Goal: Task Accomplishment & Management: Manage account settings

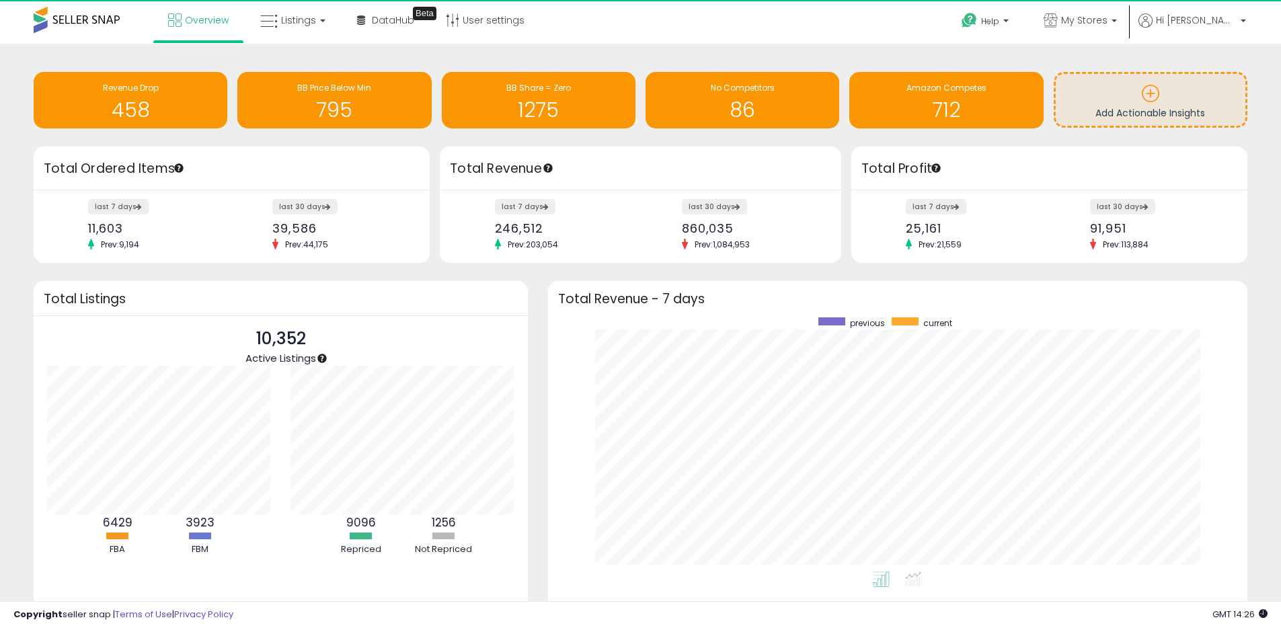
scroll to position [672266, 671847]
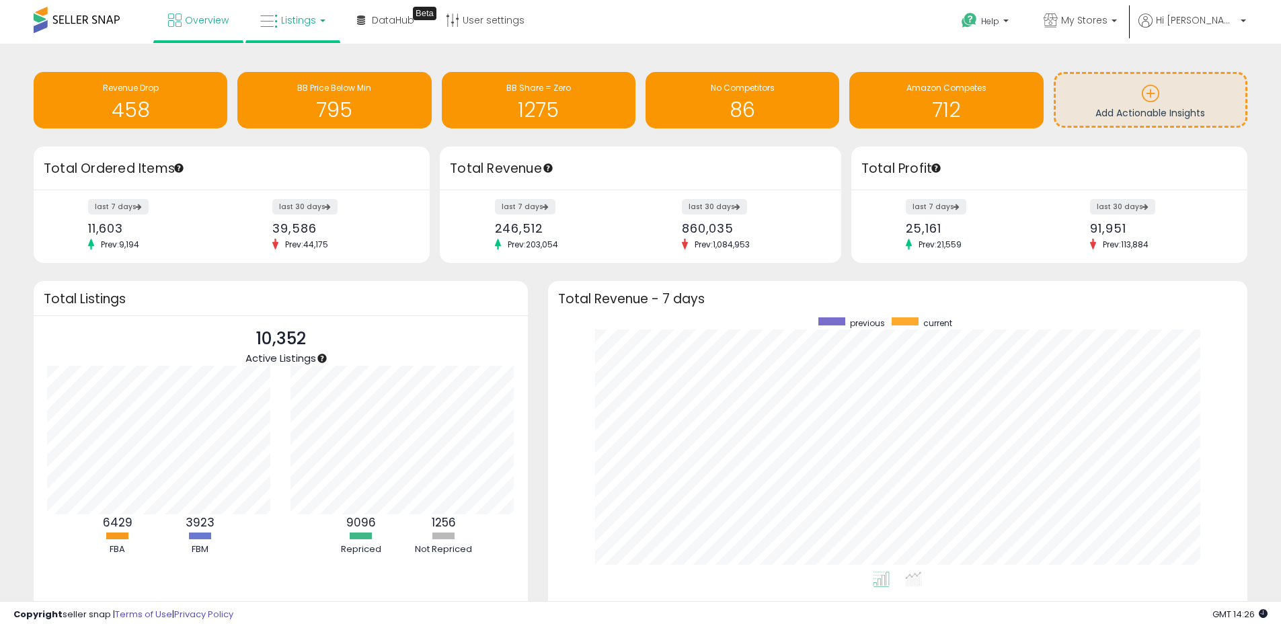
click at [286, 22] on span "Listings" at bounding box center [298, 19] width 35 height 13
click at [298, 61] on icon at bounding box center [303, 66] width 59 height 17
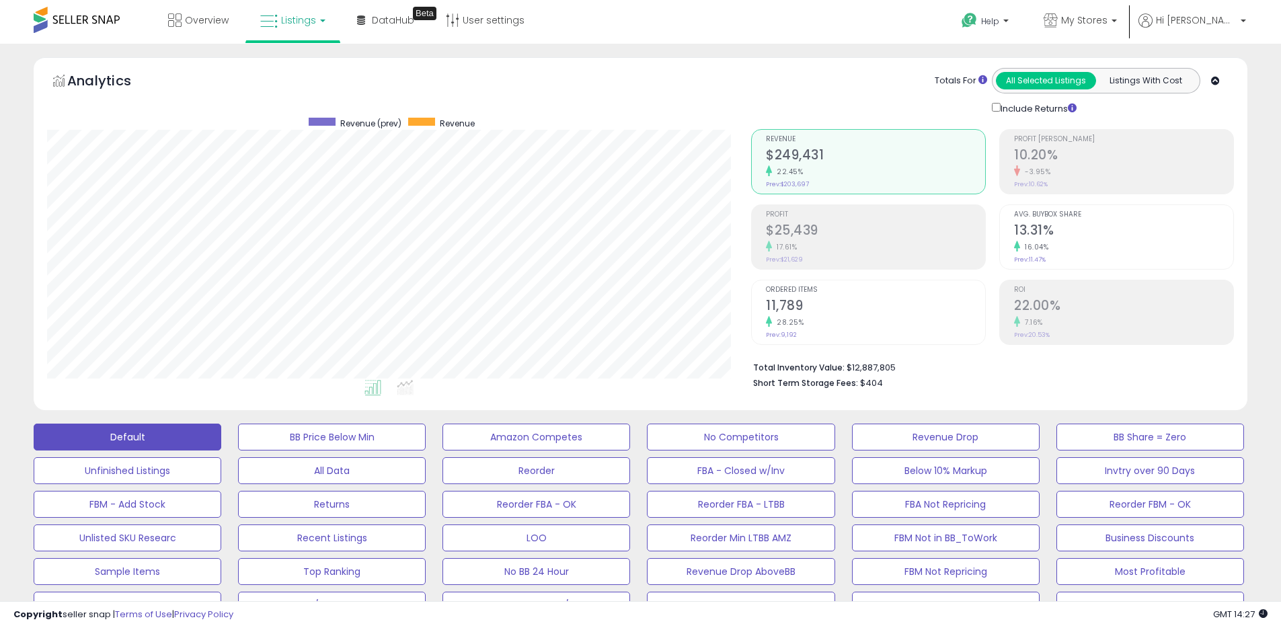
scroll to position [276, 704]
click at [1108, 19] on span "My Stores" at bounding box center [1084, 19] width 46 height 13
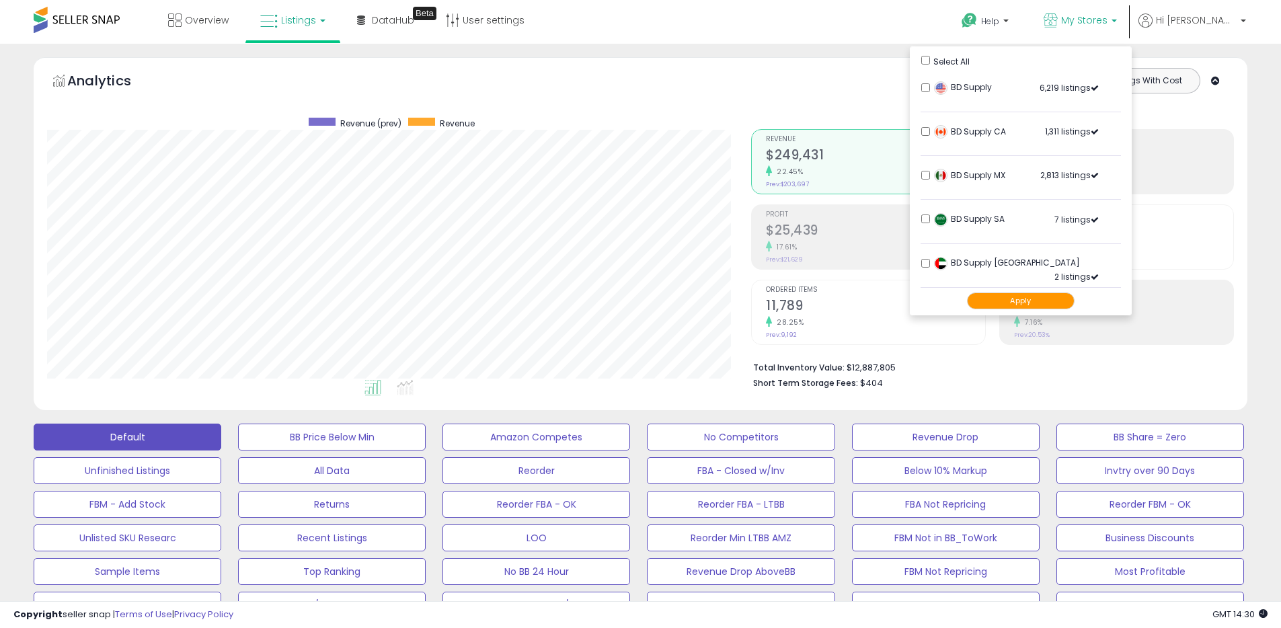
click at [1075, 299] on button "Apply" at bounding box center [1021, 301] width 108 height 17
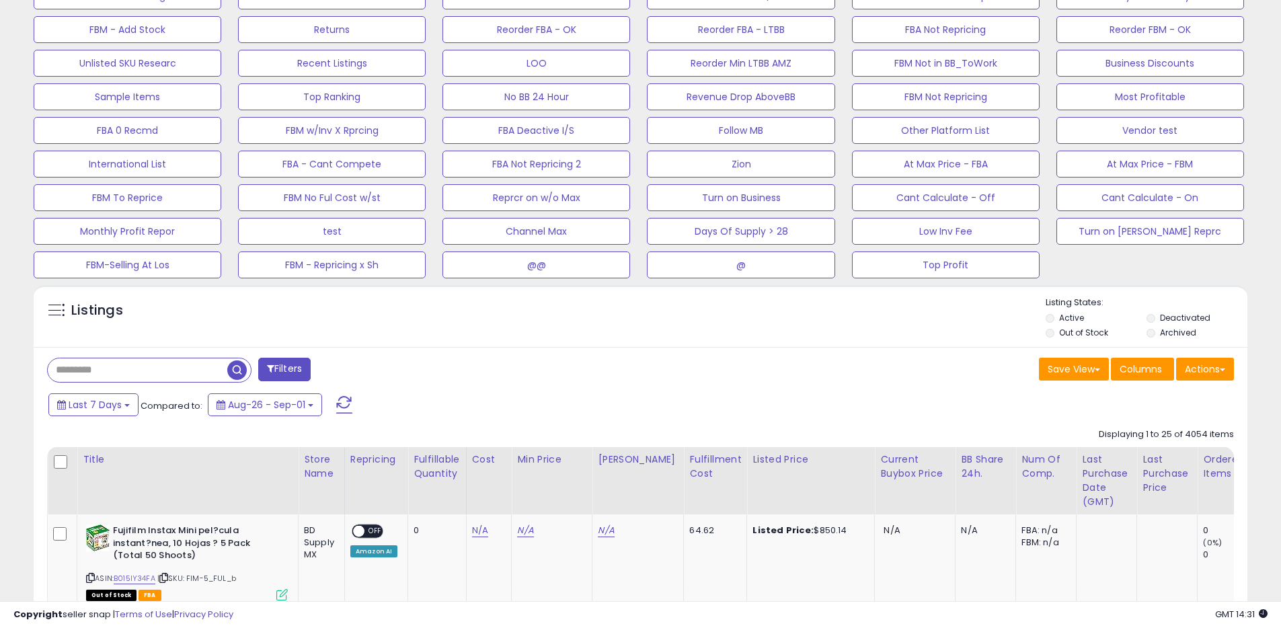
scroll to position [557, 0]
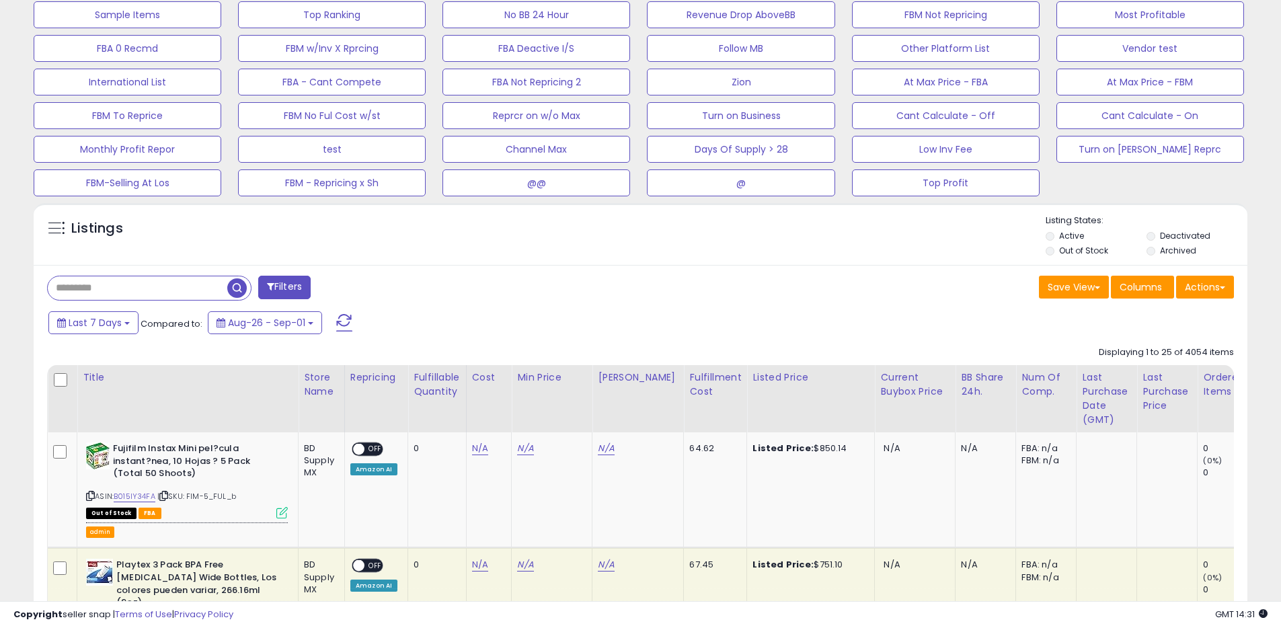
click at [165, 285] on input "text" at bounding box center [138, 288] width 180 height 24
paste input "**********"
type input "**********"
click at [349, 286] on span "button" at bounding box center [354, 288] width 20 height 20
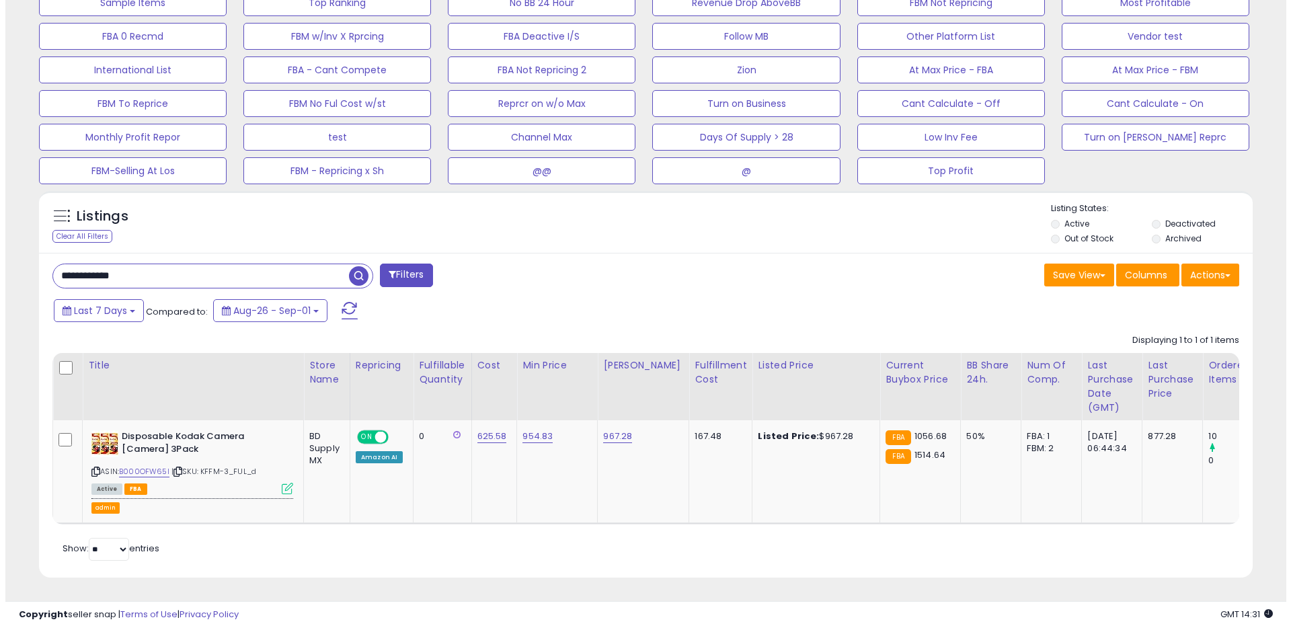
scroll to position [276, 704]
click at [285, 484] on icon at bounding box center [281, 488] width 11 height 11
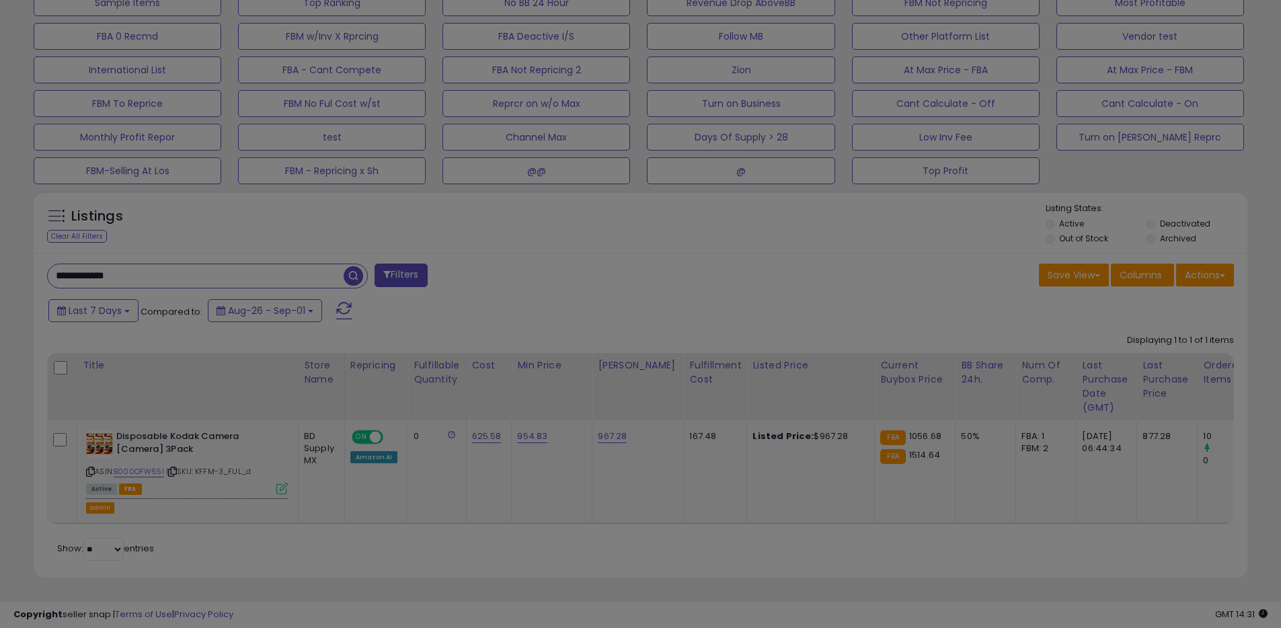
scroll to position [276, 710]
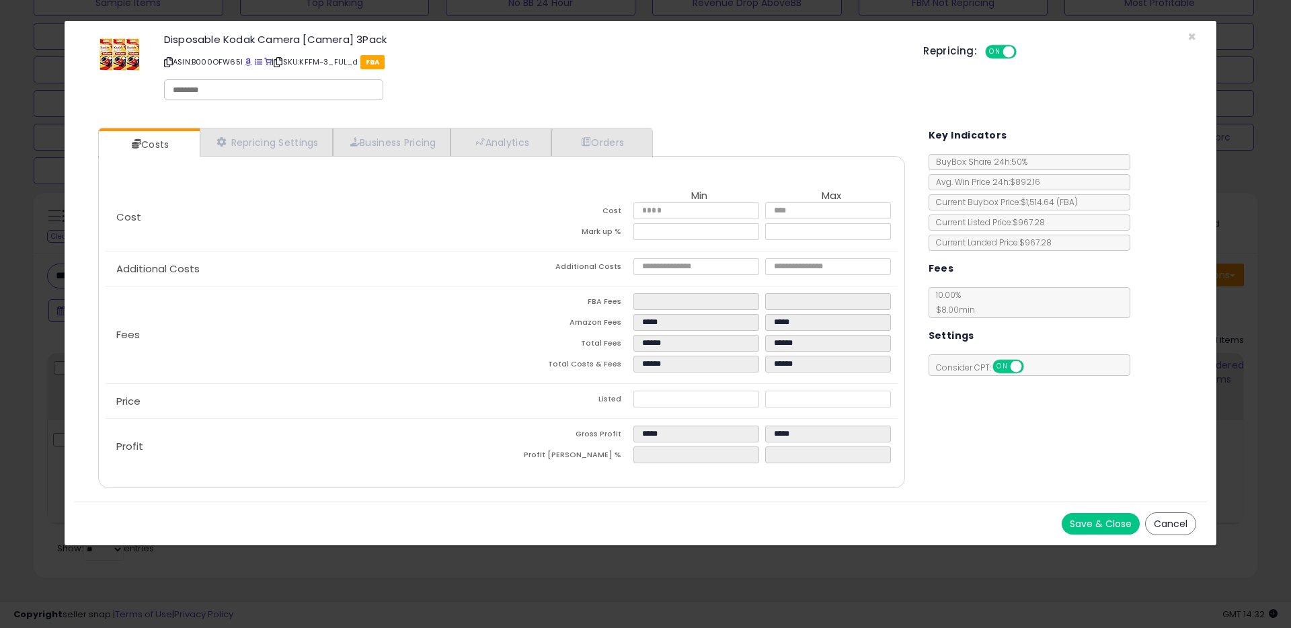
click at [1176, 523] on button "Cancel" at bounding box center [1170, 523] width 51 height 23
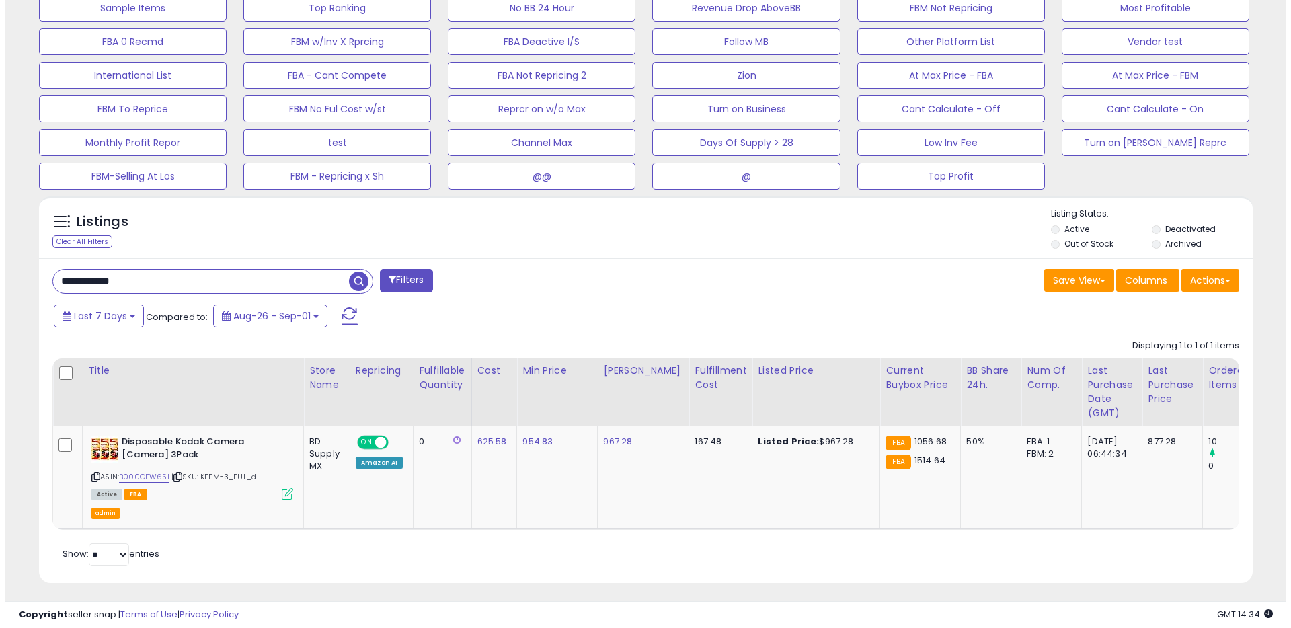
scroll to position [579, 0]
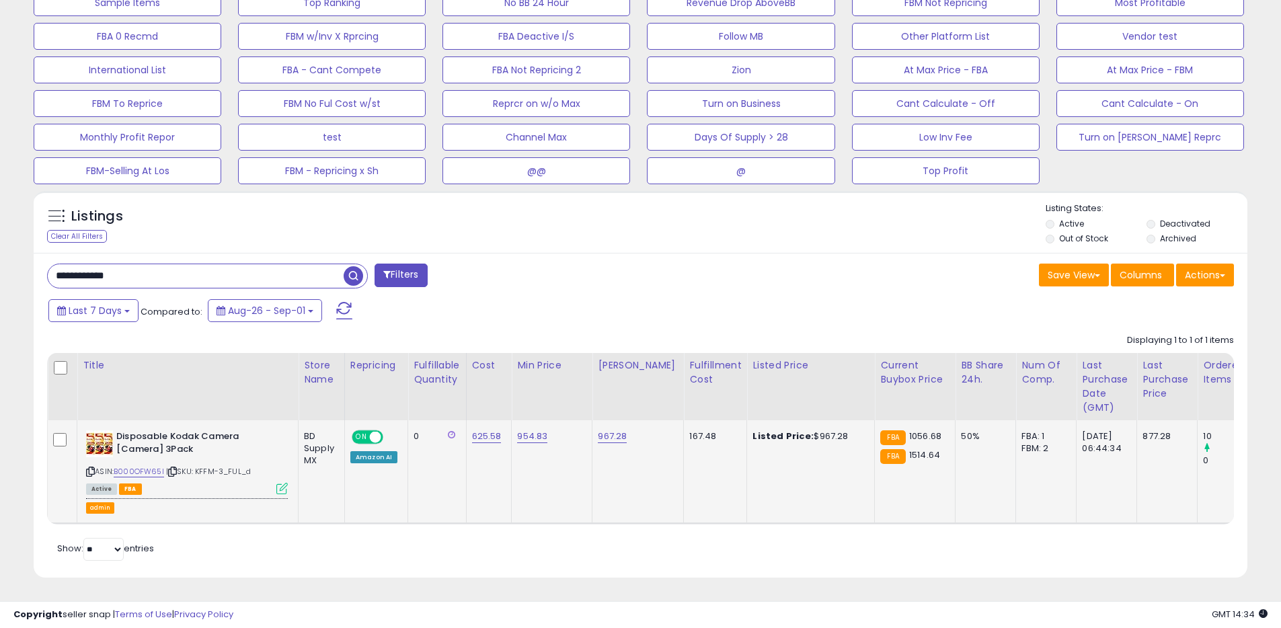
click at [282, 483] on icon at bounding box center [281, 488] width 11 height 11
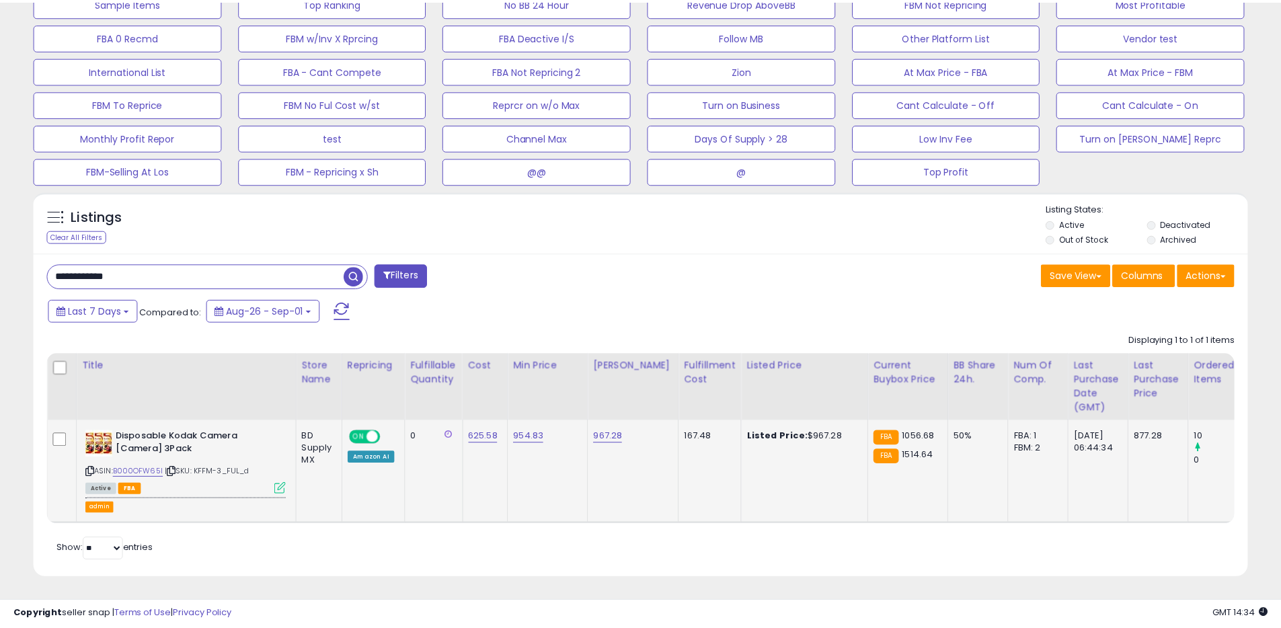
scroll to position [276, 710]
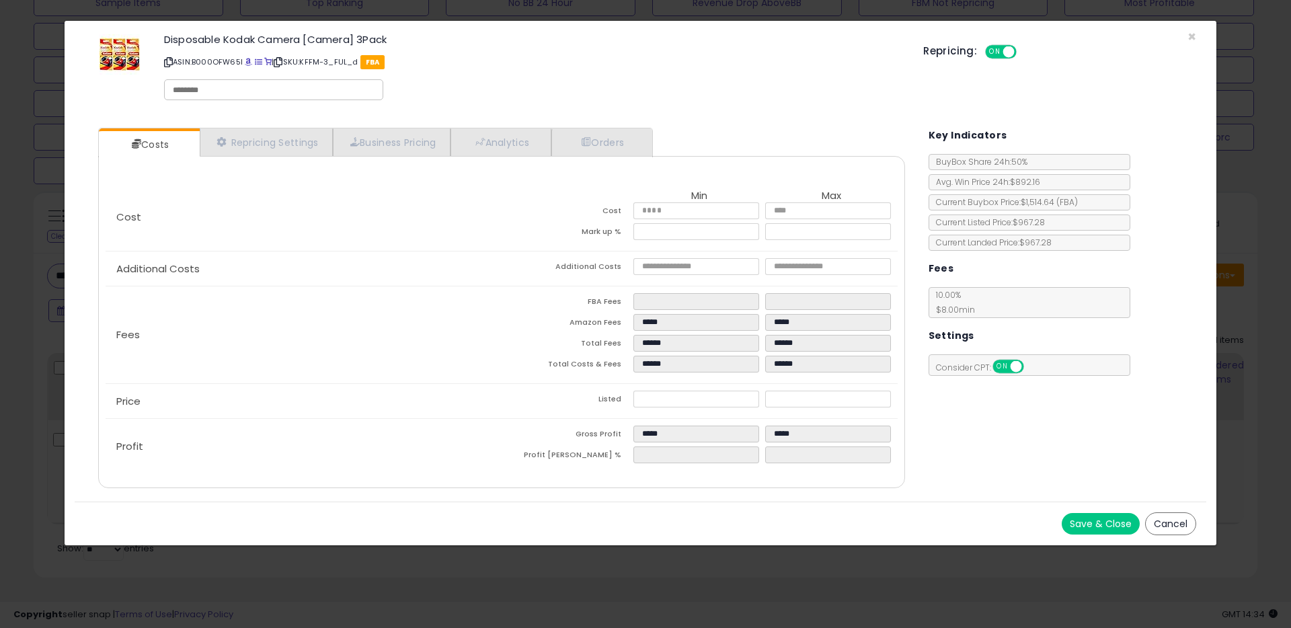
click at [1181, 523] on button "Cancel" at bounding box center [1170, 523] width 51 height 23
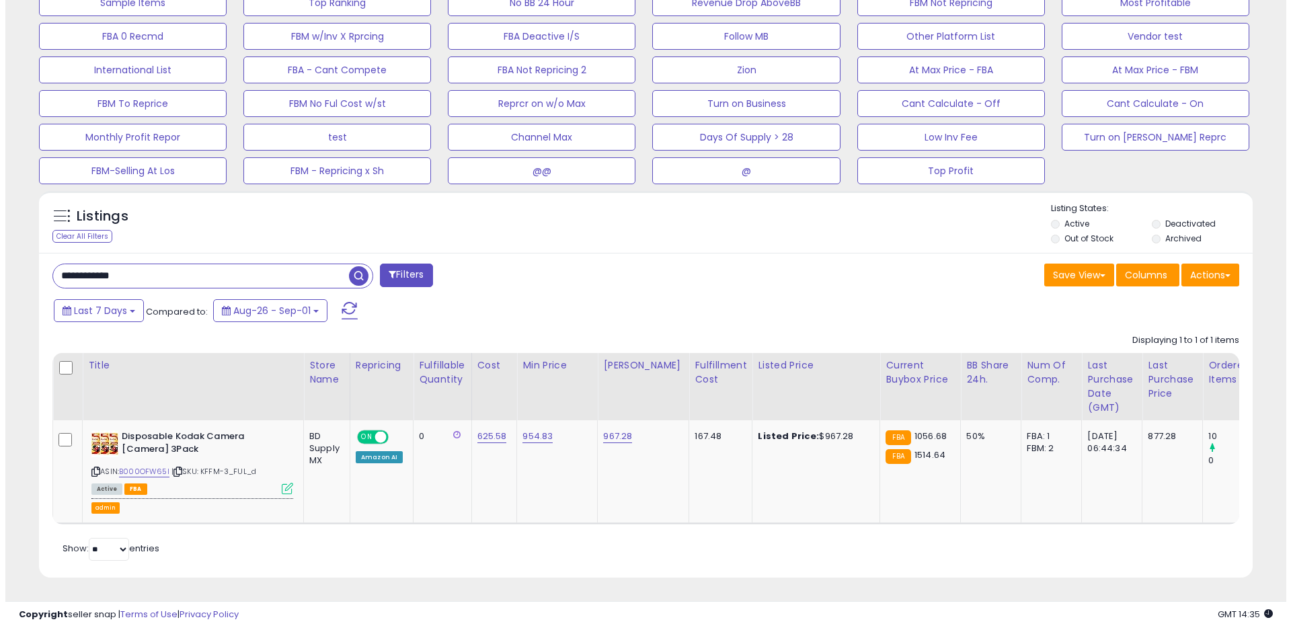
scroll to position [579, 0]
click at [282, 483] on icon at bounding box center [281, 488] width 11 height 11
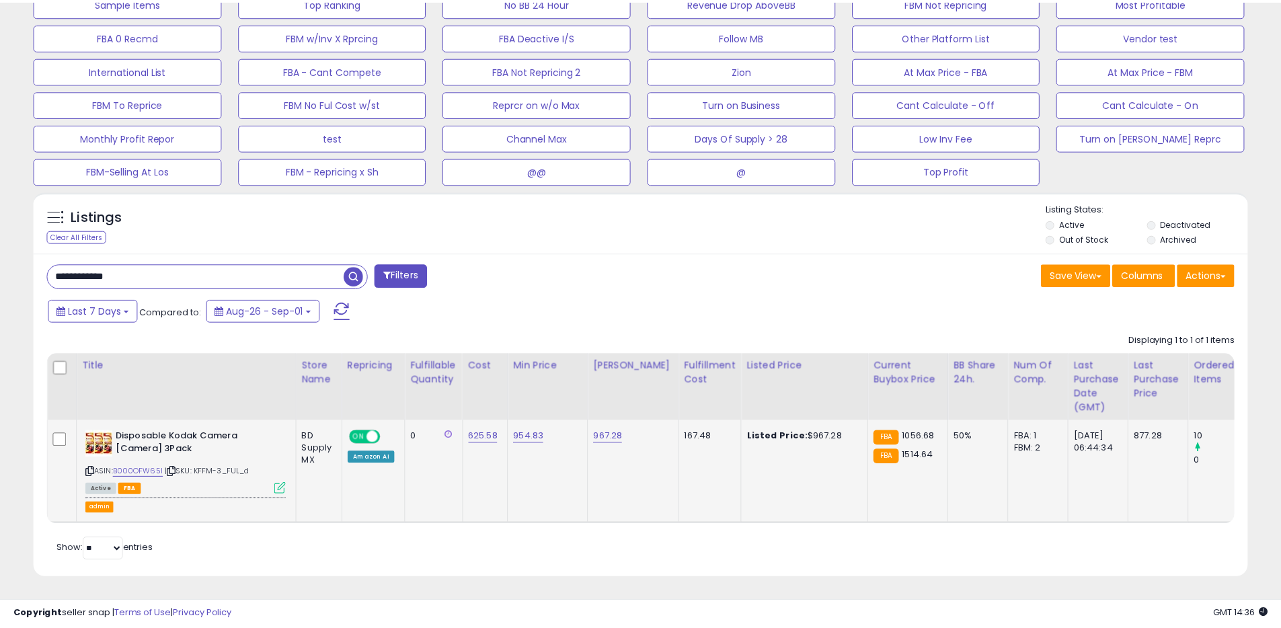
scroll to position [276, 710]
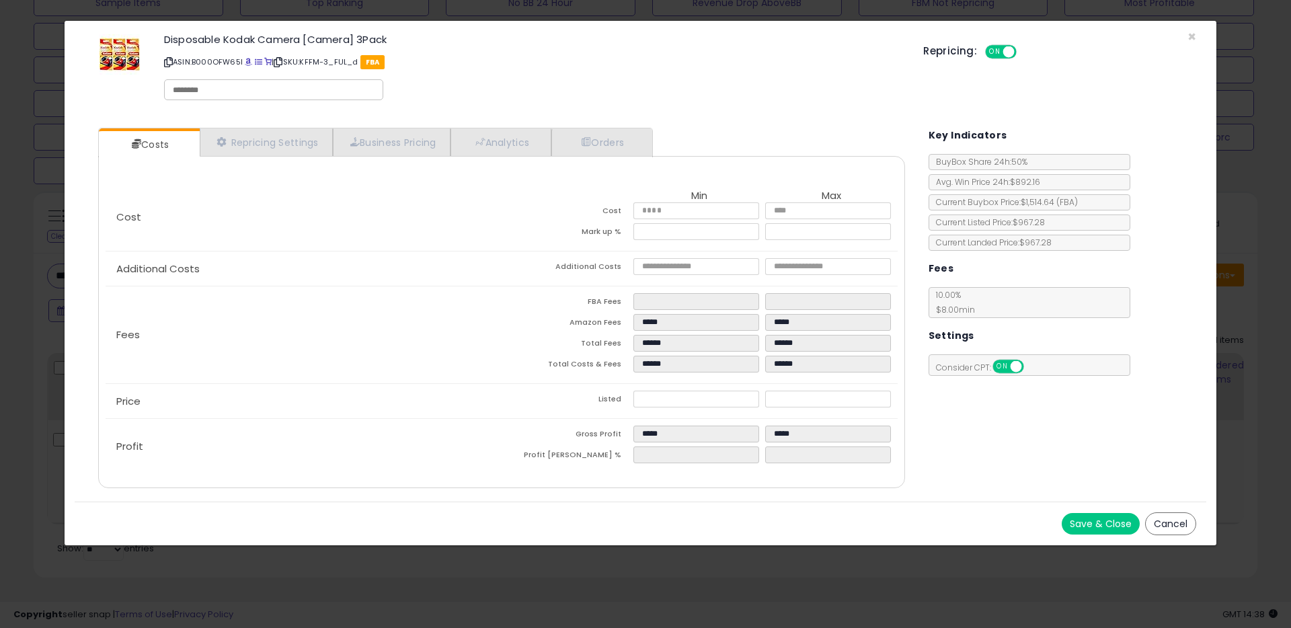
click at [1180, 523] on button "Cancel" at bounding box center [1170, 523] width 51 height 23
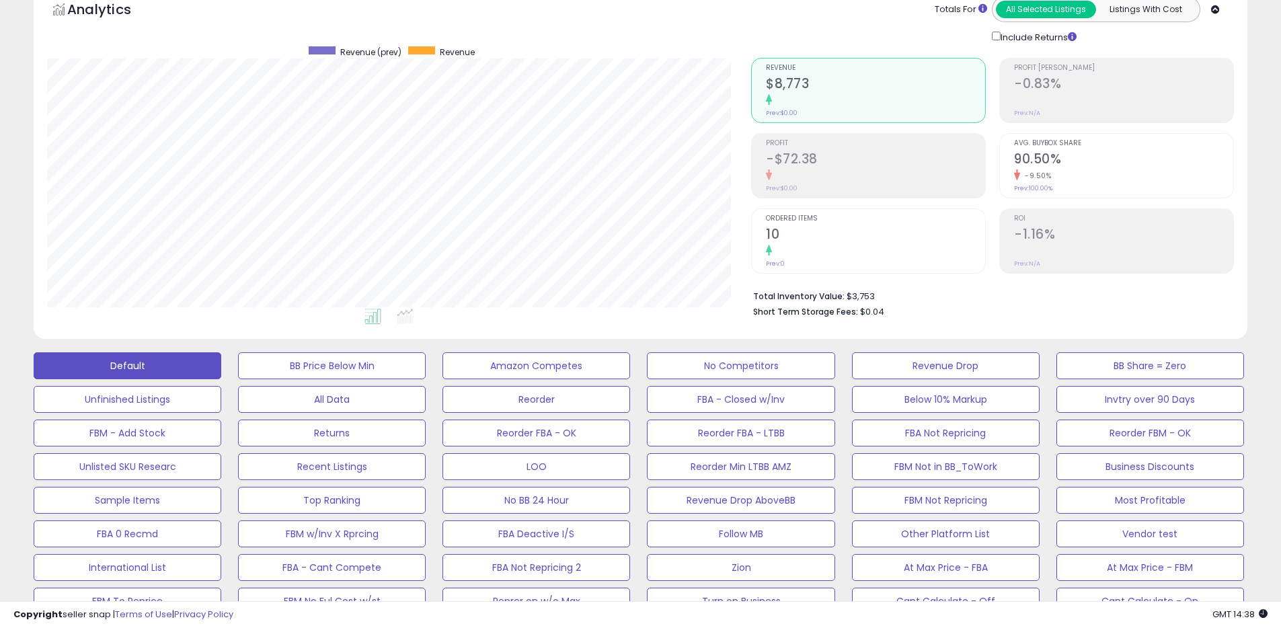
scroll to position [0, 0]
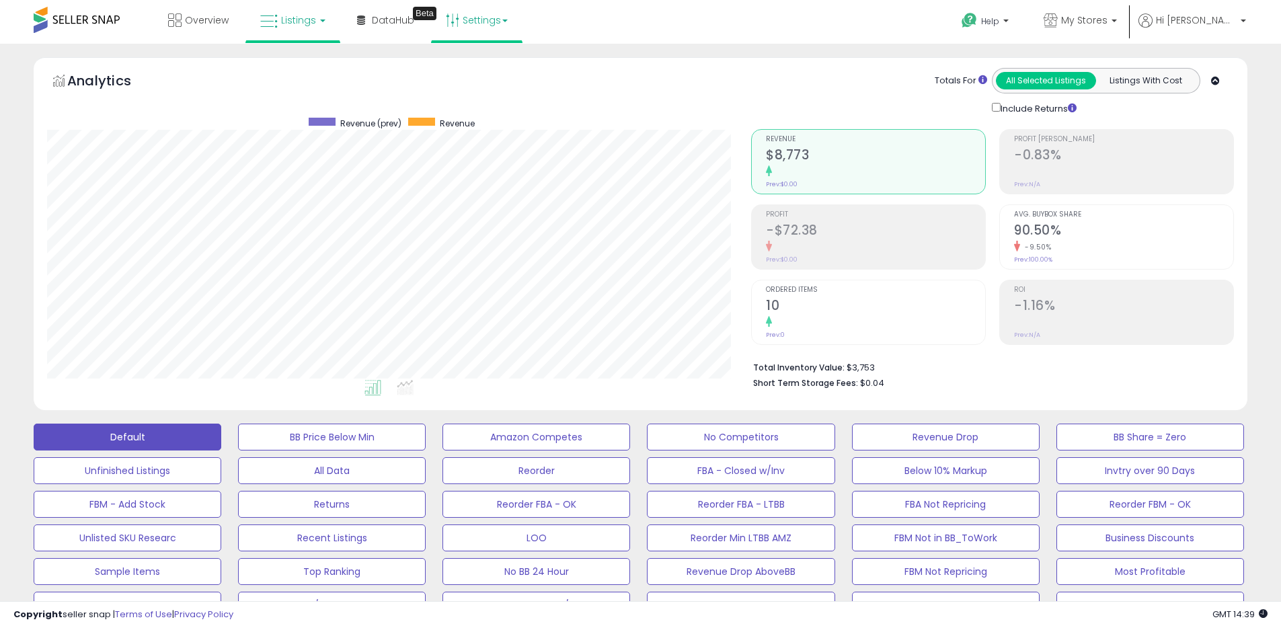
click at [486, 25] on link "Settings" at bounding box center [477, 20] width 82 height 40
click at [486, 63] on link "Store settings" at bounding box center [479, 68] width 61 height 13
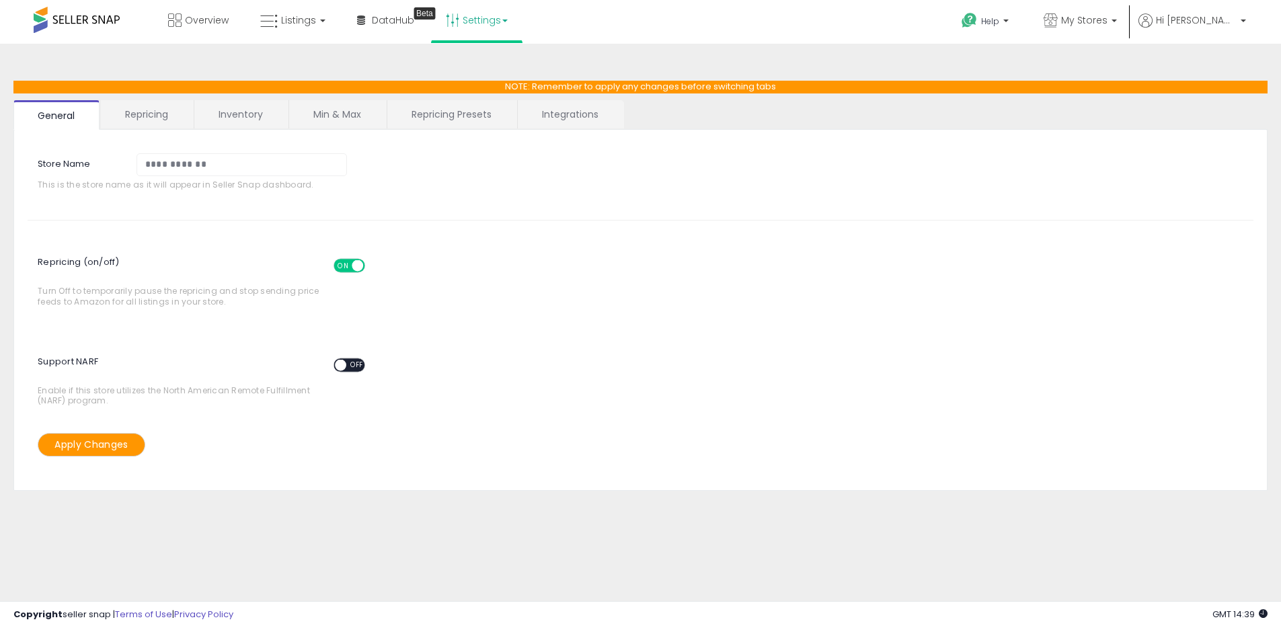
click at [400, 108] on link "Repricing Presets" at bounding box center [451, 114] width 128 height 28
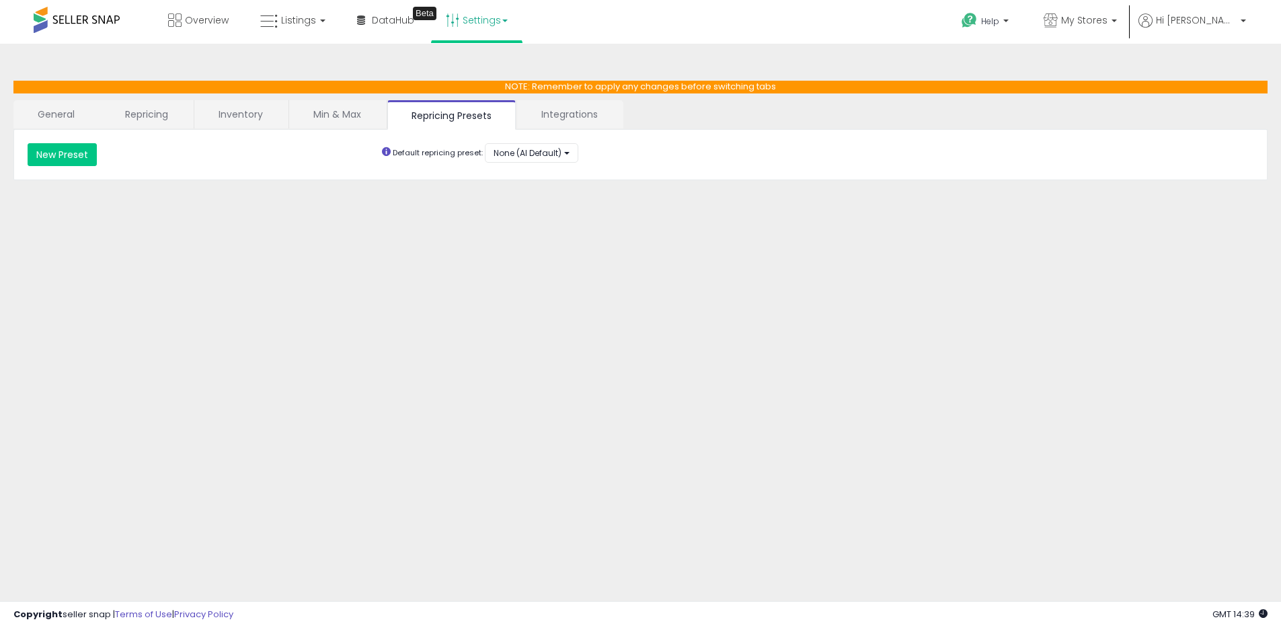
click at [344, 118] on link "Min & Max" at bounding box center [337, 114] width 96 height 28
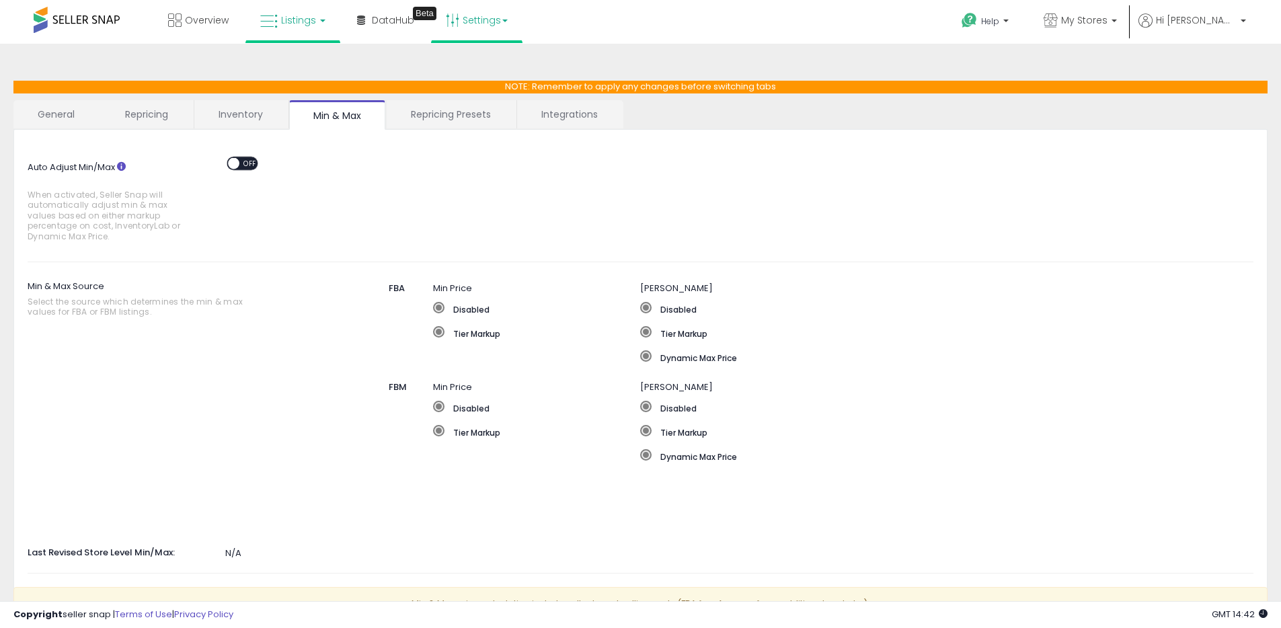
click at [305, 36] on link "Listings" at bounding box center [292, 20] width 85 height 40
click at [296, 71] on icon at bounding box center [303, 66] width 59 height 17
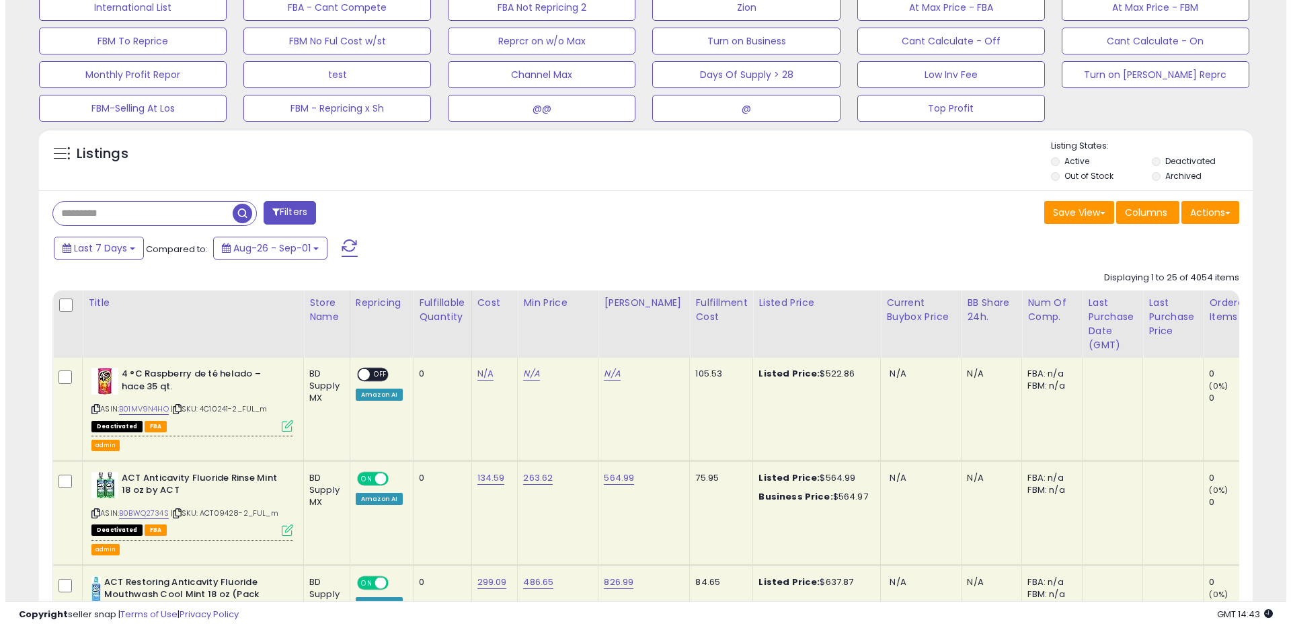
scroll to position [628, 0]
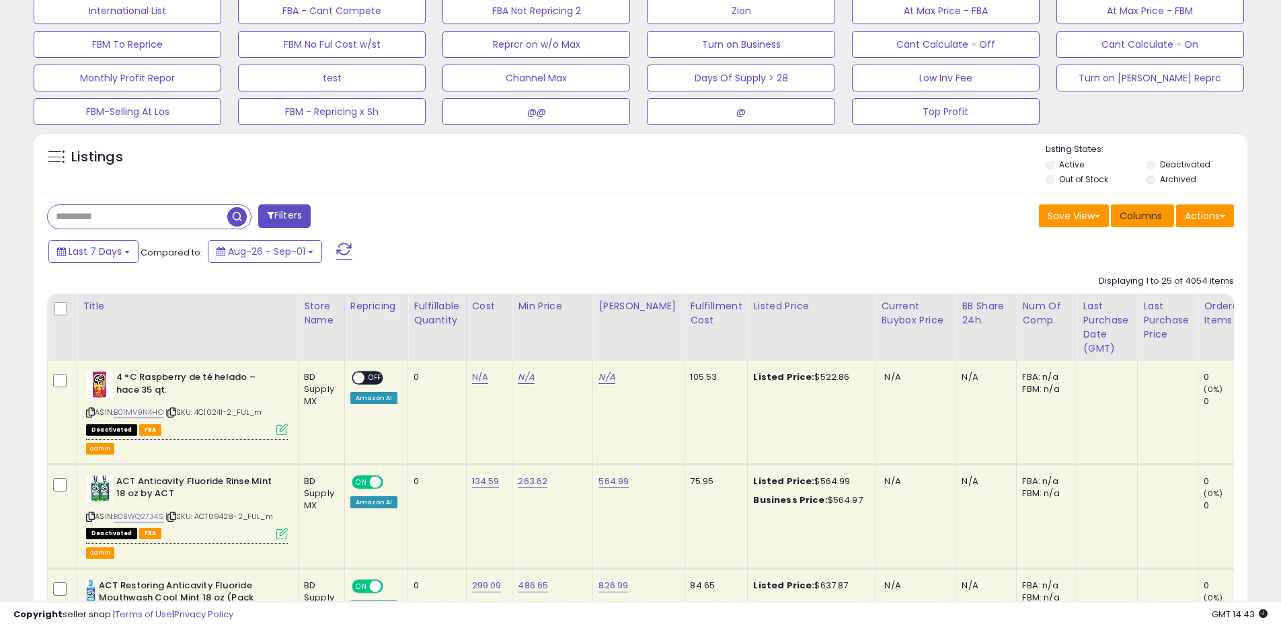
click at [1139, 220] on span "Columns" at bounding box center [1141, 215] width 42 height 13
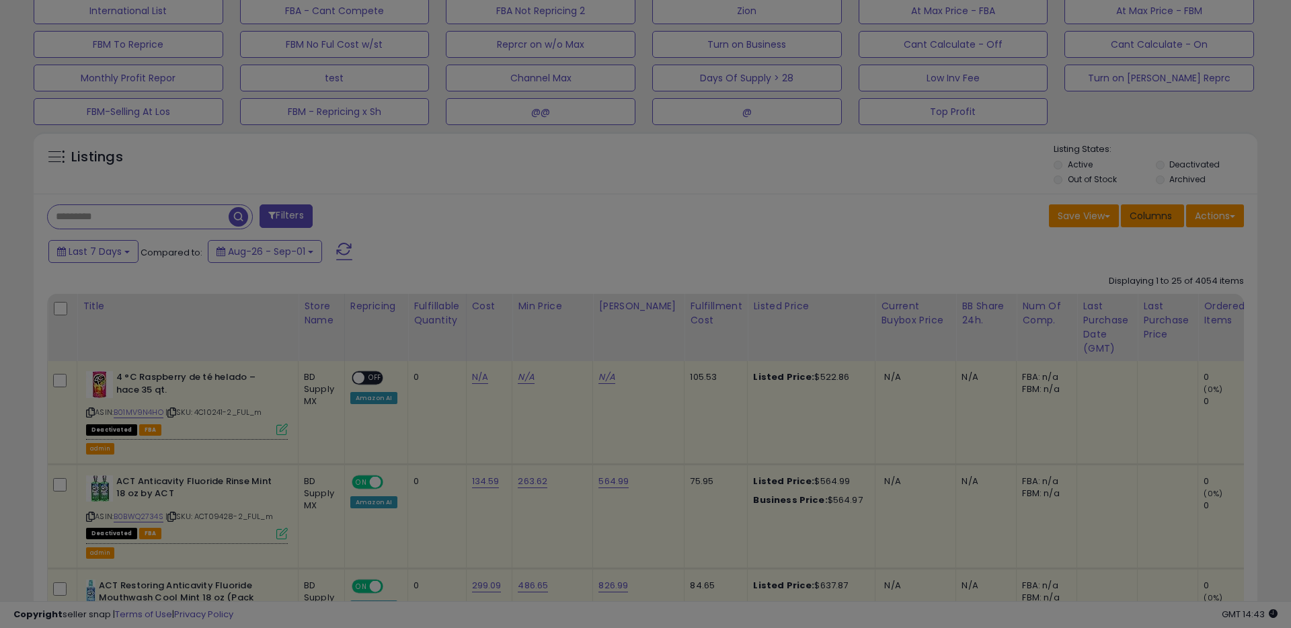
scroll to position [276, 710]
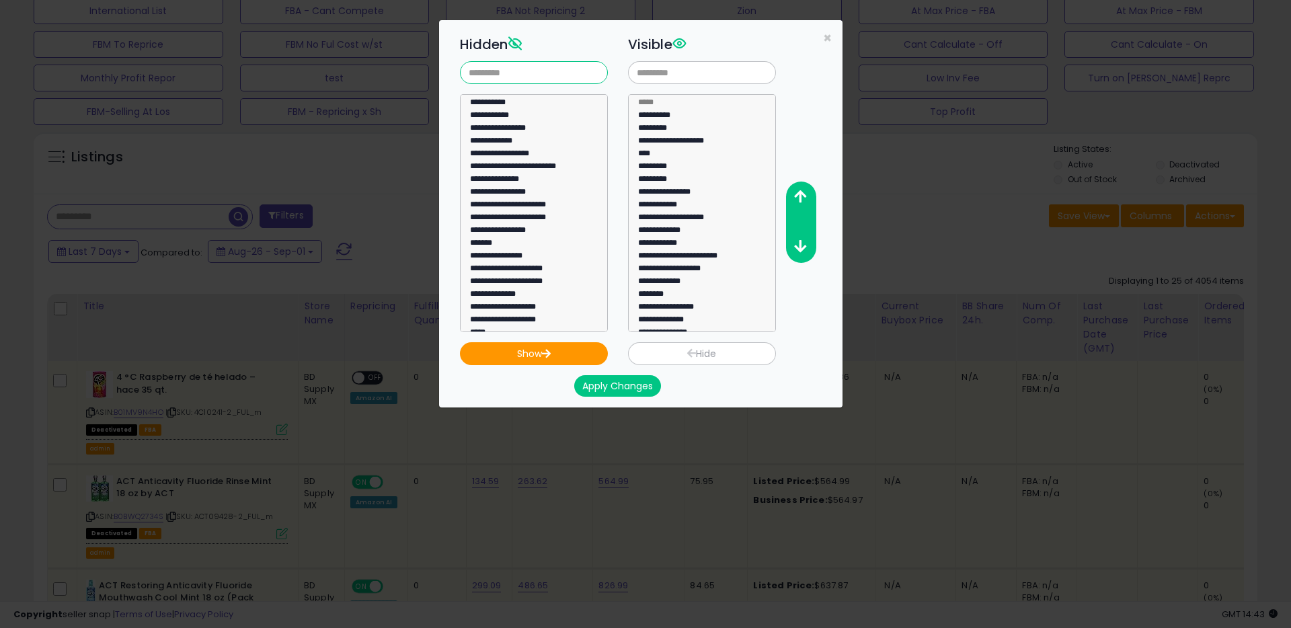
click at [521, 75] on input "text" at bounding box center [534, 72] width 148 height 23
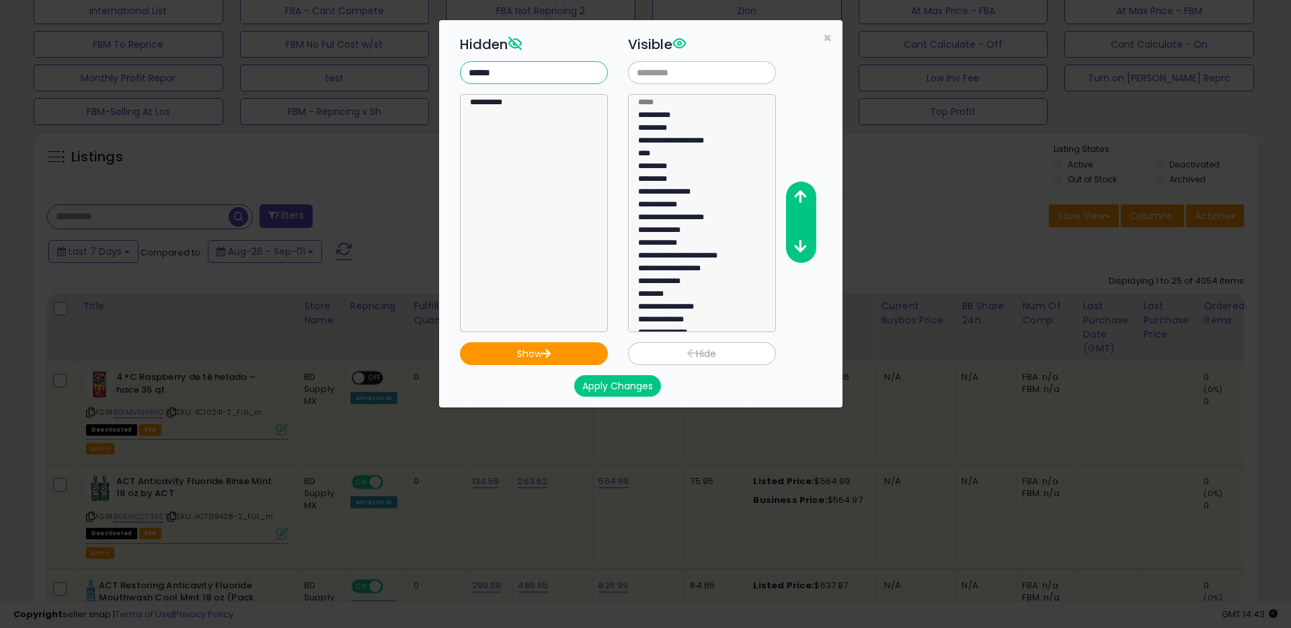
type input "******"
select select "**********"
click at [495, 105] on option "**********" at bounding box center [529, 104] width 120 height 13
click at [528, 350] on button "Show" at bounding box center [534, 353] width 148 height 23
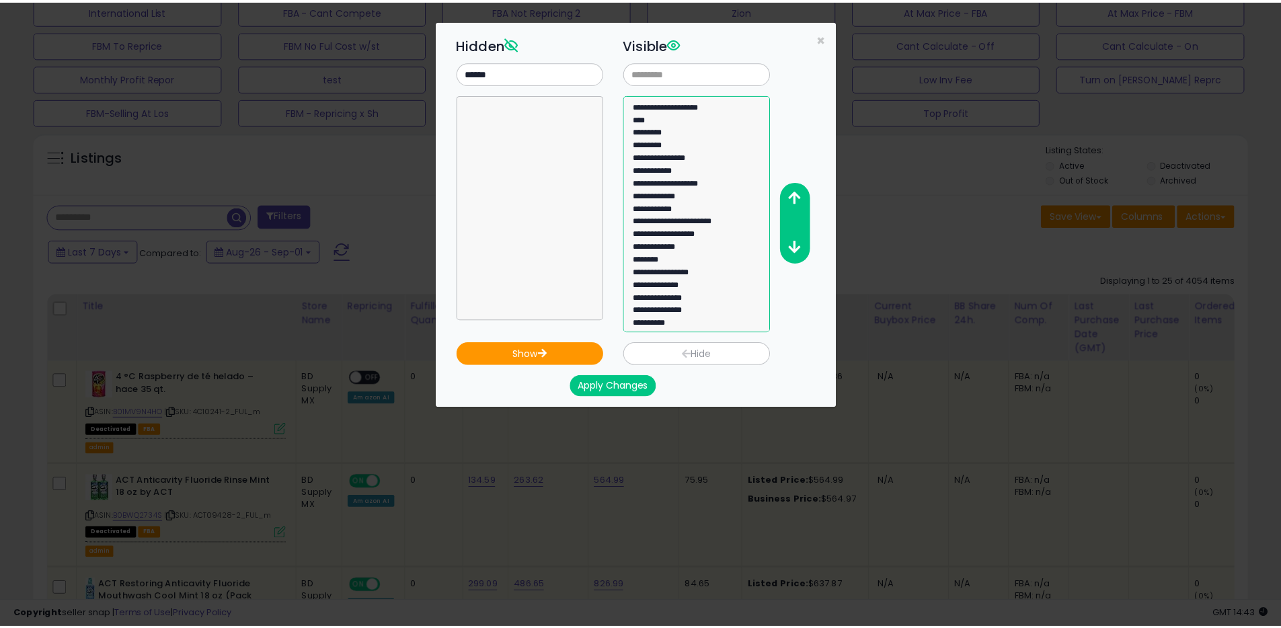
scroll to position [0, 0]
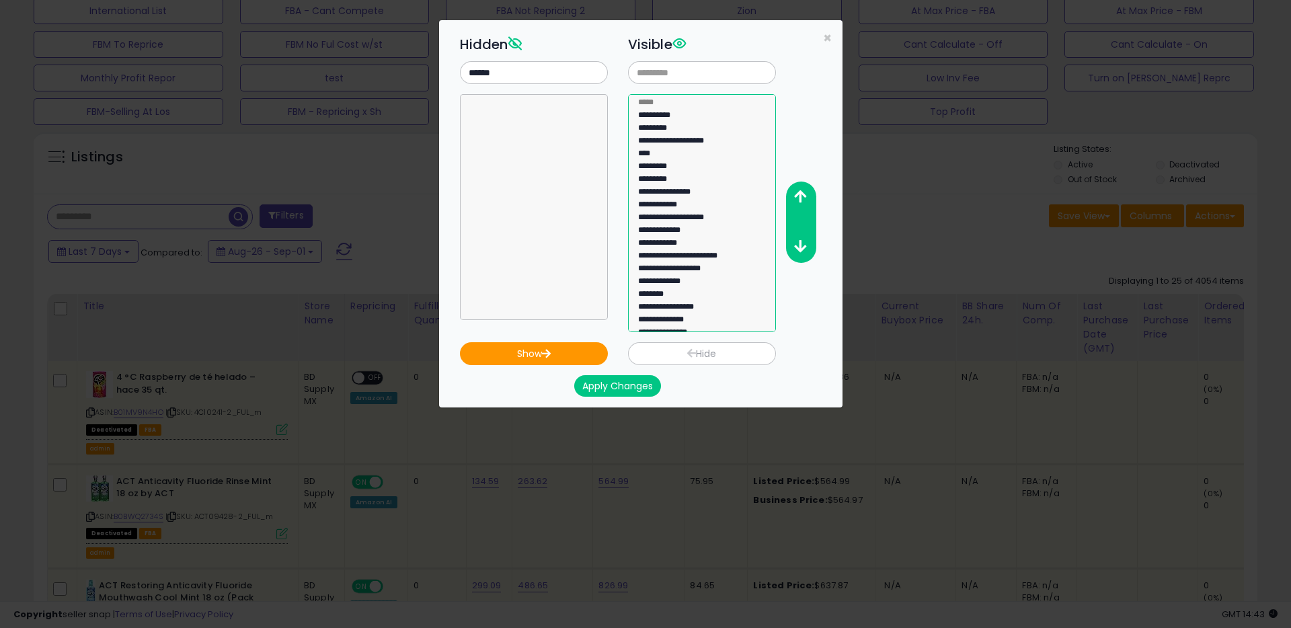
drag, startPoint x: 664, startPoint y: 309, endPoint x: 662, endPoint y: 112, distance: 197.1
select select "**********"
click at [662, 112] on select "**********" at bounding box center [702, 213] width 148 height 238
click at [809, 248] on button "button" at bounding box center [801, 247] width 30 height 25
click at [631, 387] on button "Apply Changes" at bounding box center [617, 386] width 87 height 22
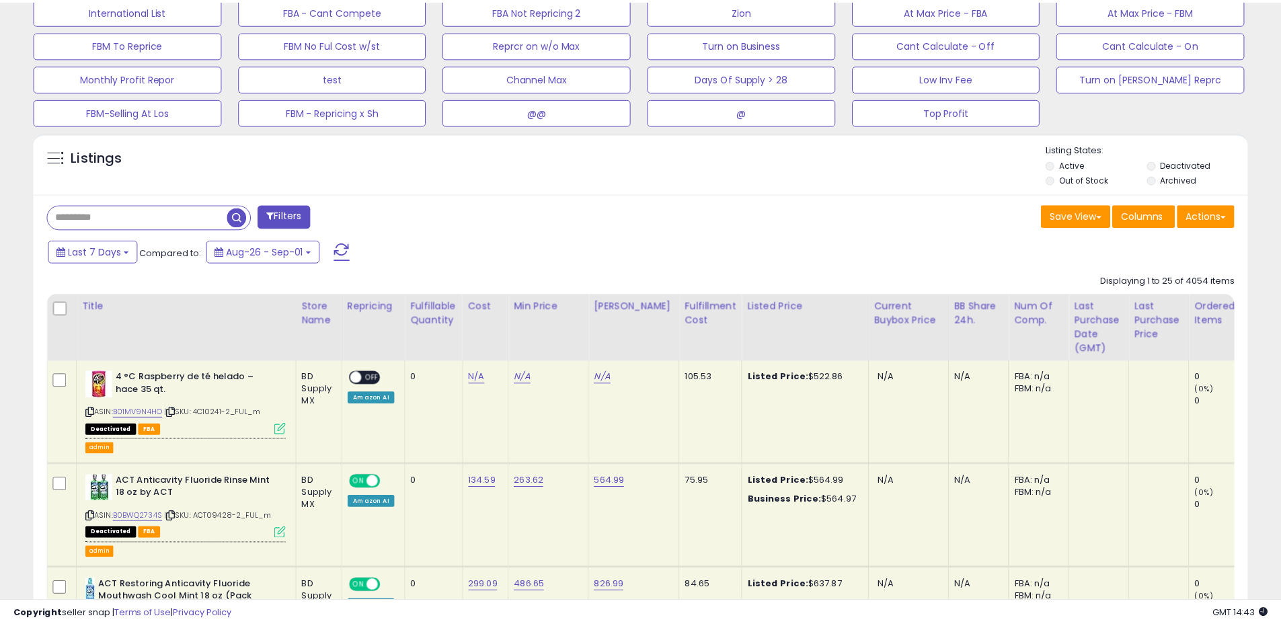
scroll to position [672244, 671816]
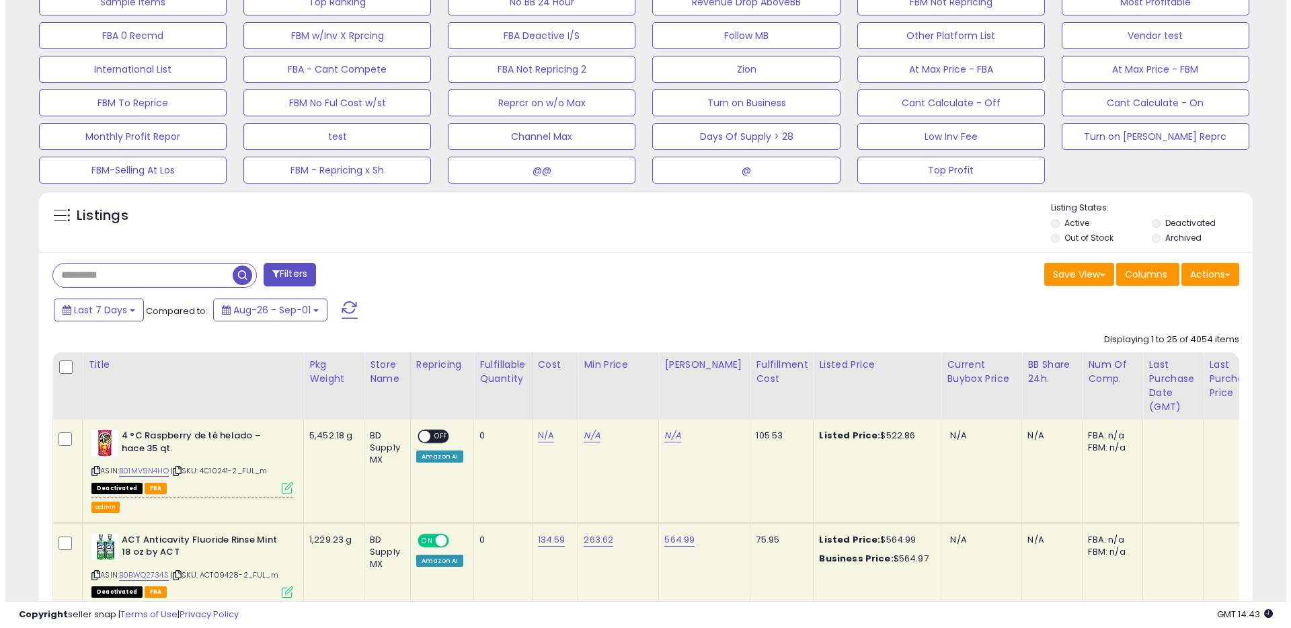
scroll to position [564, 0]
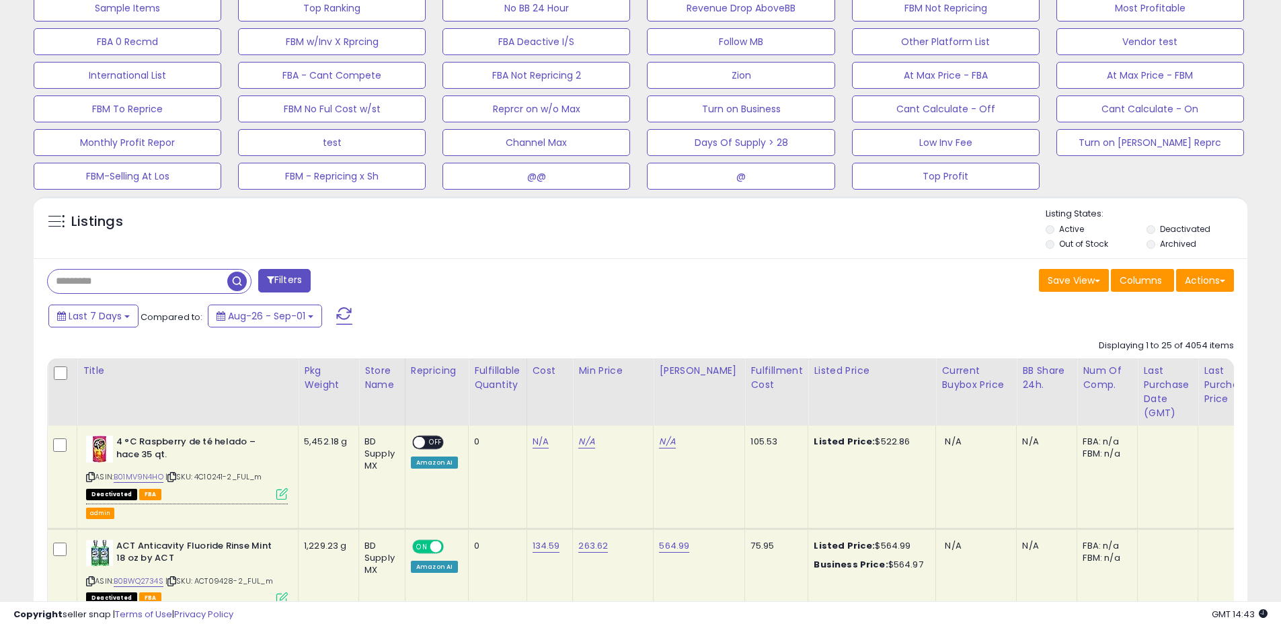
click at [311, 278] on button "Filters" at bounding box center [284, 281] width 52 height 24
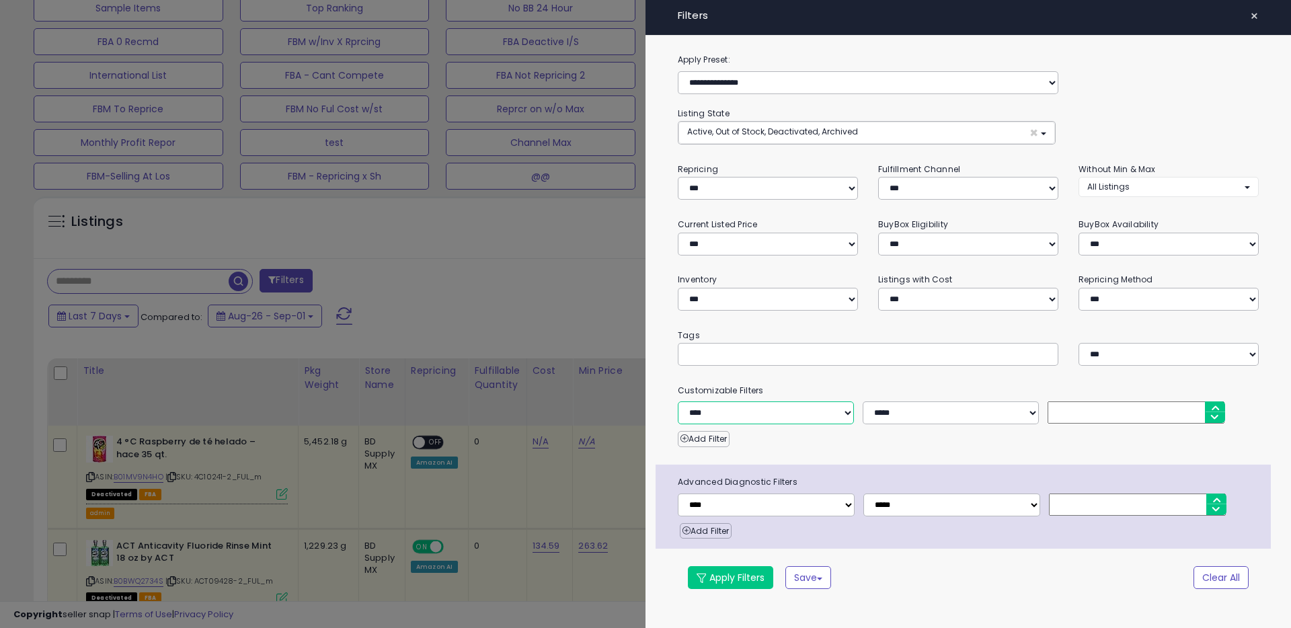
click at [781, 410] on select "**********" at bounding box center [766, 412] width 176 height 23
click at [772, 412] on select "**********" at bounding box center [766, 412] width 176 height 23
click at [1258, 19] on span "×" at bounding box center [1254, 16] width 9 height 19
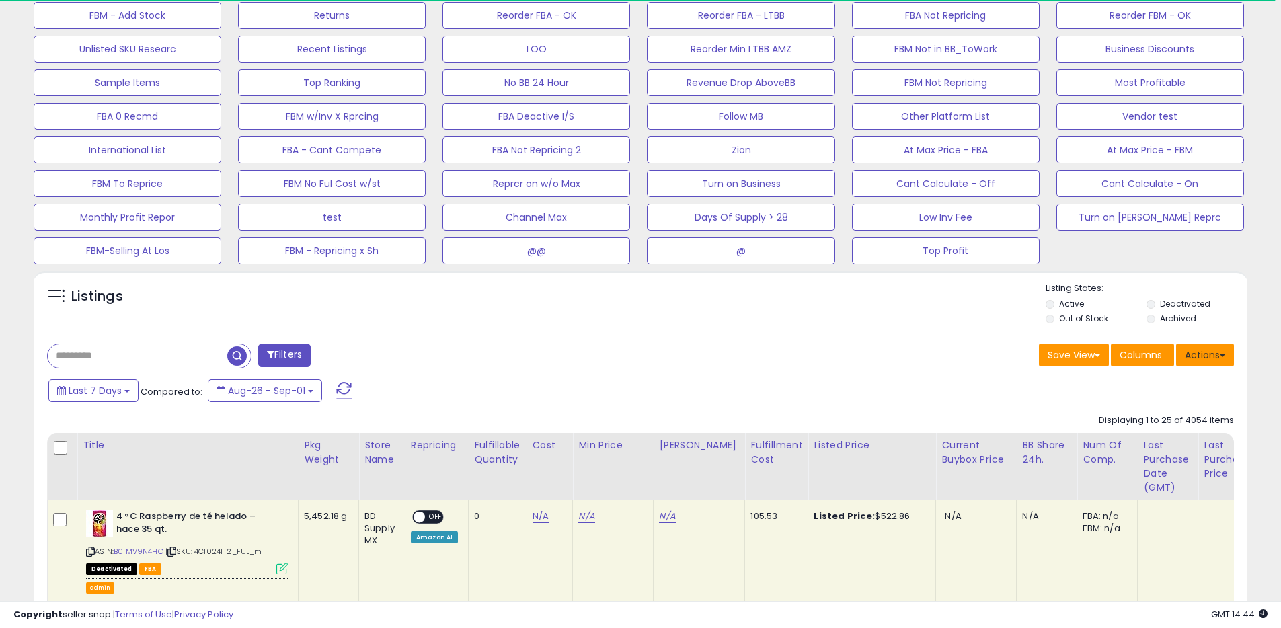
scroll to position [672244, 671816]
click at [1215, 356] on button "Actions" at bounding box center [1205, 355] width 58 height 23
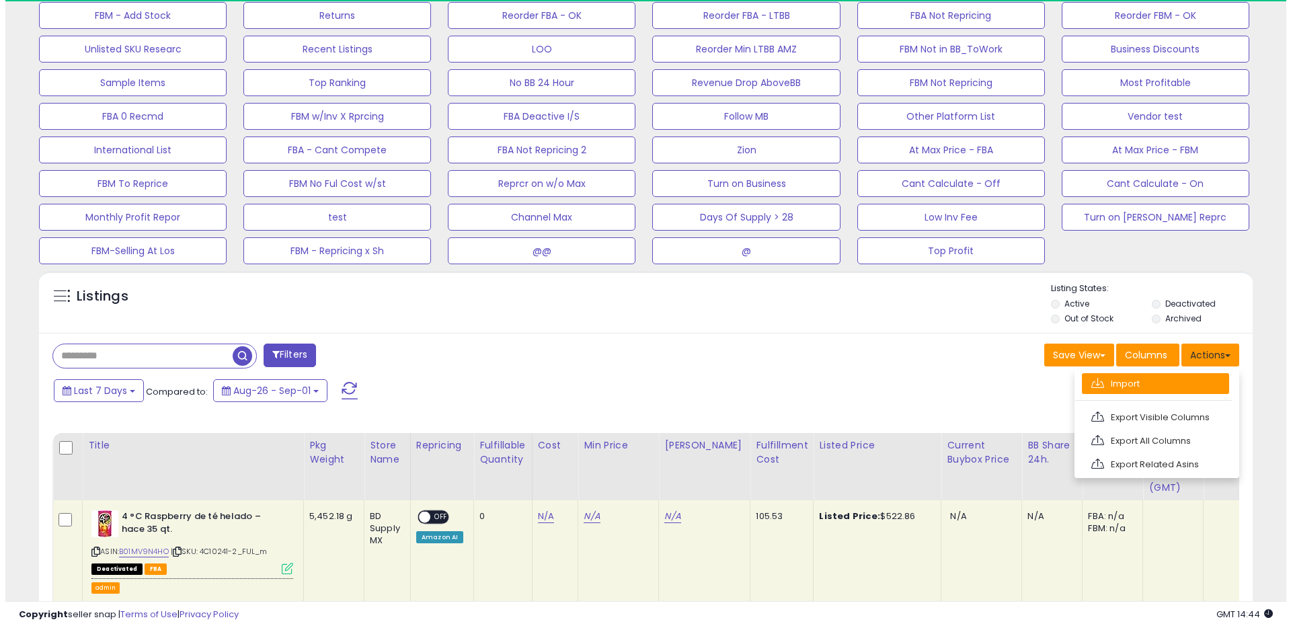
scroll to position [276, 704]
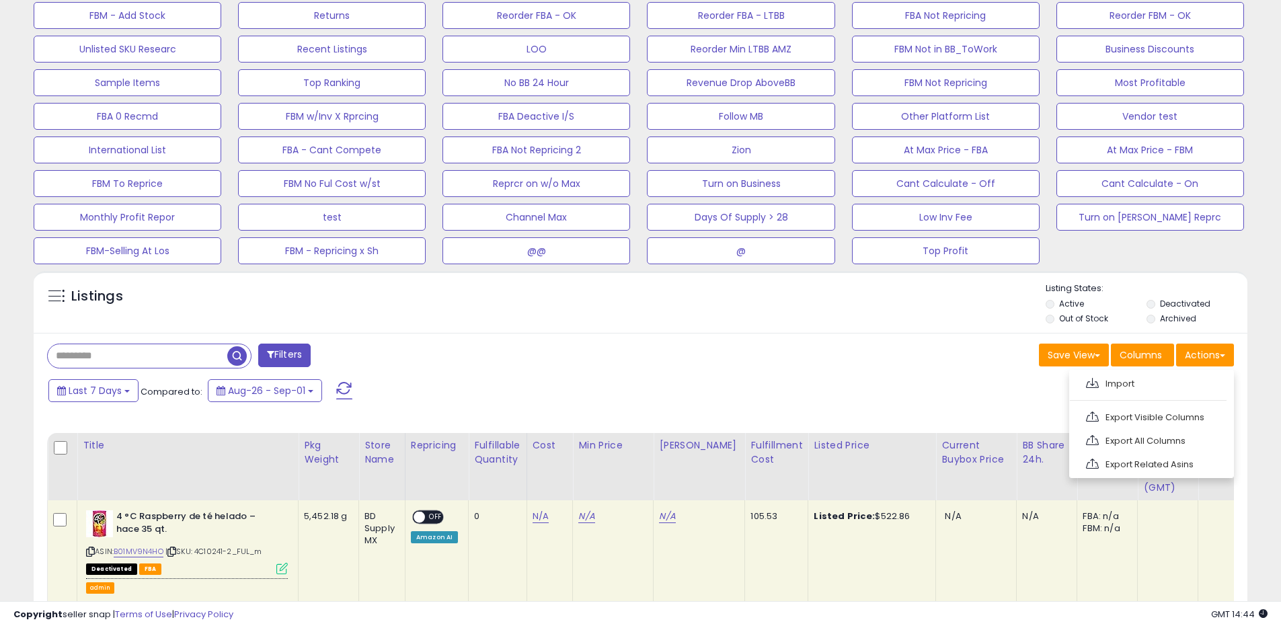
click at [298, 352] on button "Filters" at bounding box center [284, 356] width 52 height 24
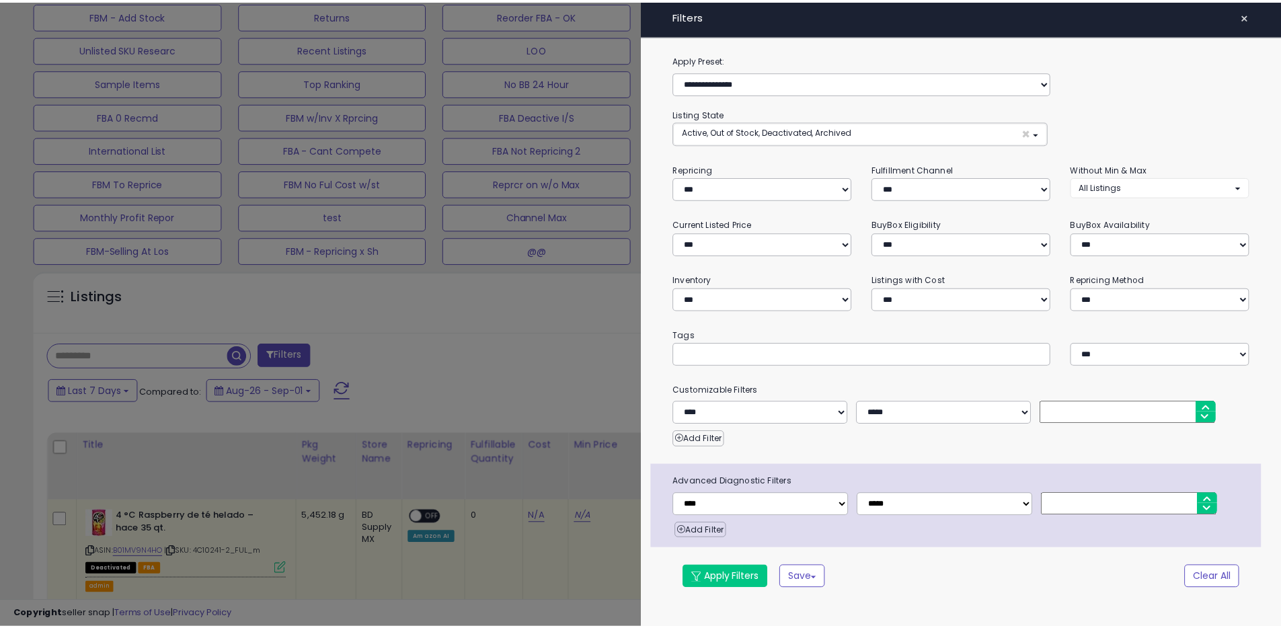
scroll to position [276, 710]
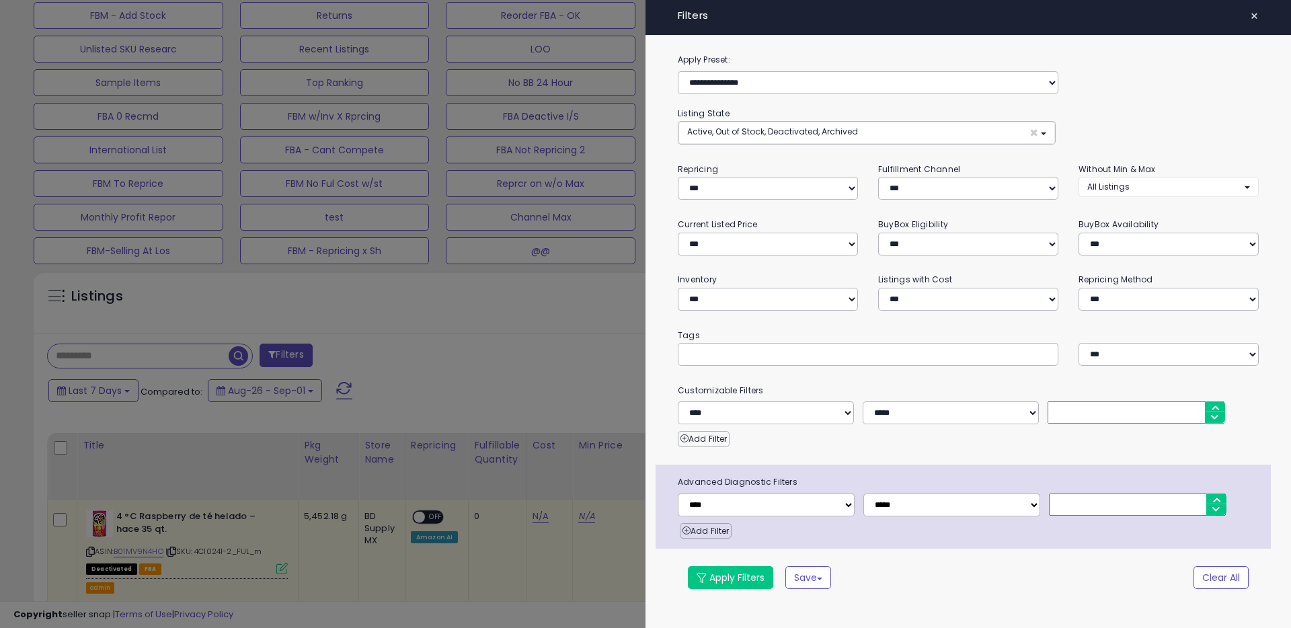
click at [1258, 17] on span "×" at bounding box center [1254, 16] width 9 height 19
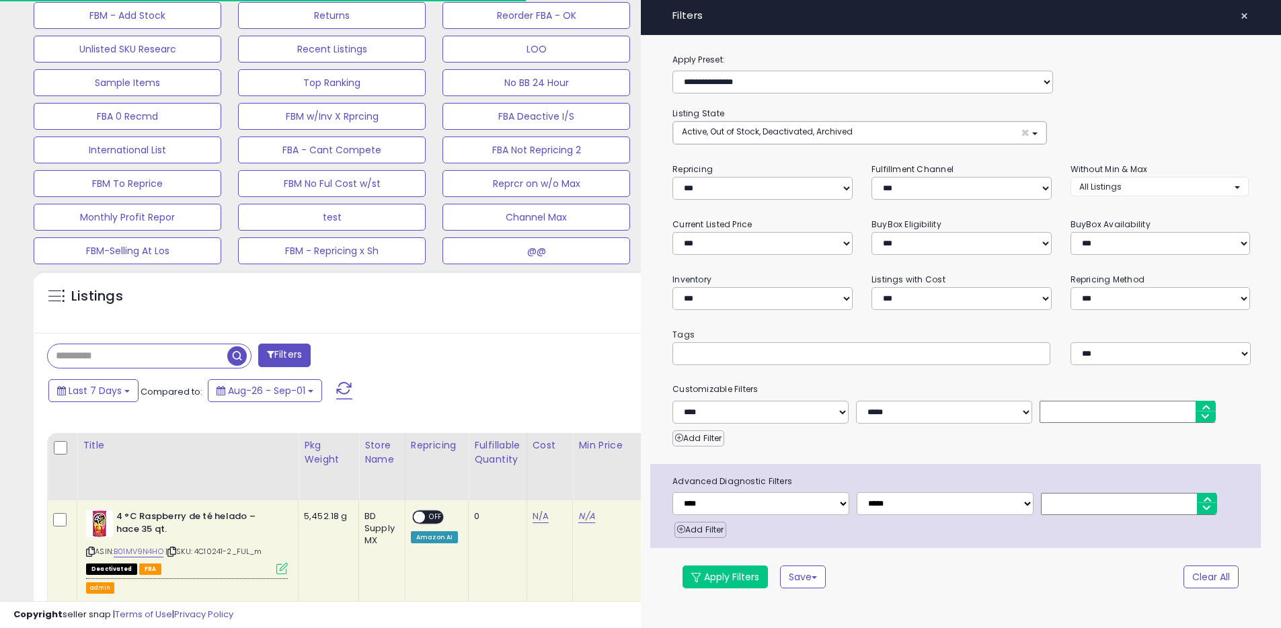
scroll to position [672244, 671816]
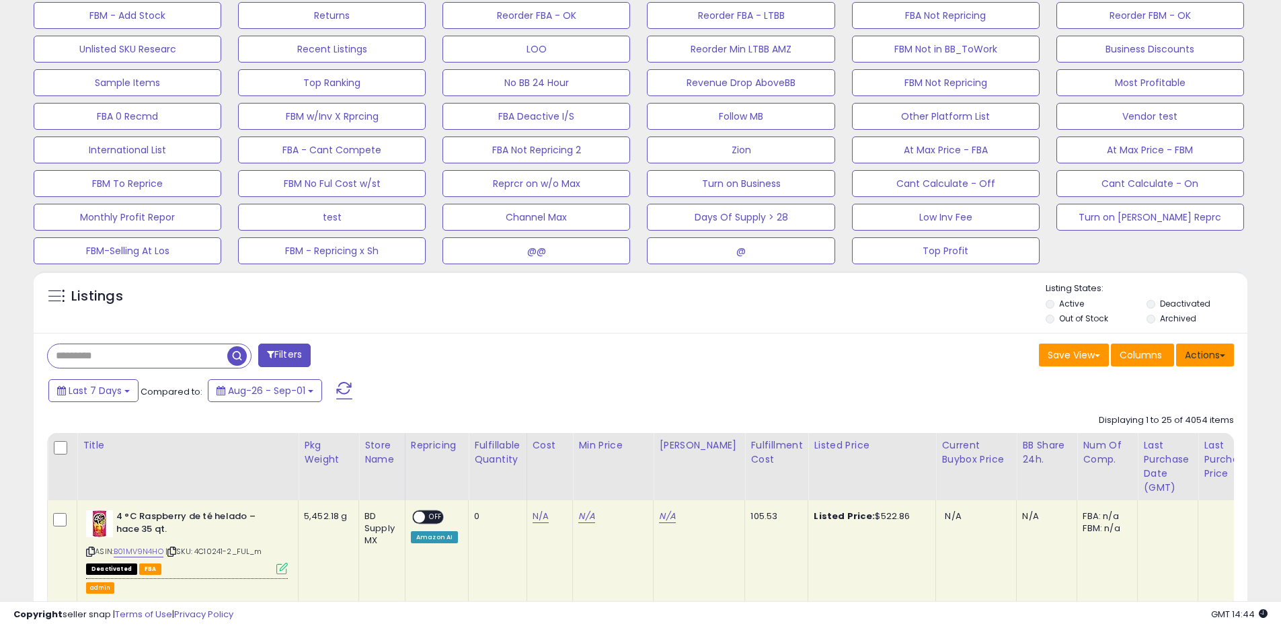
click at [1217, 362] on button "Actions" at bounding box center [1205, 355] width 58 height 23
click at [1189, 434] on link "Export All Columns" at bounding box center [1150, 440] width 147 height 21
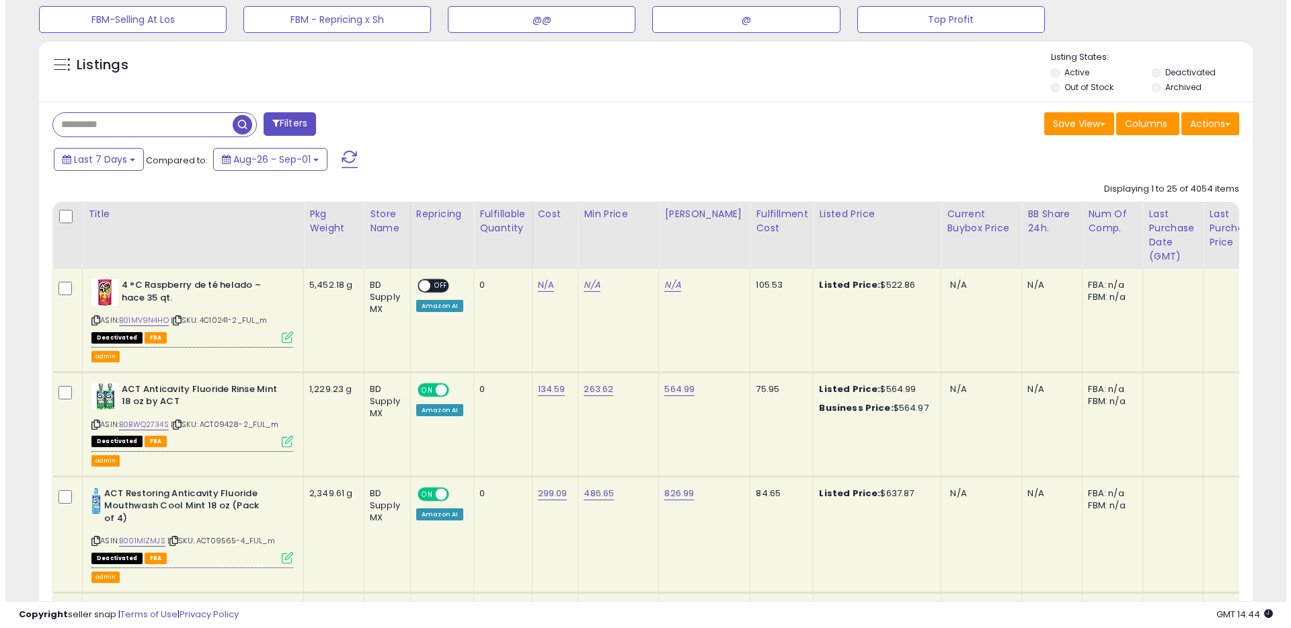
scroll to position [652, 0]
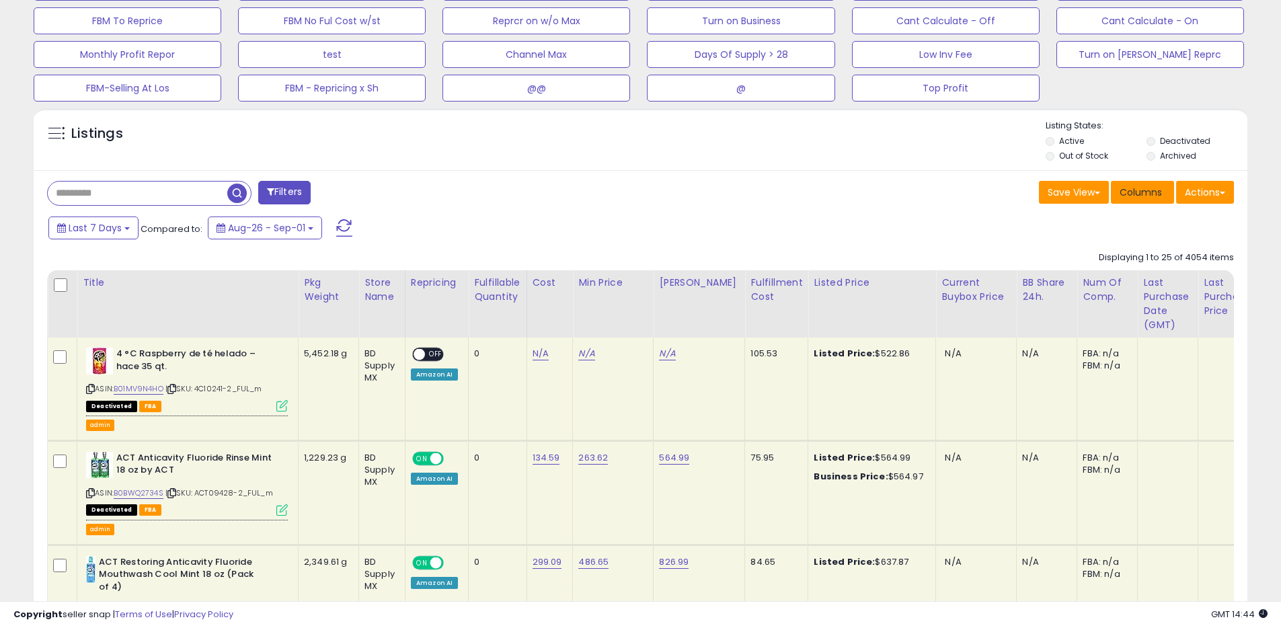
click at [1143, 203] on button "Columns" at bounding box center [1142, 192] width 63 height 23
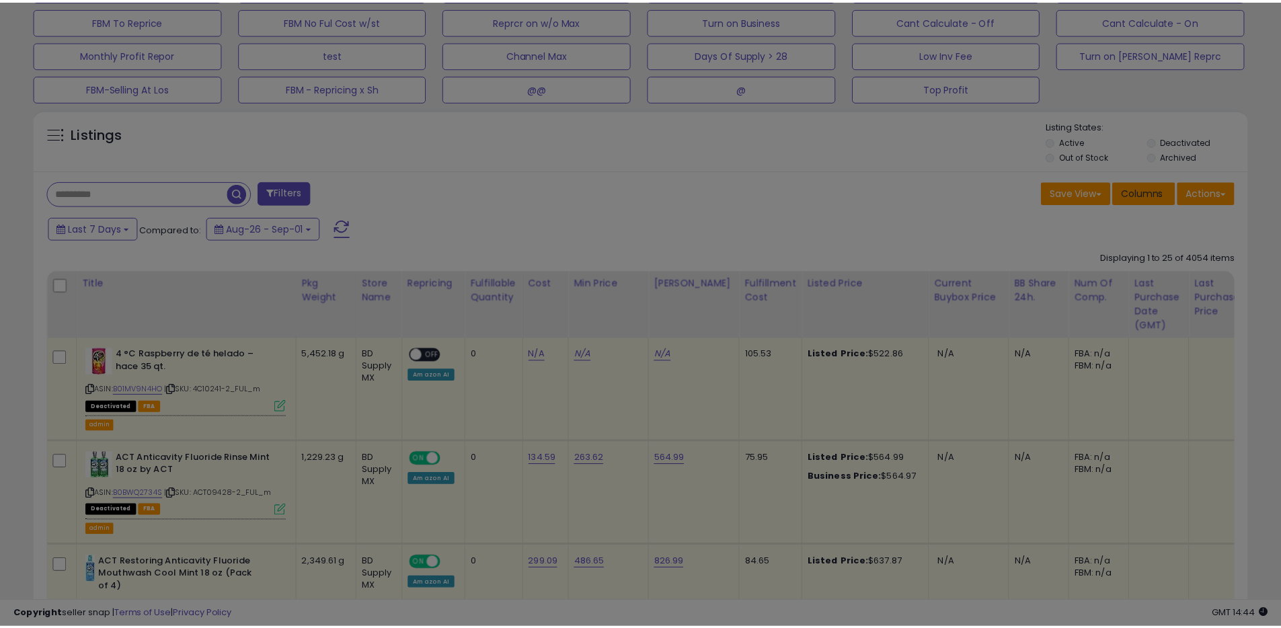
scroll to position [276, 710]
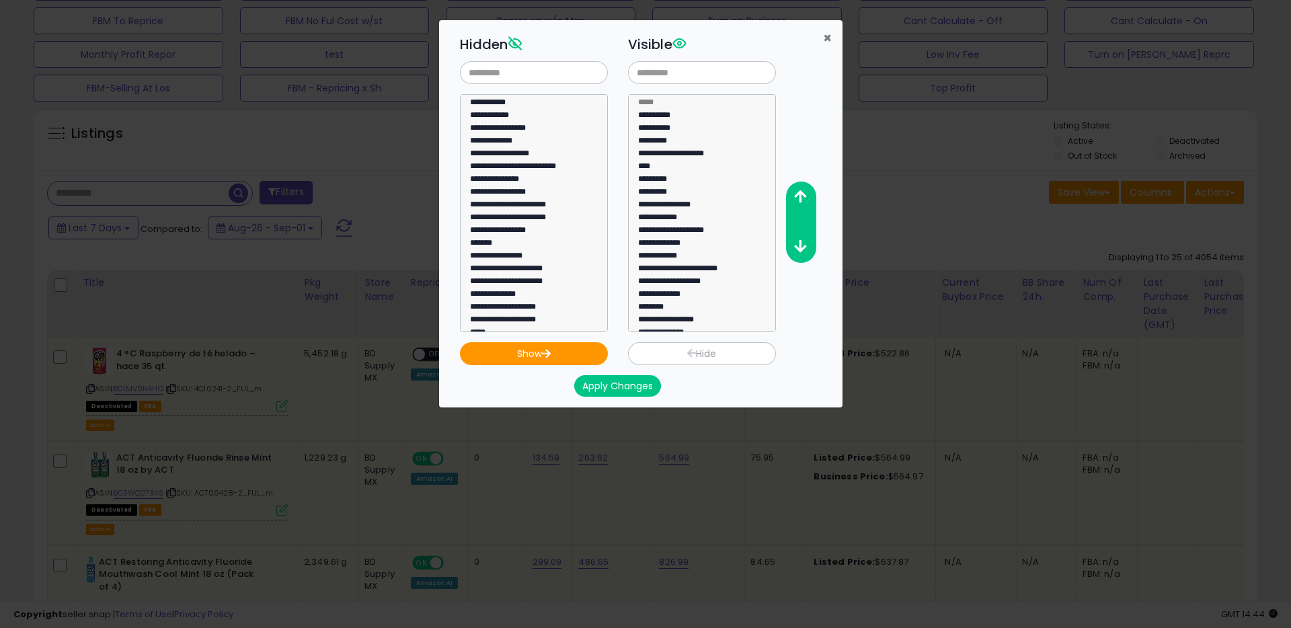
click at [825, 38] on span "×" at bounding box center [827, 38] width 9 height 20
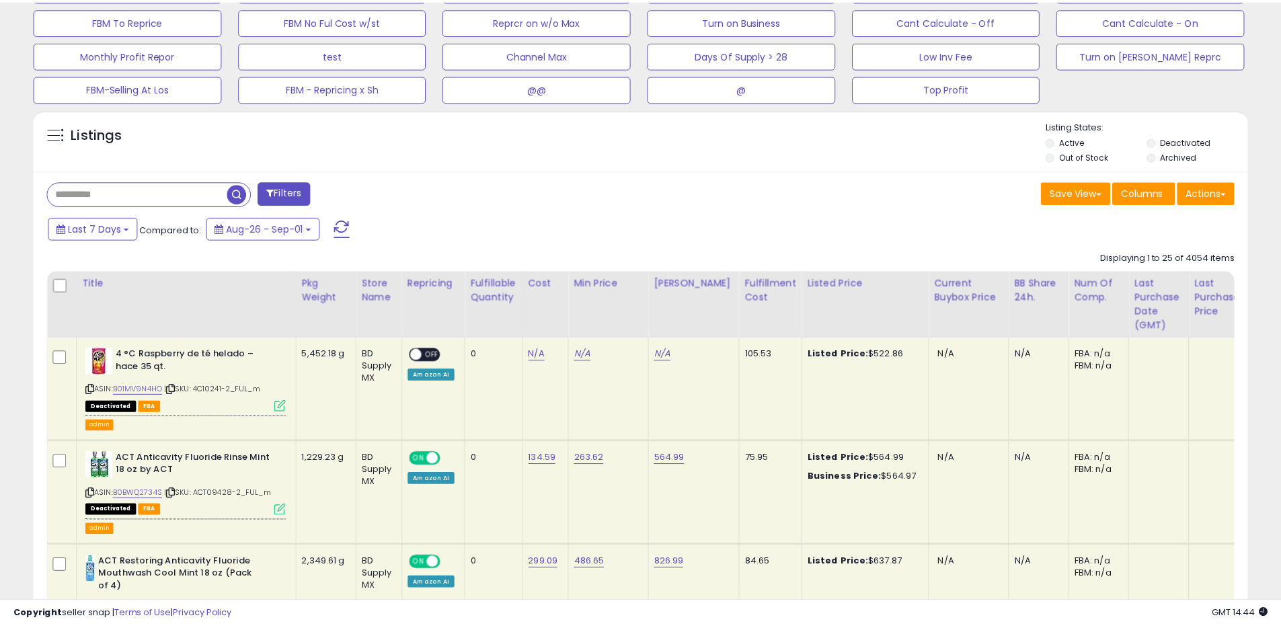
scroll to position [276, 704]
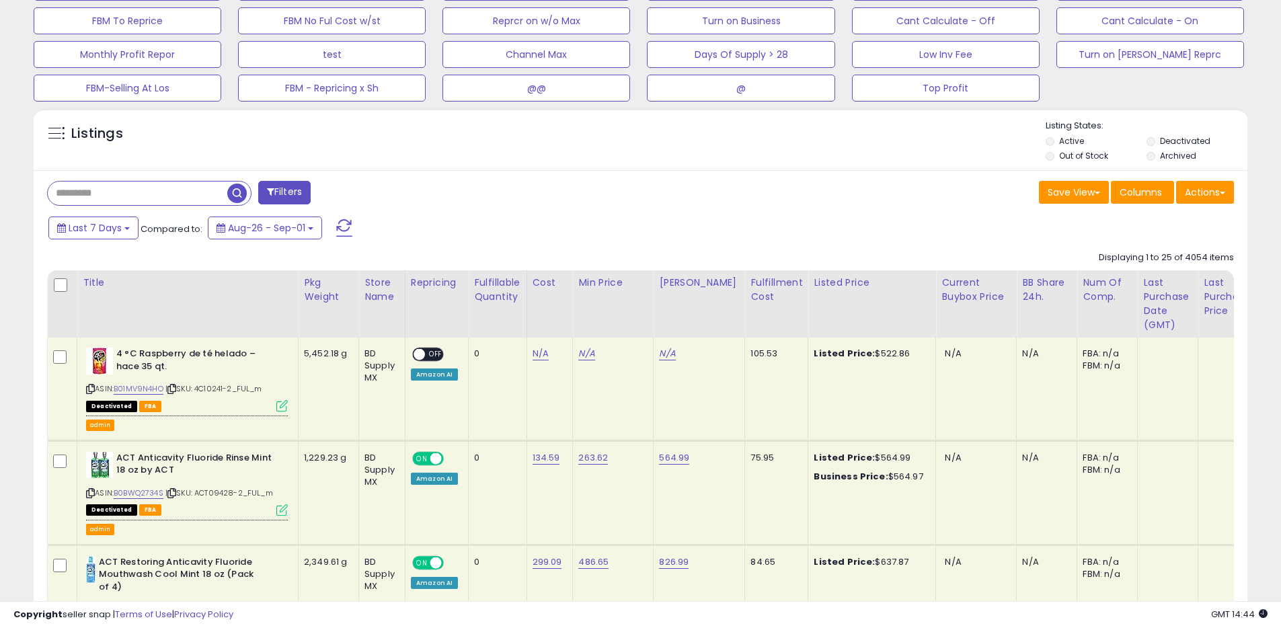
click at [299, 194] on button "Filters" at bounding box center [284, 193] width 52 height 24
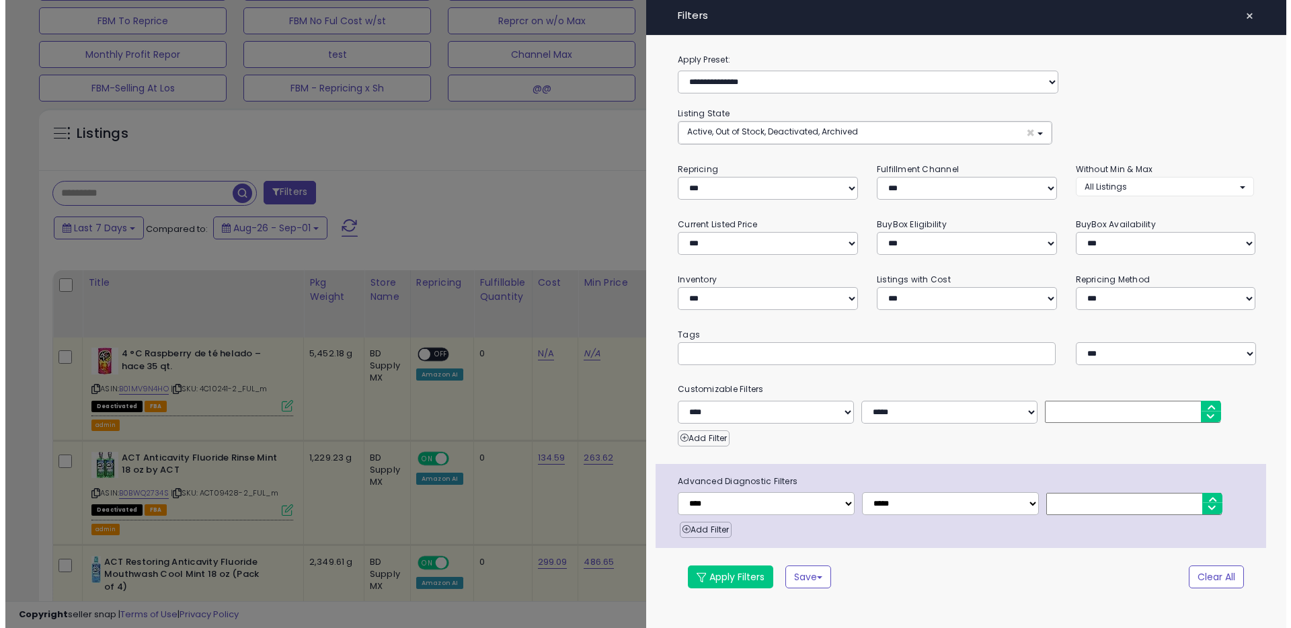
scroll to position [276, 710]
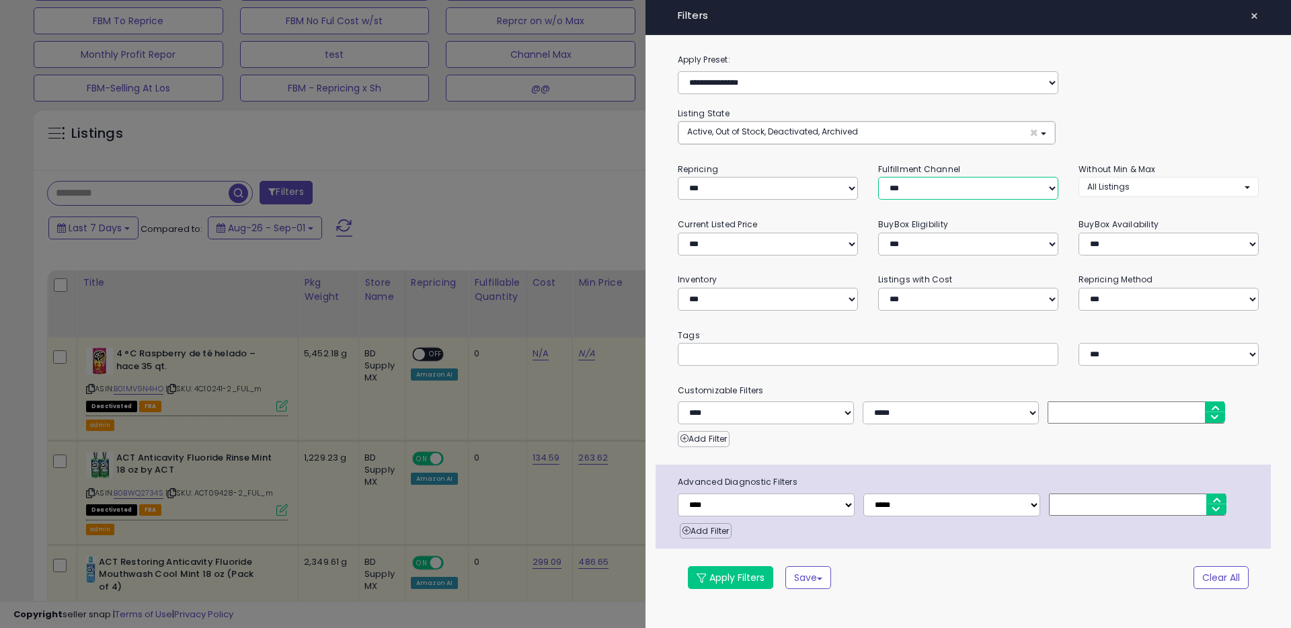
click at [942, 187] on select "*** *** *** ***" at bounding box center [968, 188] width 180 height 23
select select "***"
click at [878, 177] on select "*** *** *** ***" at bounding box center [968, 188] width 180 height 23
click at [738, 574] on button "Apply Filters" at bounding box center [730, 577] width 85 height 23
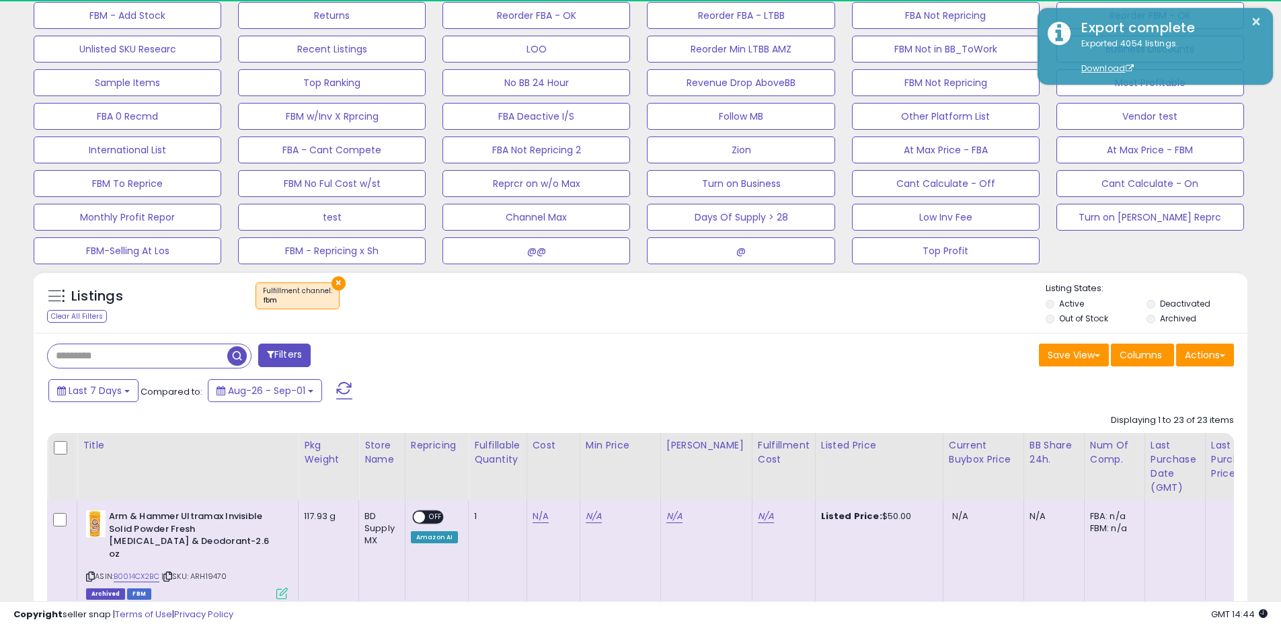
scroll to position [276, 704]
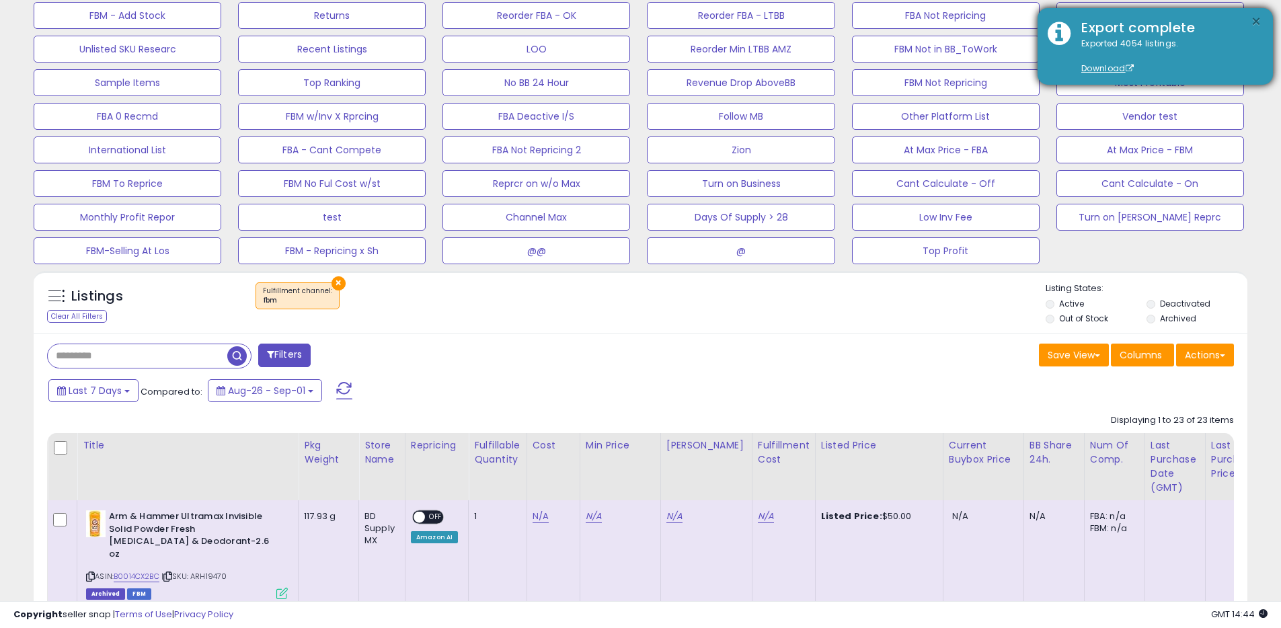
click at [1256, 19] on button "×" at bounding box center [1256, 21] width 11 height 17
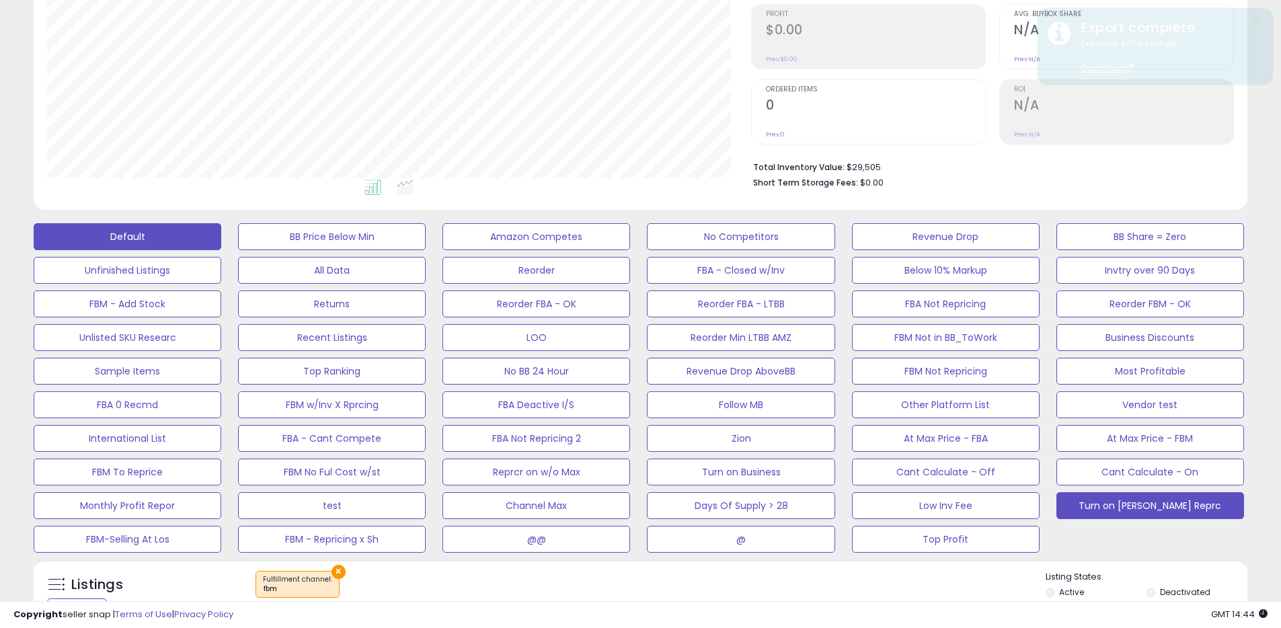
scroll to position [0, 0]
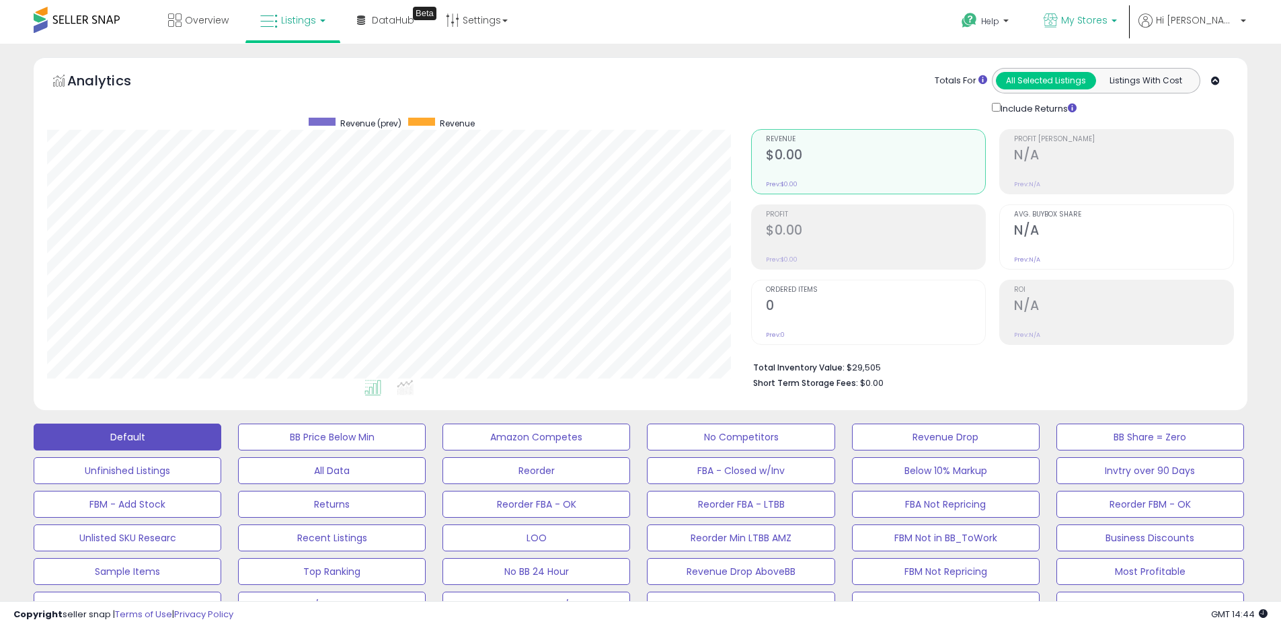
click at [1117, 25] on b at bounding box center [1114, 24] width 5 height 9
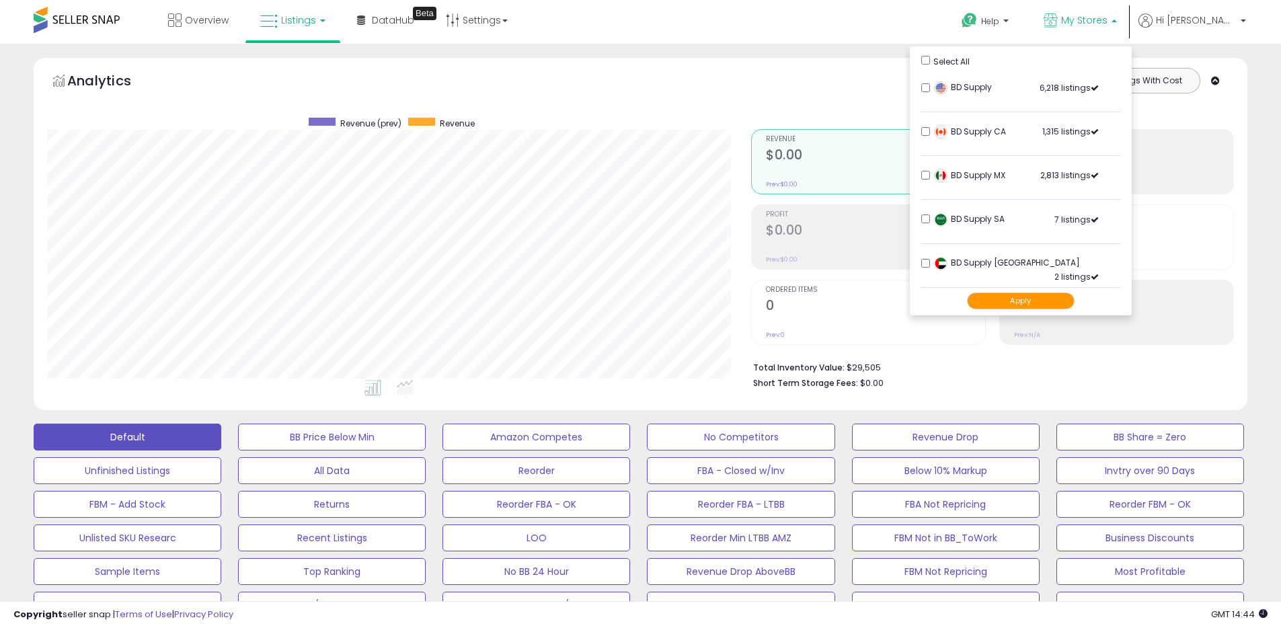
click at [1117, 24] on p "My Stores" at bounding box center [1080, 21] width 73 height 17
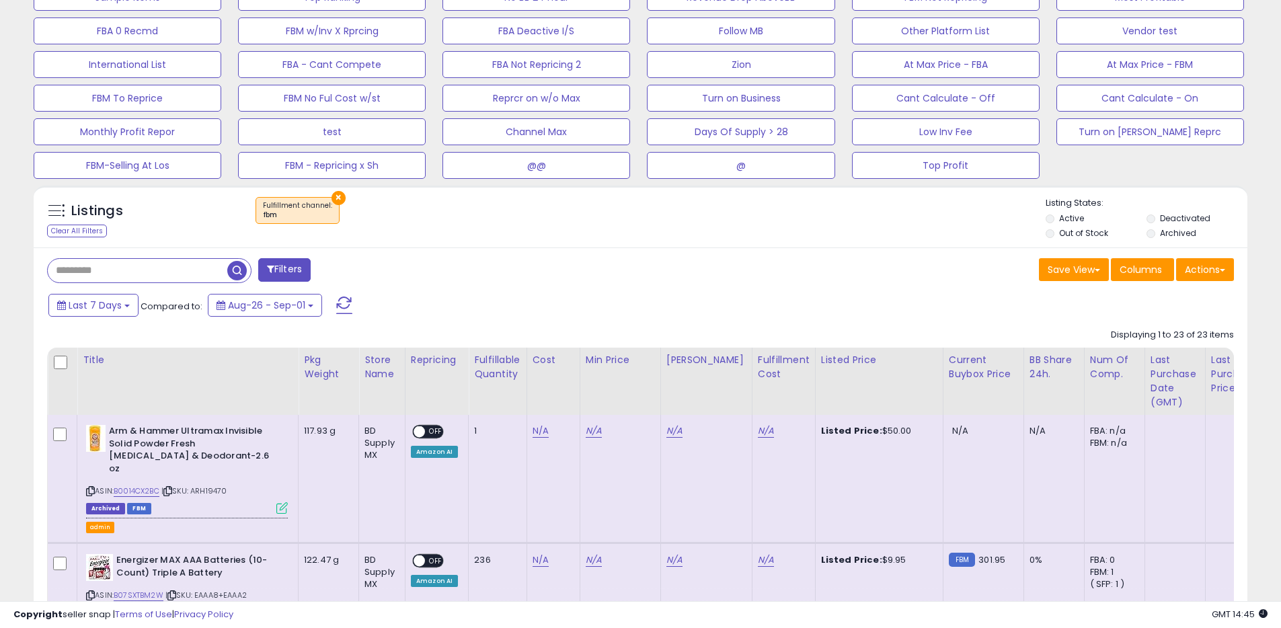
scroll to position [575, 0]
click at [336, 200] on button "×" at bounding box center [339, 197] width 14 height 14
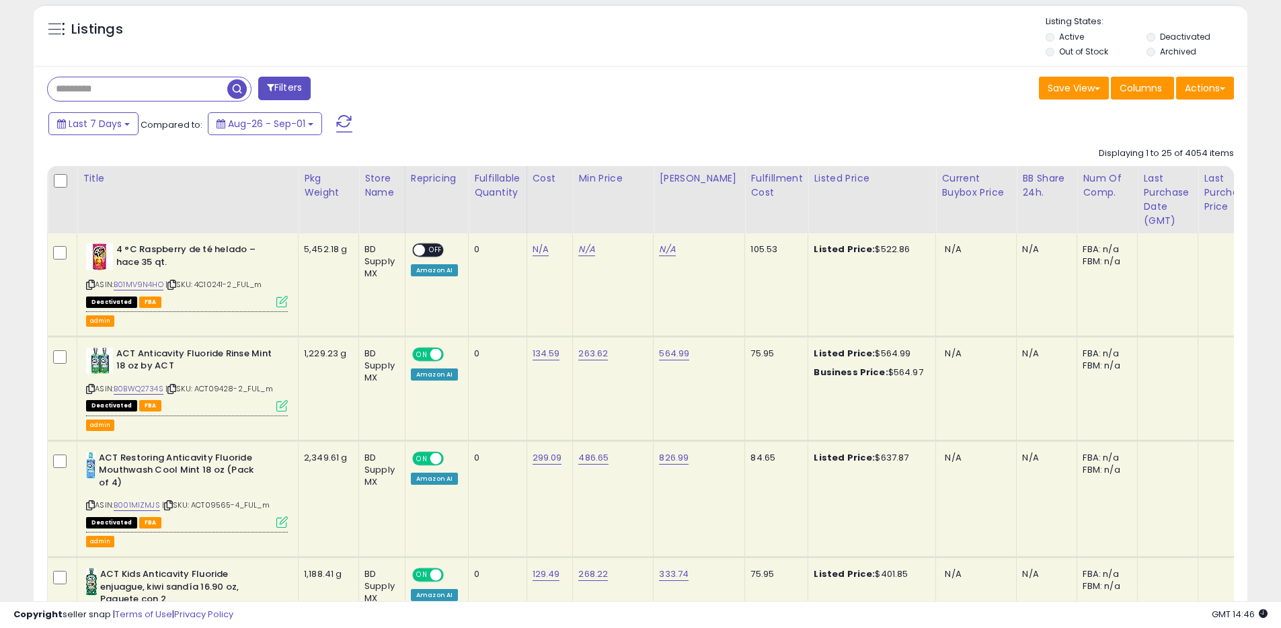
scroll to position [750, 0]
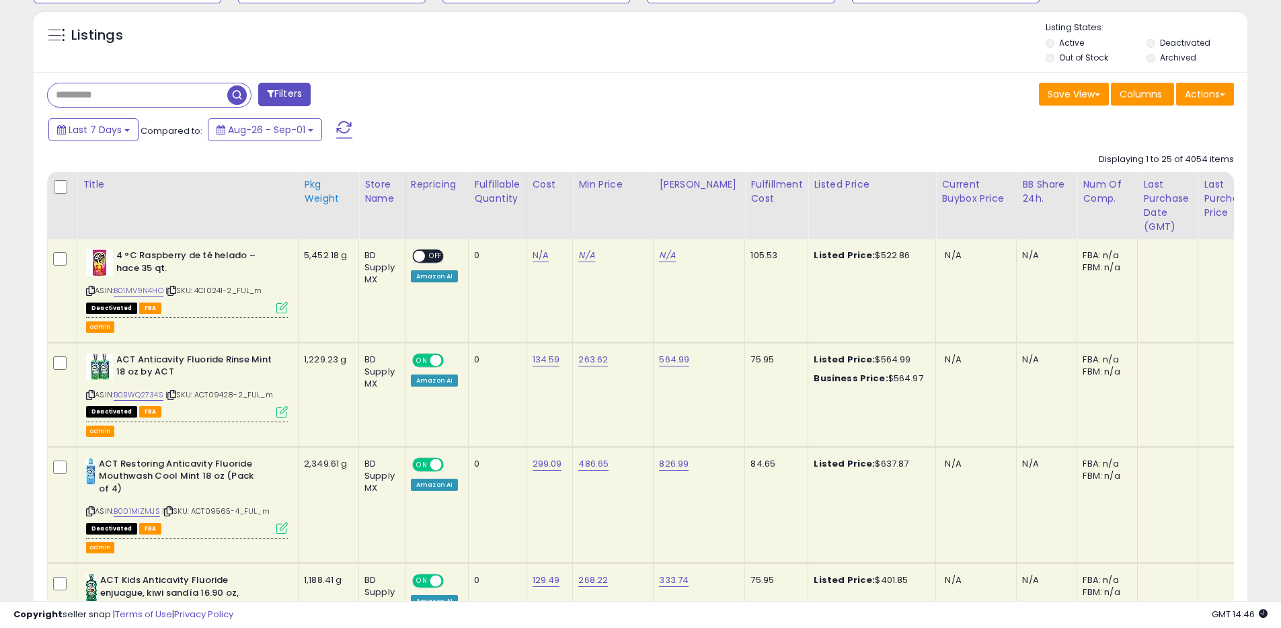
click at [313, 190] on div "Pkg Weight" at bounding box center [328, 192] width 49 height 28
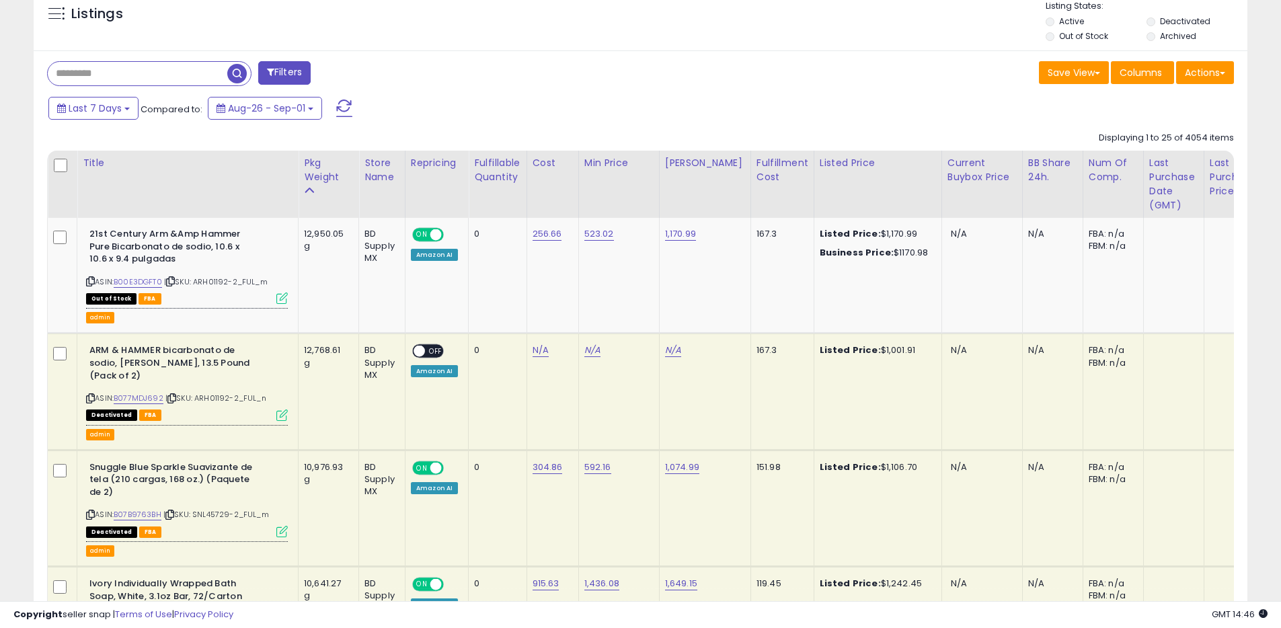
scroll to position [774, 0]
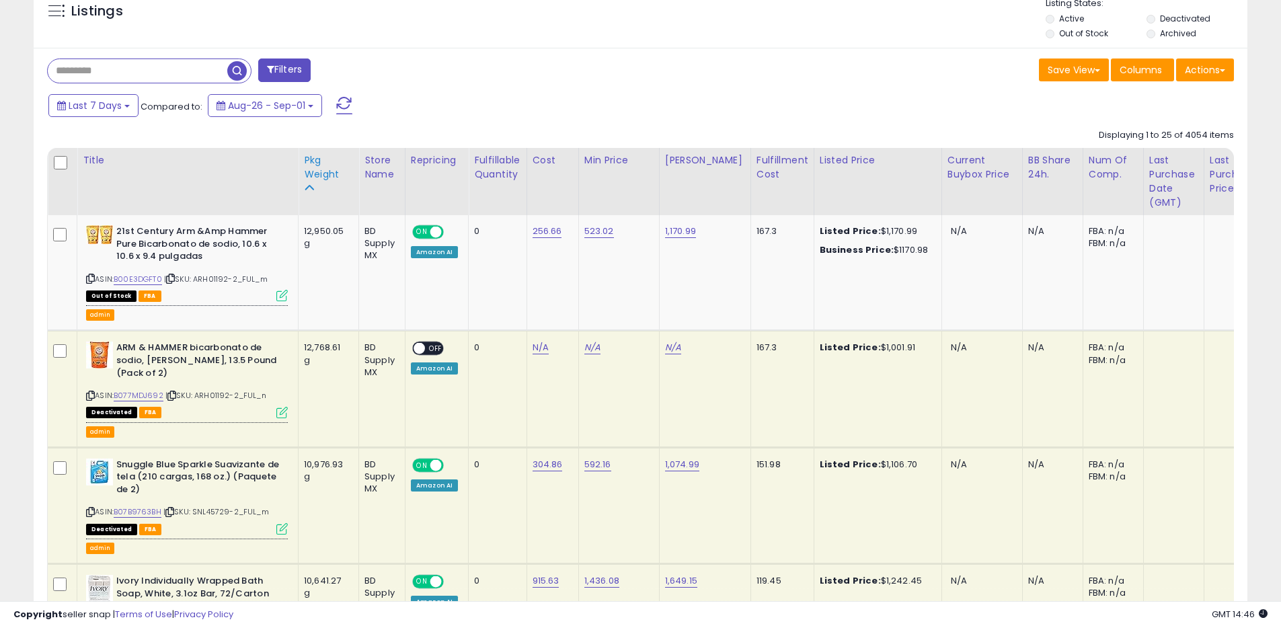
click at [320, 184] on div "Pkg Weight" at bounding box center [328, 174] width 49 height 42
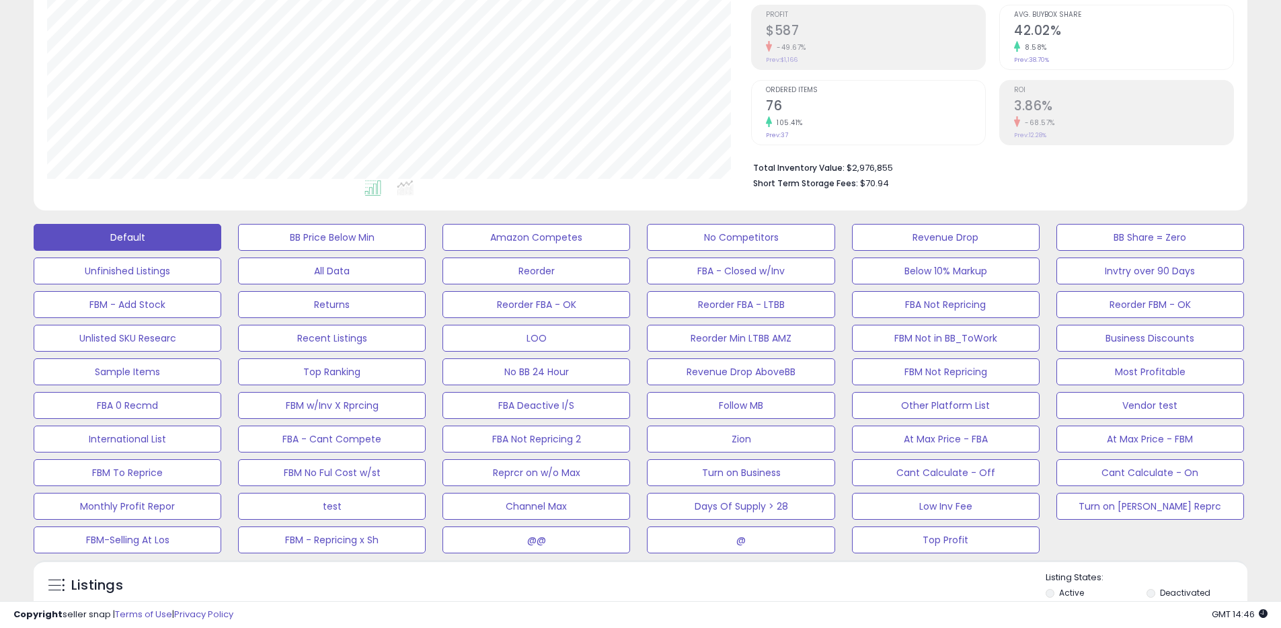
scroll to position [0, 0]
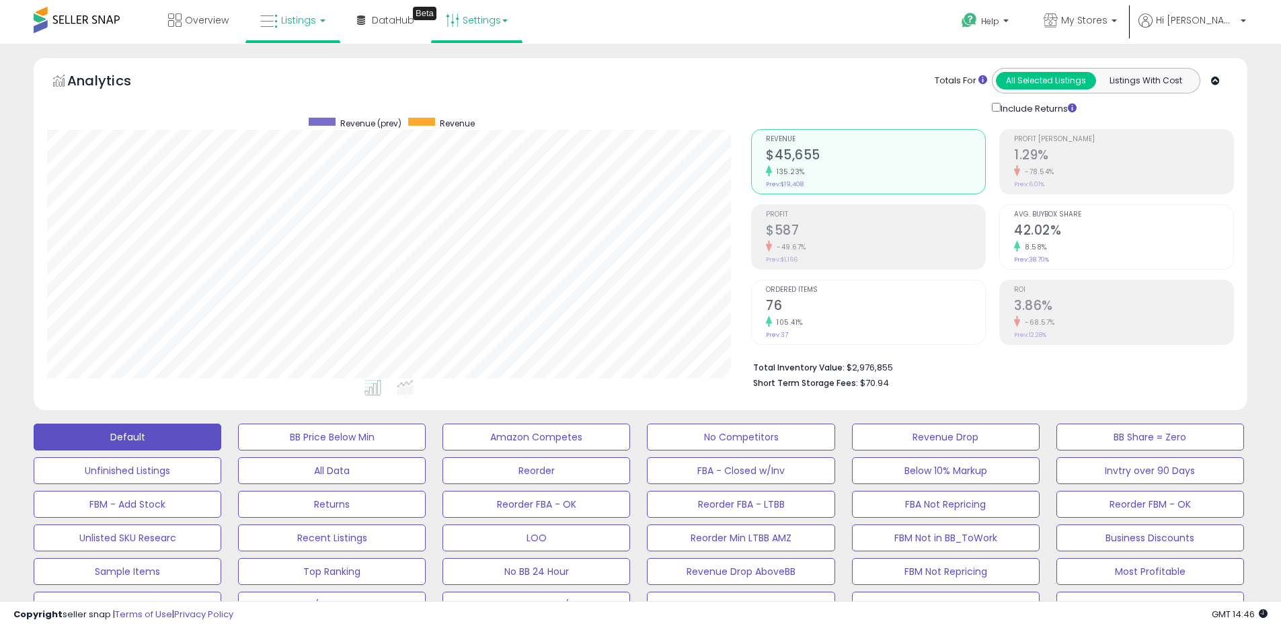
click at [482, 32] on link "Settings" at bounding box center [477, 20] width 82 height 40
click at [482, 74] on link "Store settings" at bounding box center [479, 68] width 61 height 13
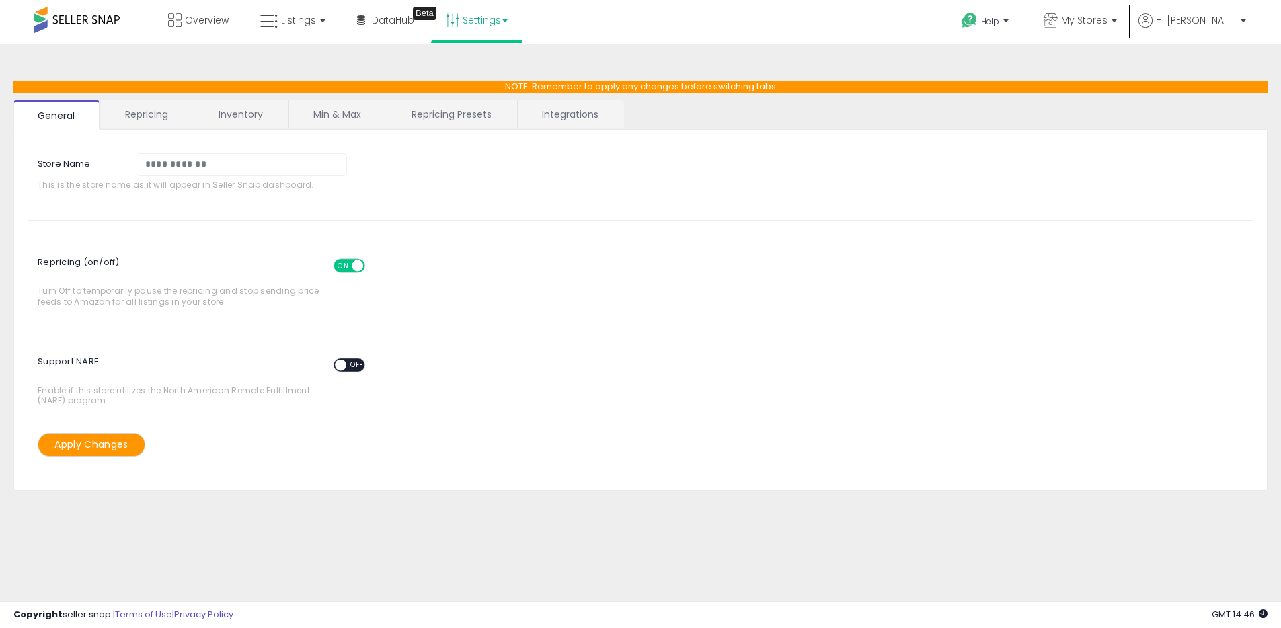
click at [344, 105] on link "Min & Max" at bounding box center [337, 114] width 96 height 28
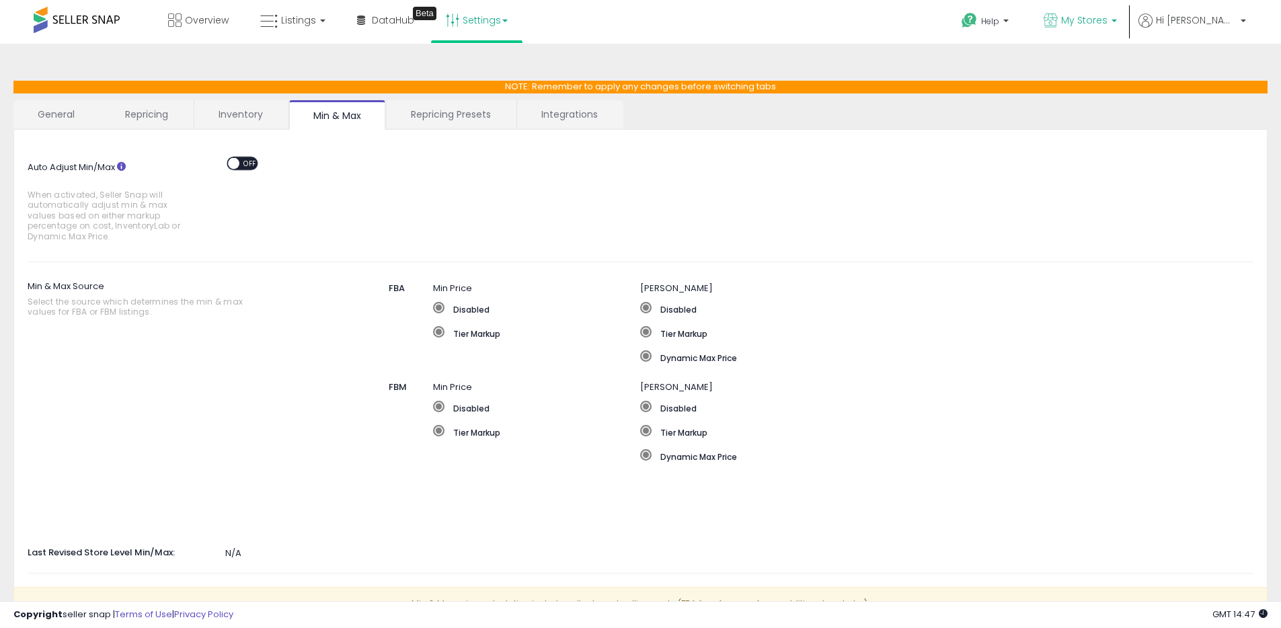
click at [1108, 26] on span "My Stores" at bounding box center [1084, 19] width 46 height 13
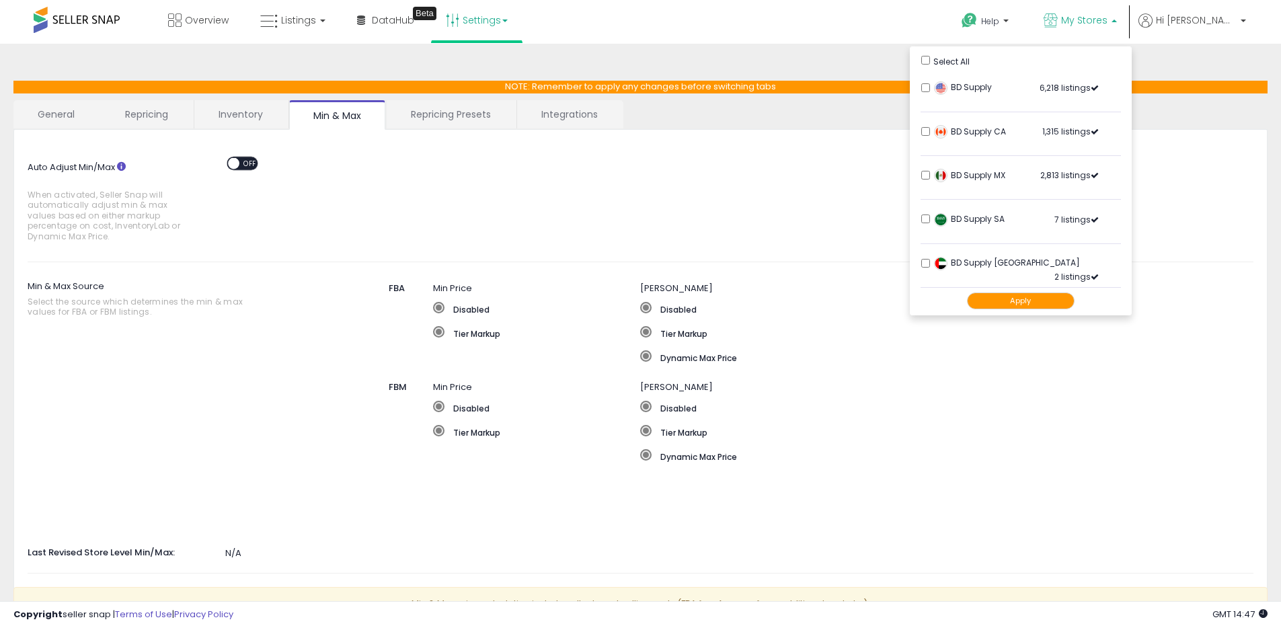
click at [1108, 19] on span "My Stores" at bounding box center [1084, 19] width 46 height 13
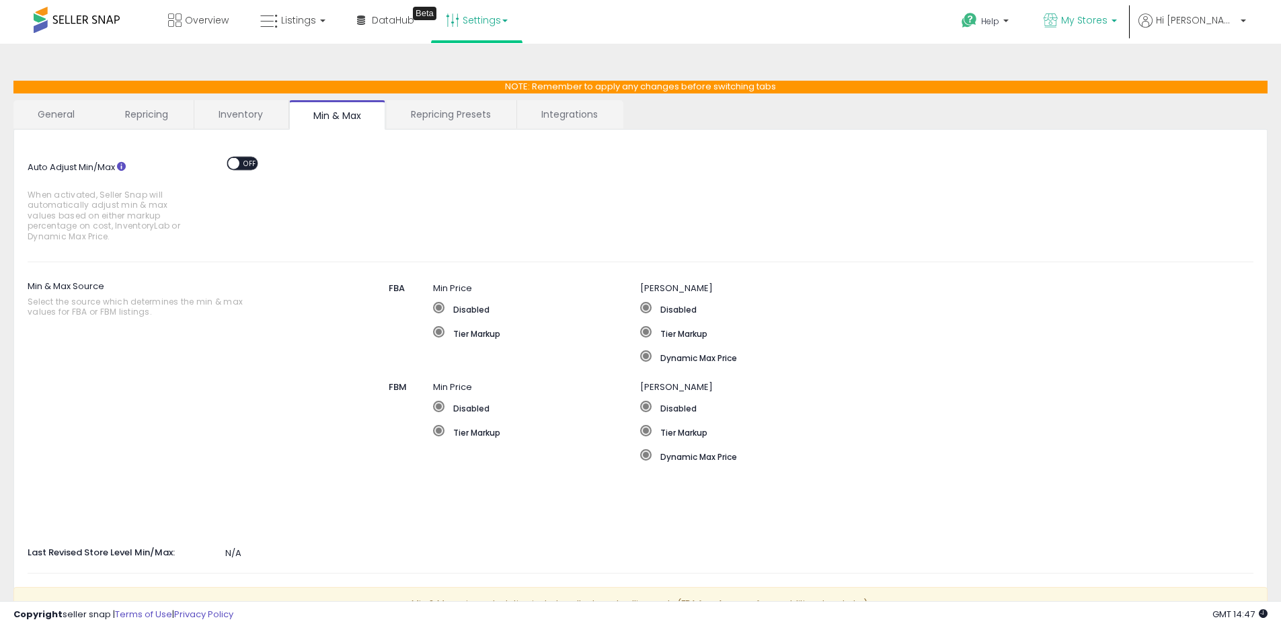
click at [1108, 22] on span "My Stores" at bounding box center [1084, 19] width 46 height 13
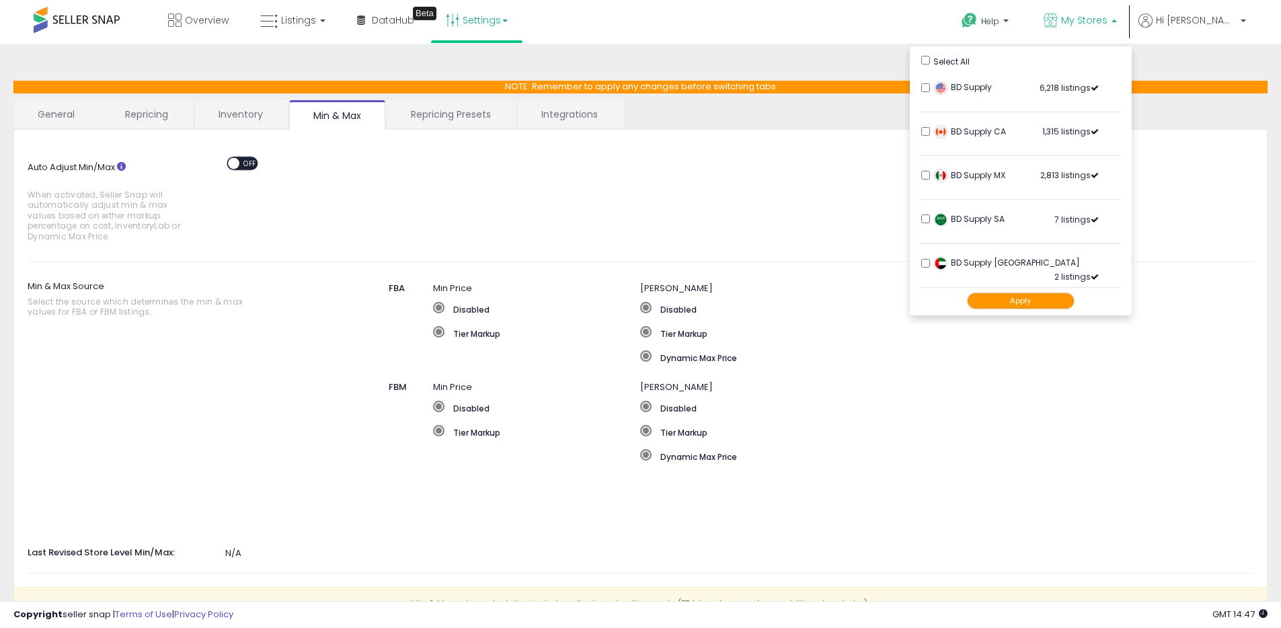
click at [747, 200] on div "Auto Adjust Min/Max When activated, Seller Snap will automatically adjust min &…" at bounding box center [640, 195] width 1246 height 105
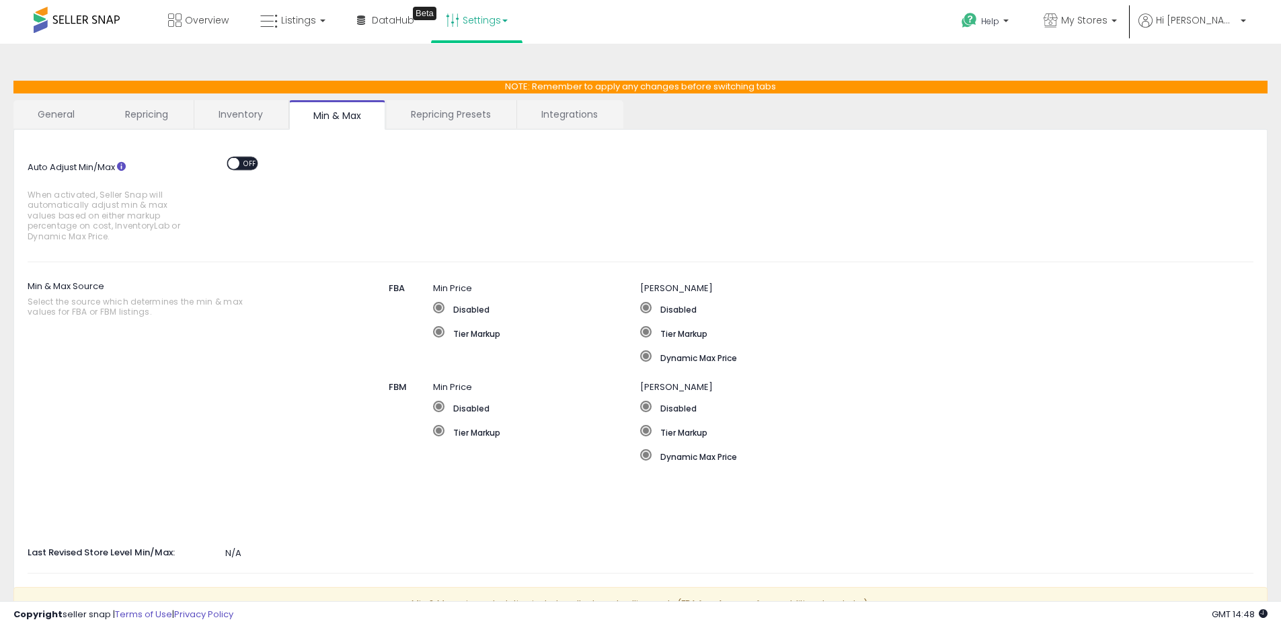
click at [246, 164] on span "OFF" at bounding box center [250, 162] width 22 height 11
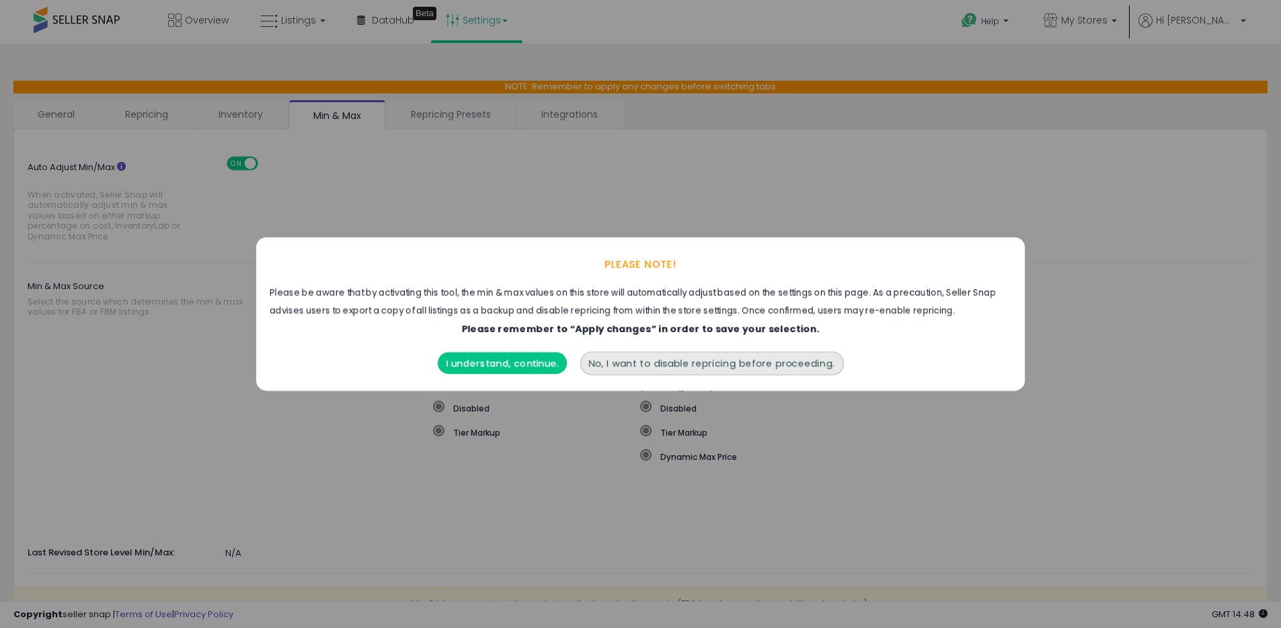
click at [500, 365] on button "I understand, continue." at bounding box center [502, 363] width 129 height 22
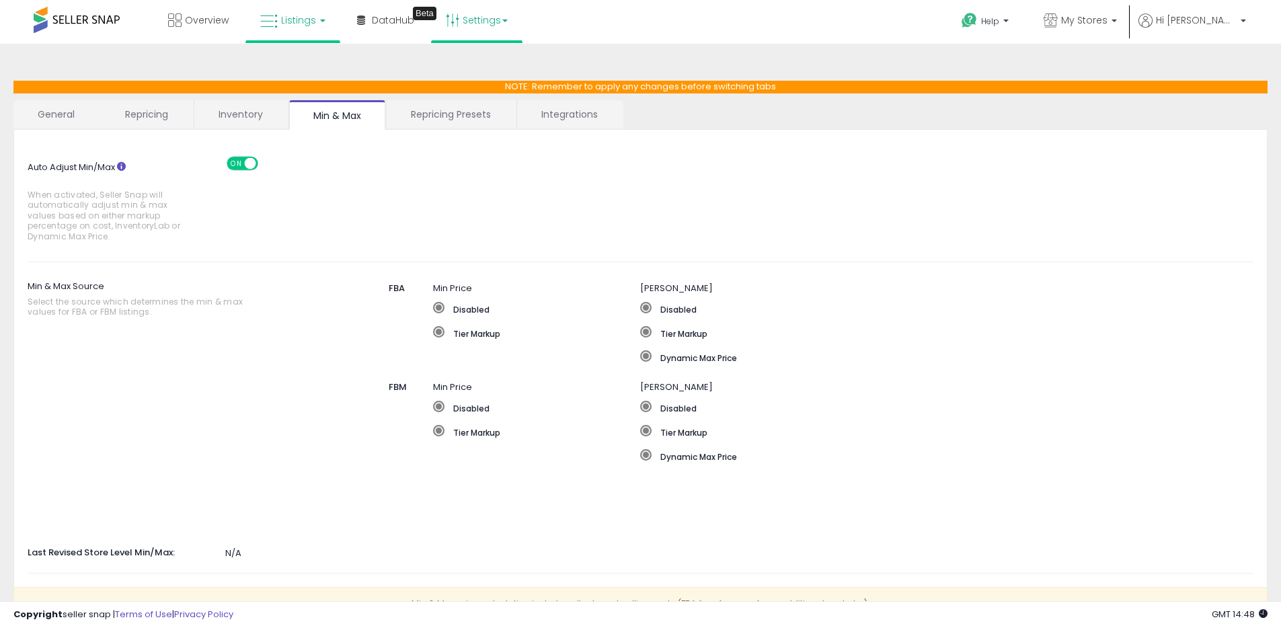
click at [309, 26] on span "Listings" at bounding box center [298, 19] width 35 height 13
click at [299, 71] on icon at bounding box center [303, 66] width 59 height 17
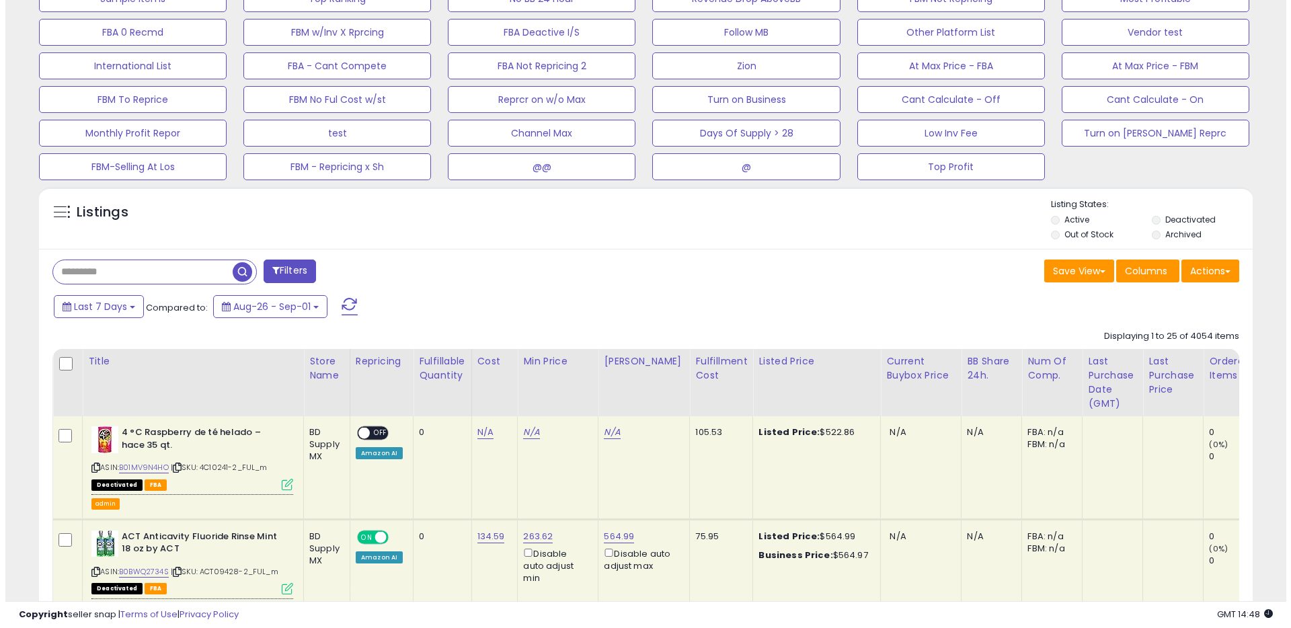
scroll to position [571, 0]
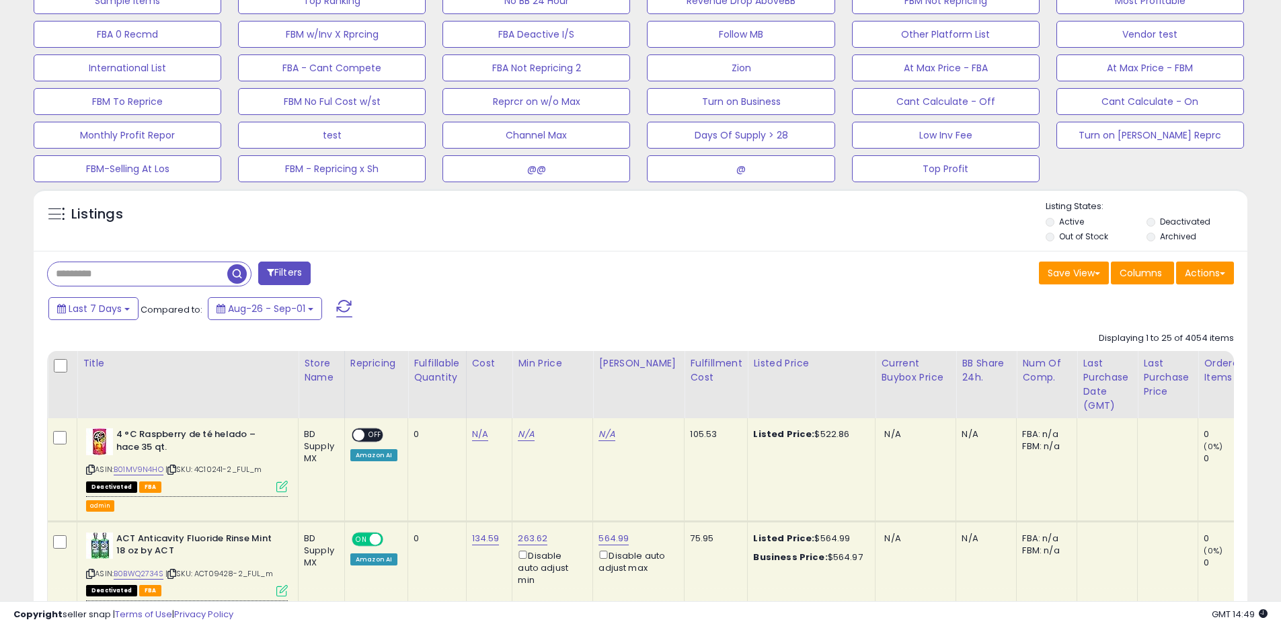
click at [295, 270] on button "Filters" at bounding box center [284, 274] width 52 height 24
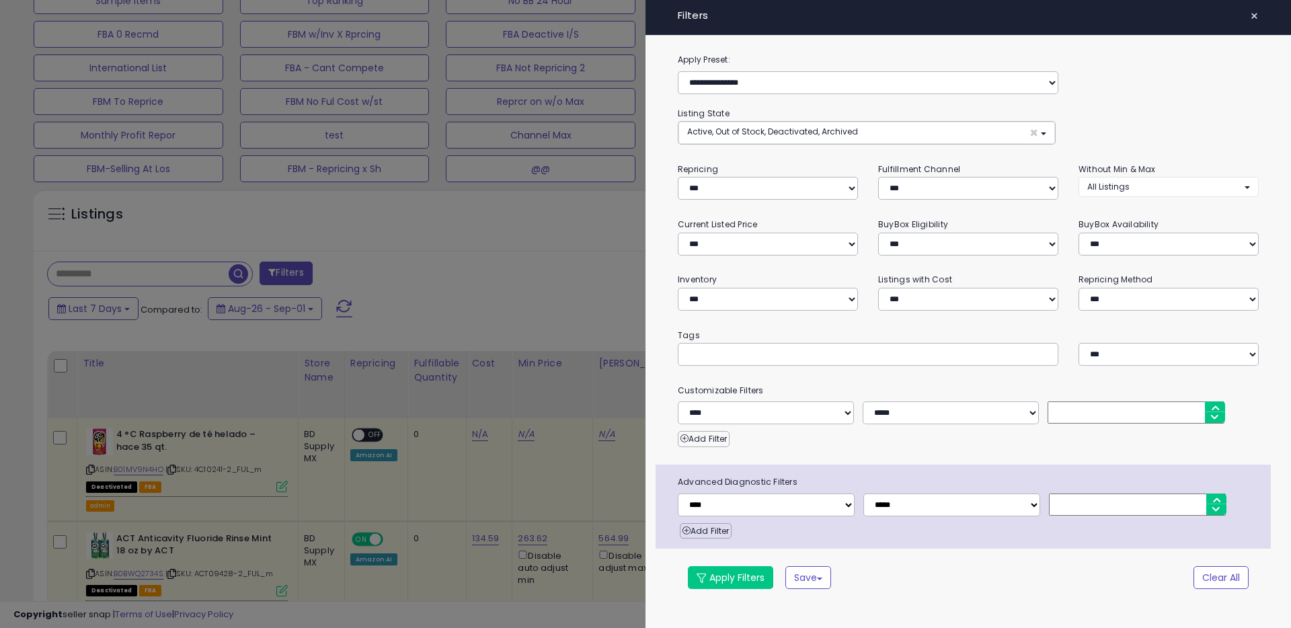
click at [1256, 18] on span "×" at bounding box center [1254, 16] width 9 height 19
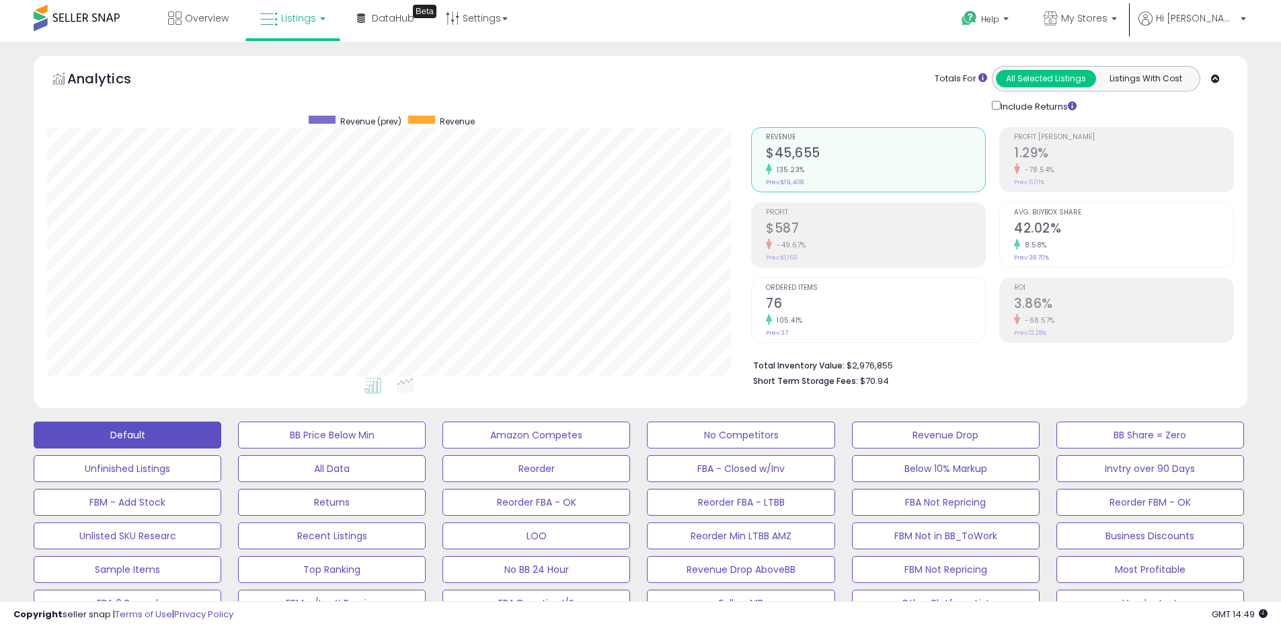
scroll to position [0, 0]
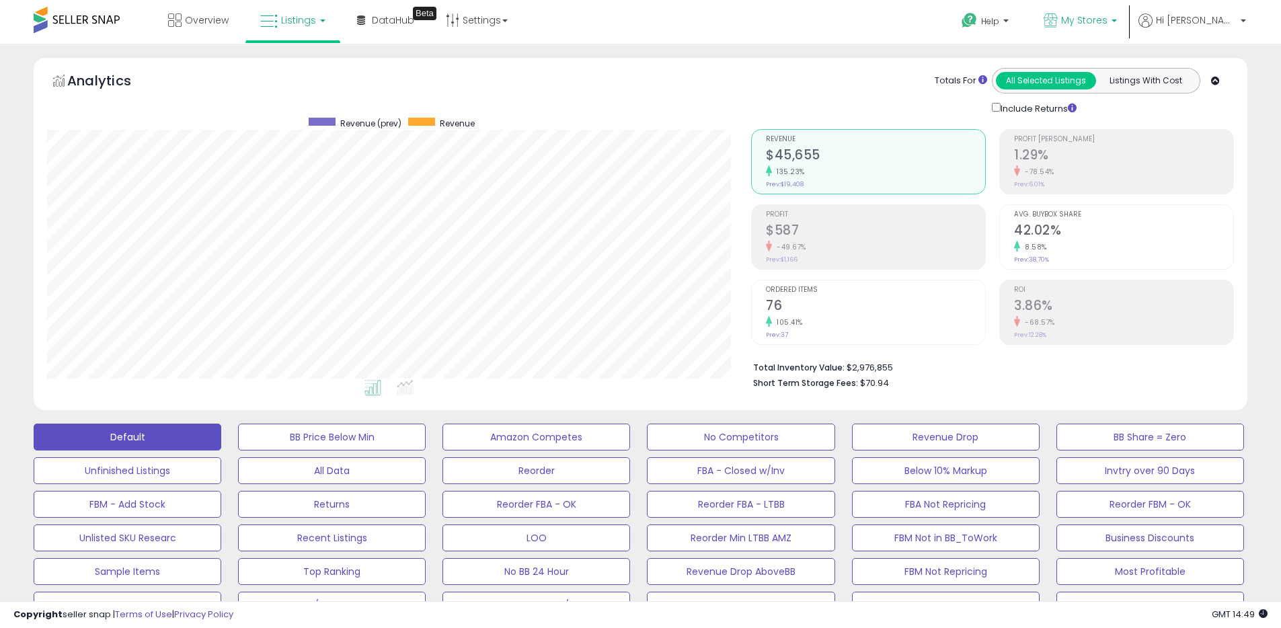
click at [1108, 19] on span "My Stores" at bounding box center [1084, 19] width 46 height 13
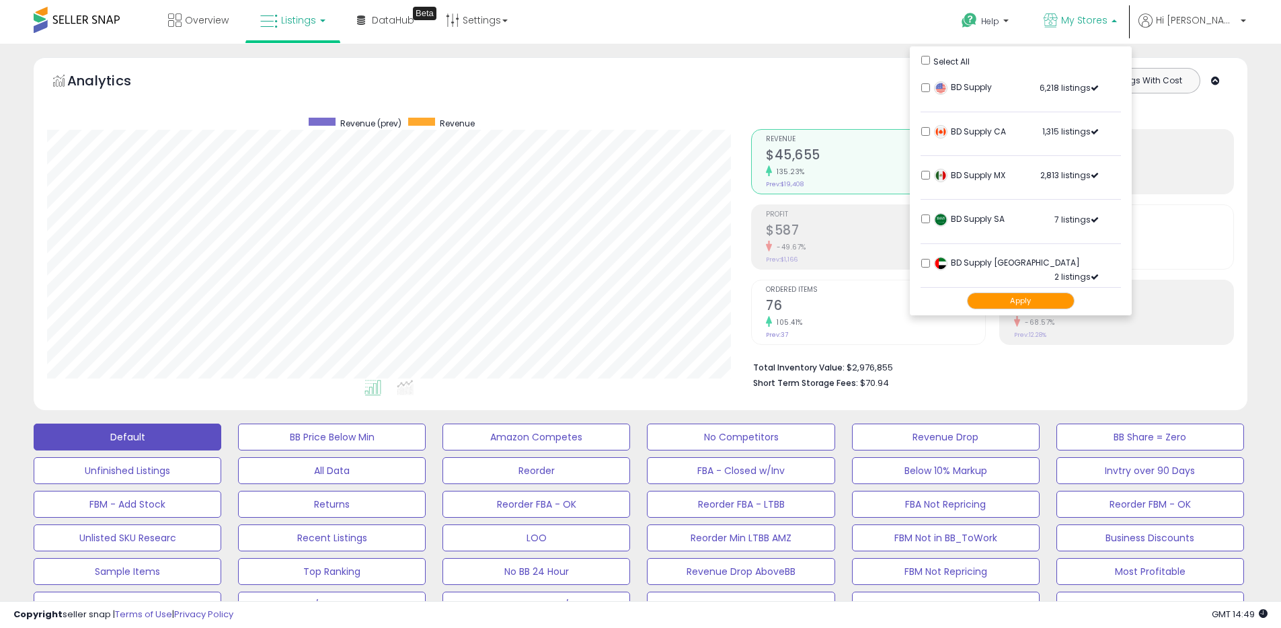
click at [1108, 20] on span "My Stores" at bounding box center [1084, 19] width 46 height 13
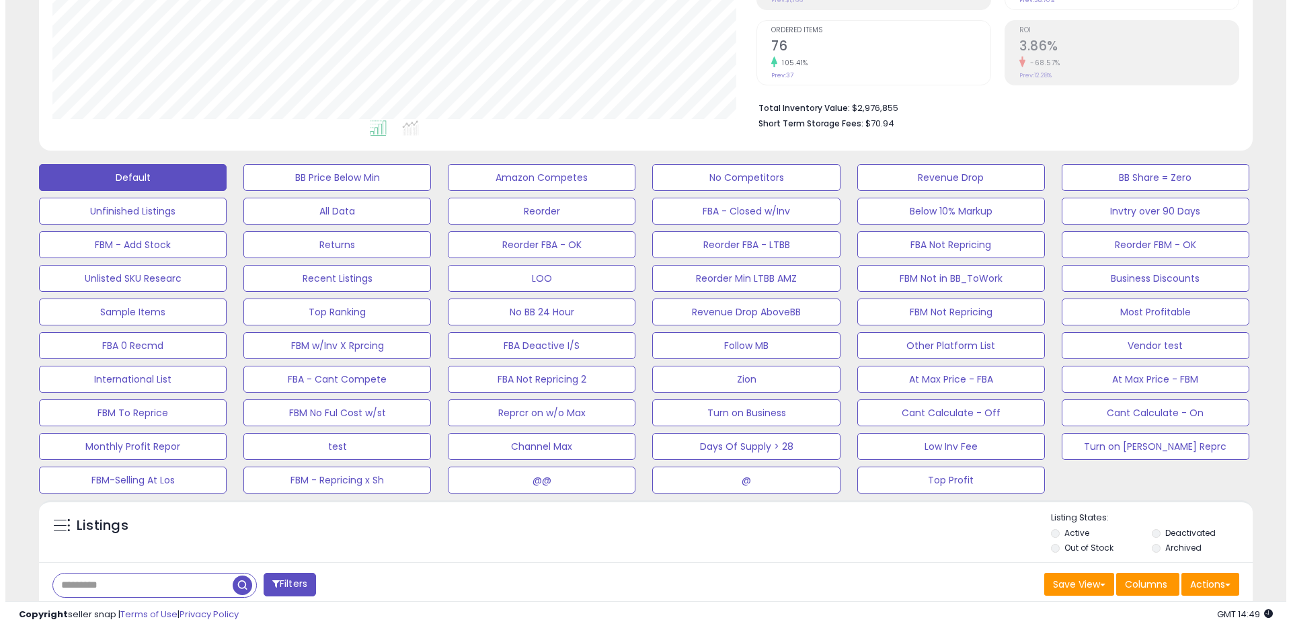
scroll to position [265, 0]
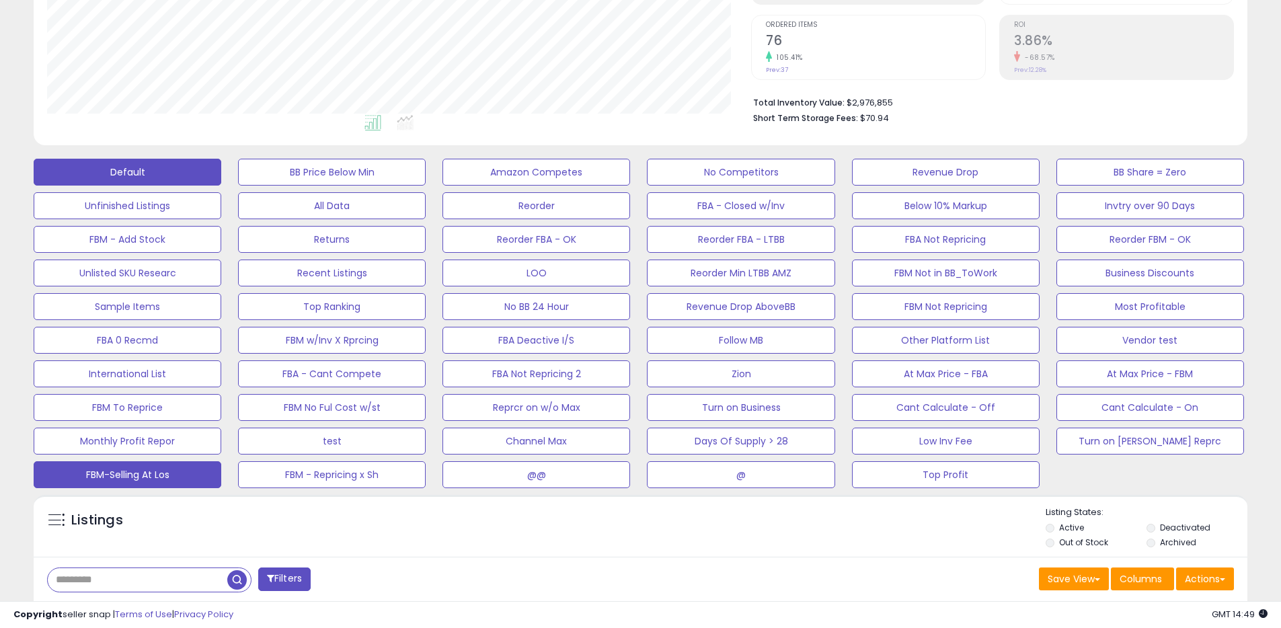
click at [174, 471] on button "FBM-Selling At Los" at bounding box center [128, 474] width 188 height 27
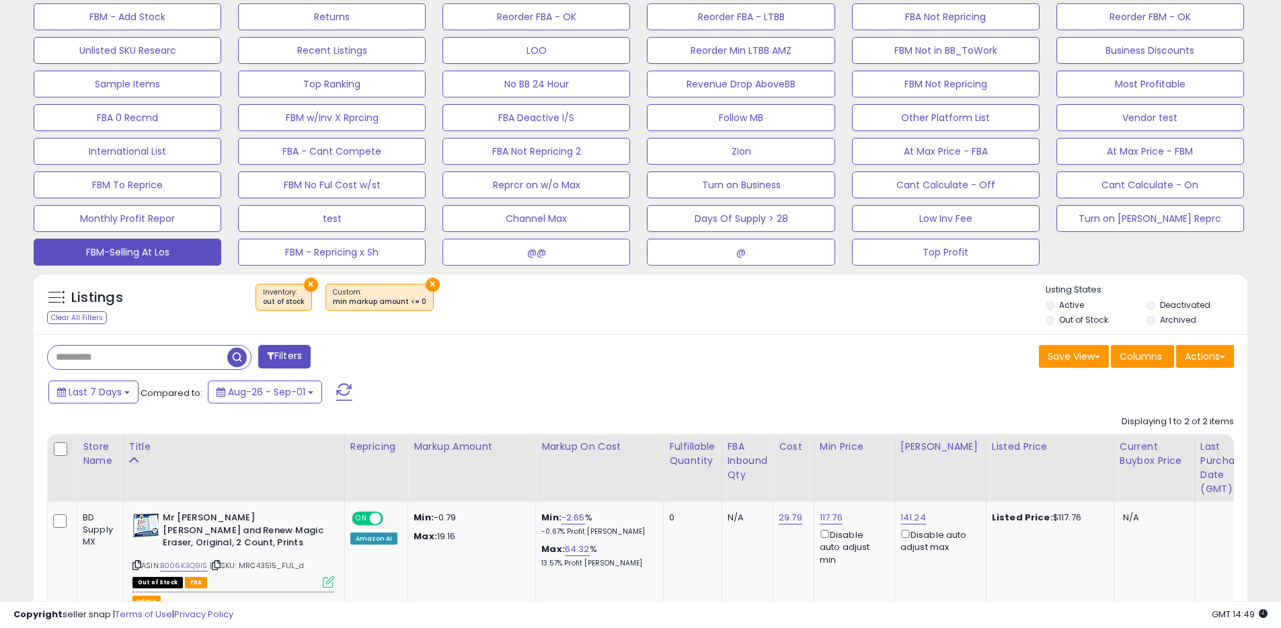
scroll to position [490, 0]
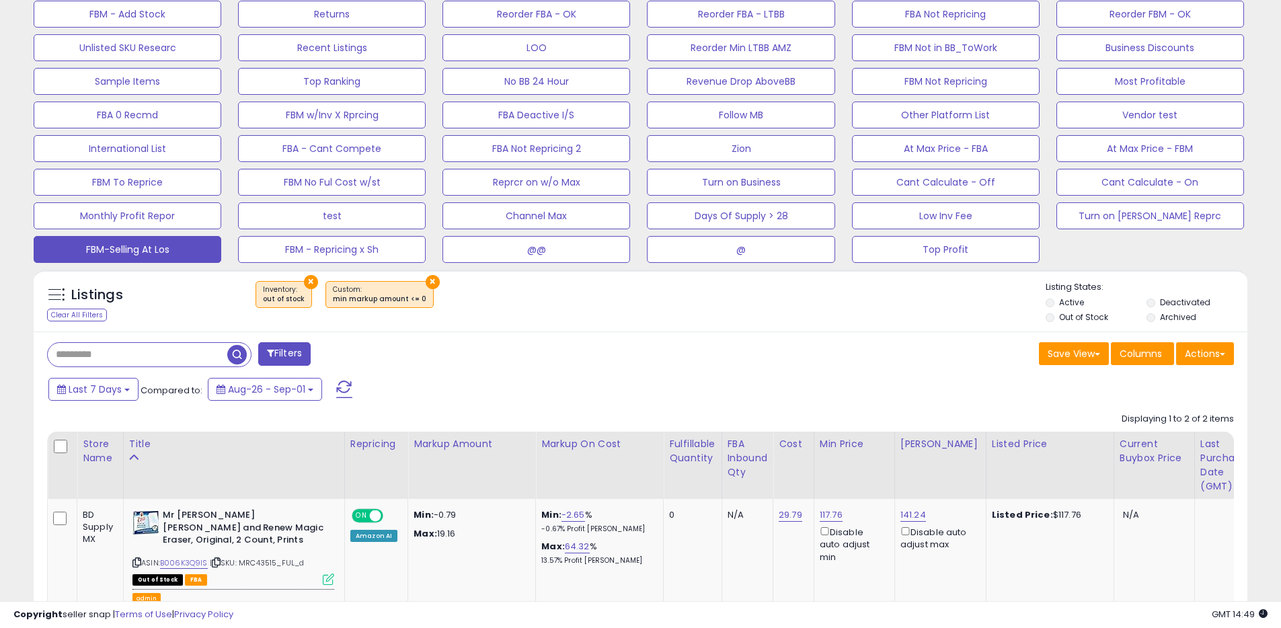
click at [308, 282] on button "×" at bounding box center [311, 282] width 14 height 14
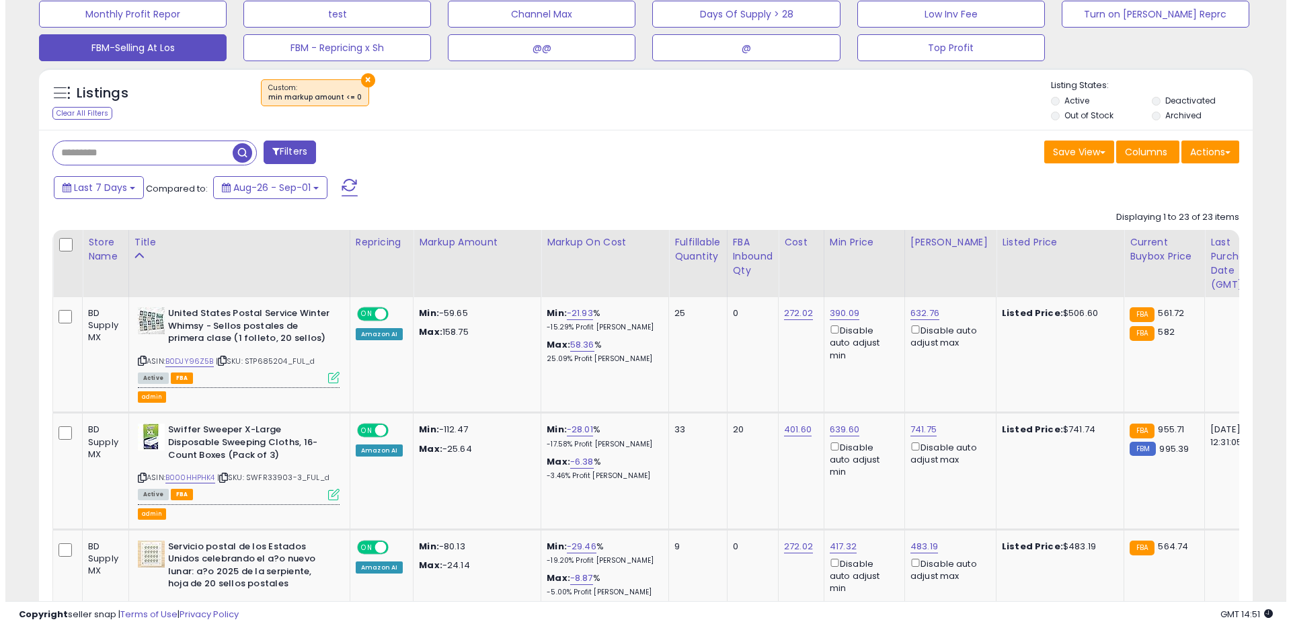
scroll to position [694, 0]
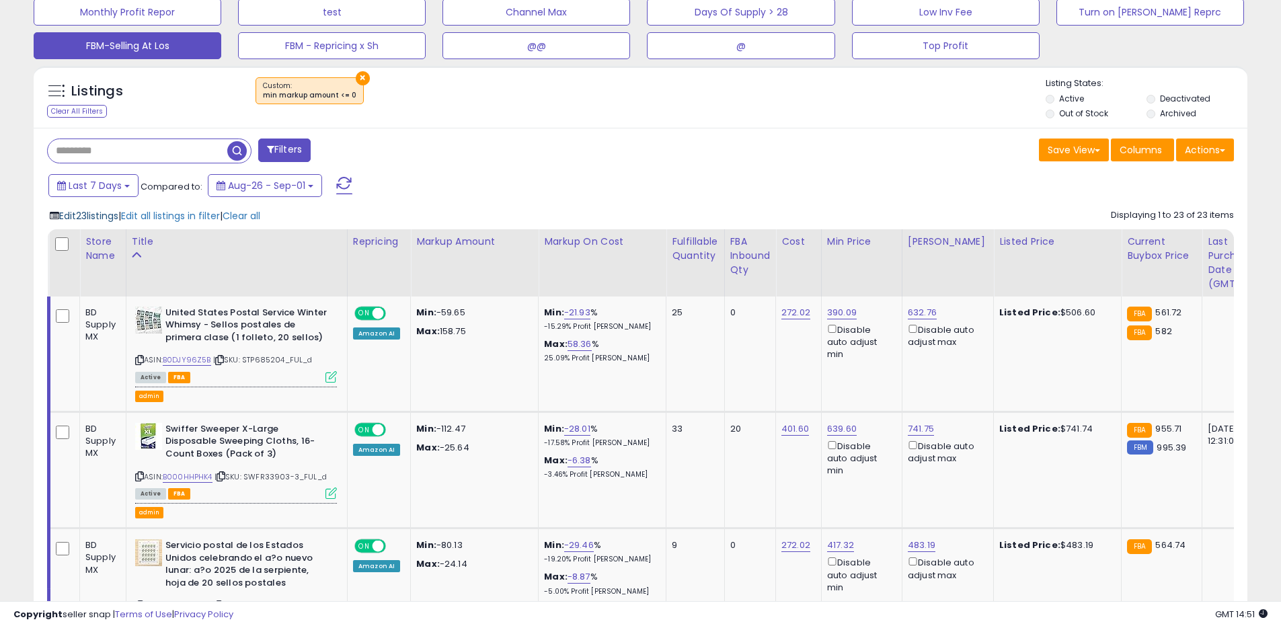
click at [114, 214] on span "Edit 23 listings" at bounding box center [88, 215] width 59 height 13
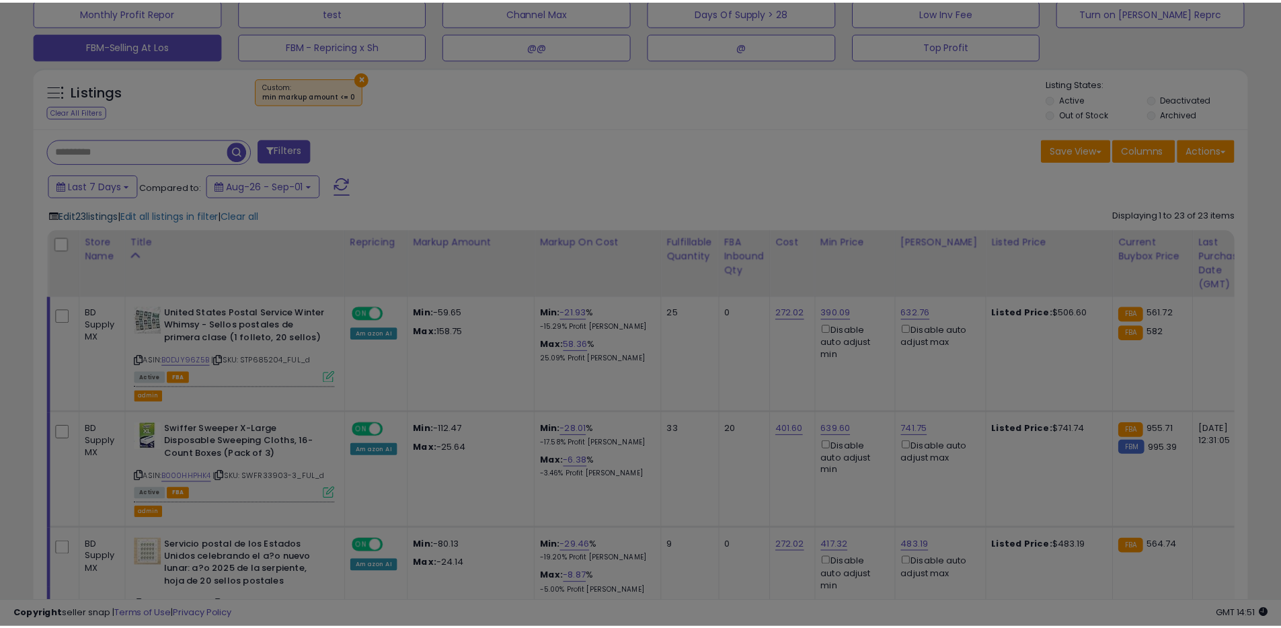
scroll to position [276, 710]
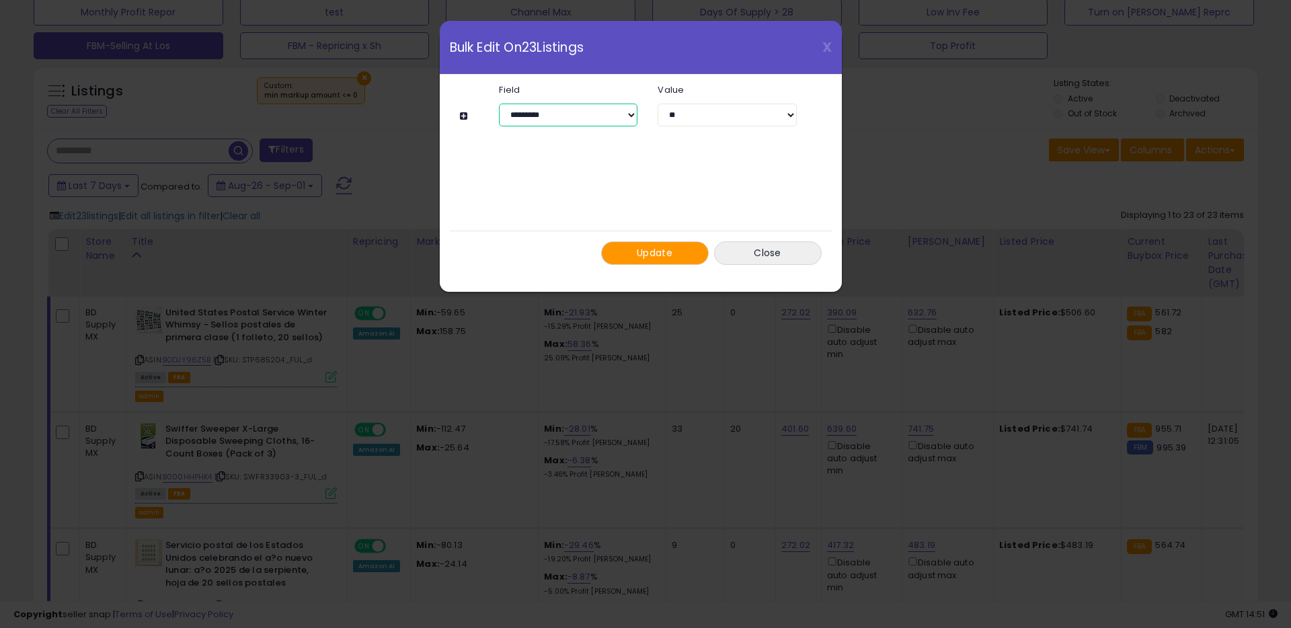
click at [585, 116] on select "**********" at bounding box center [568, 115] width 139 height 23
select select "**********"
click at [499, 104] on select "**********" at bounding box center [568, 115] width 139 height 23
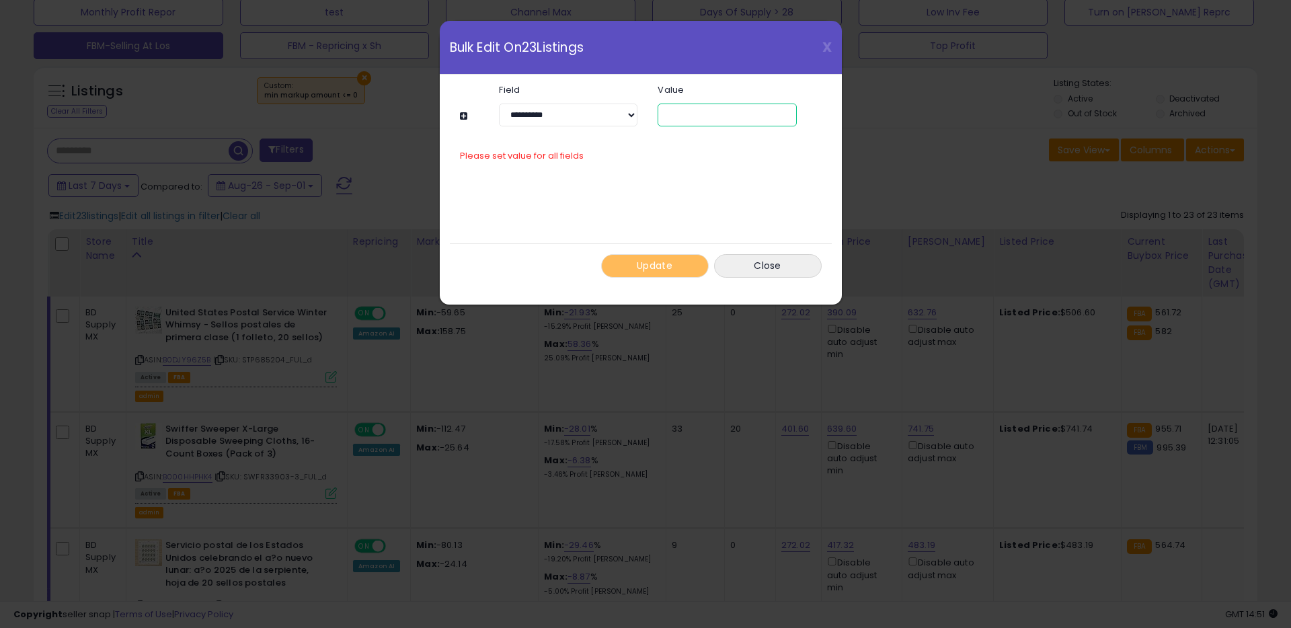
click at [692, 122] on input "number" at bounding box center [727, 115] width 139 height 23
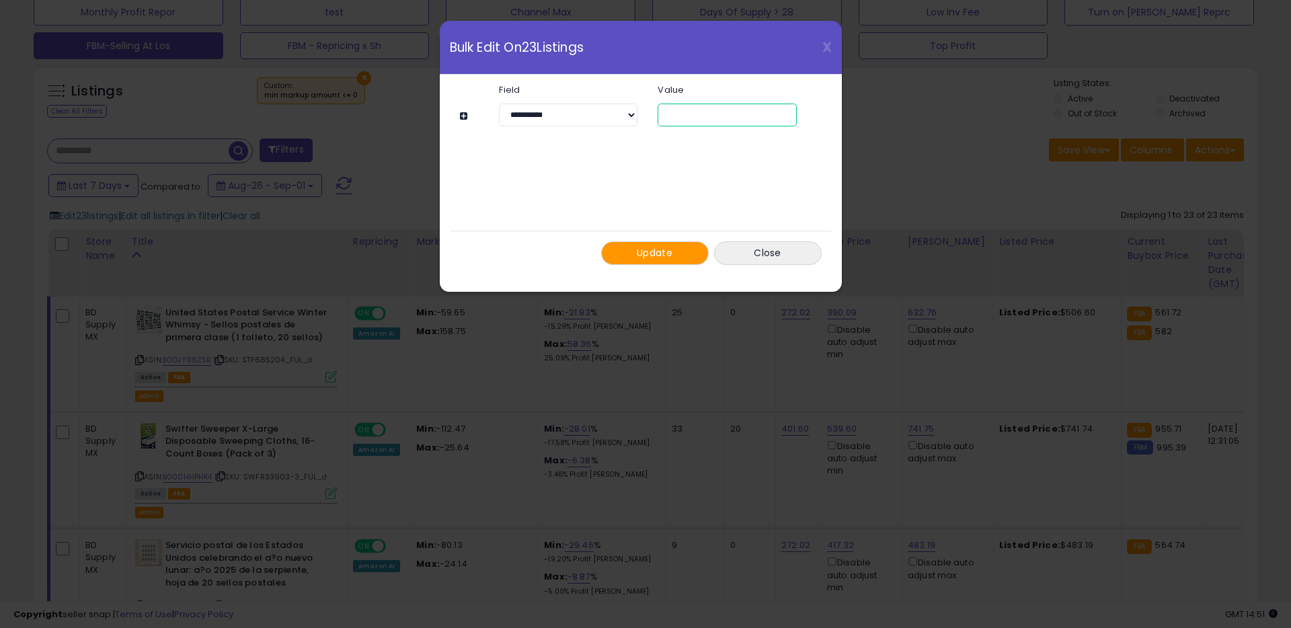
type input "**"
click at [464, 115] on button at bounding box center [465, 116] width 11 height 10
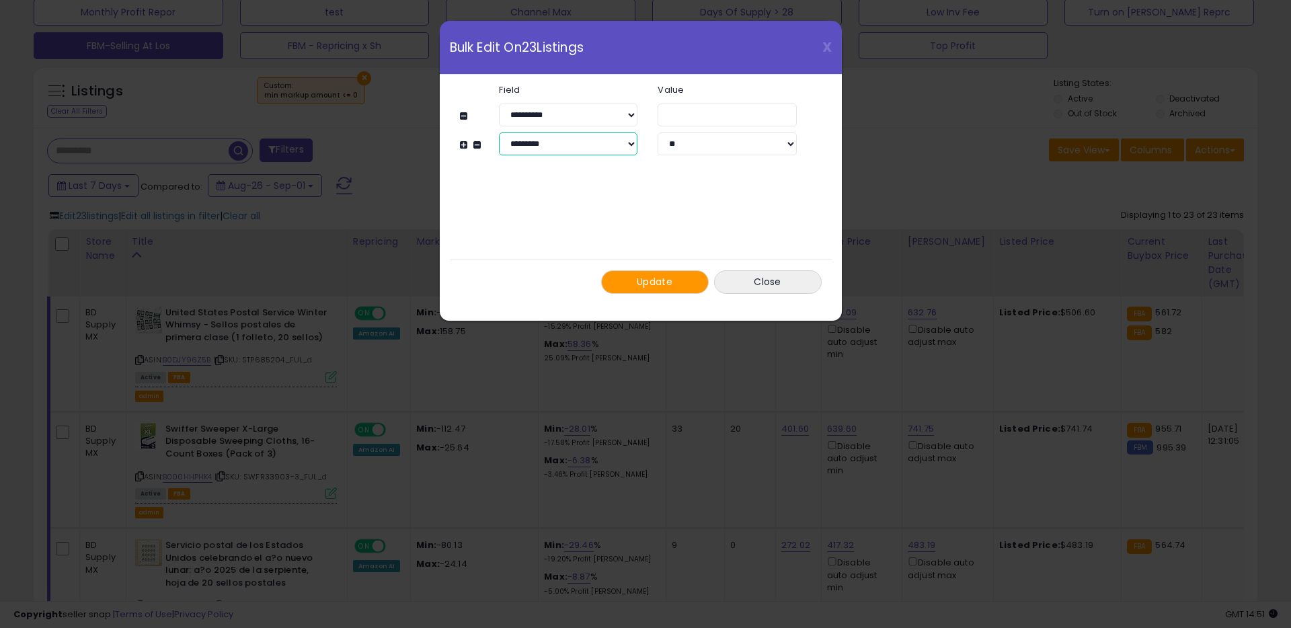
click at [560, 149] on select "**********" at bounding box center [568, 143] width 139 height 23
select select "**********"
click at [499, 132] on select "**********" at bounding box center [568, 143] width 139 height 23
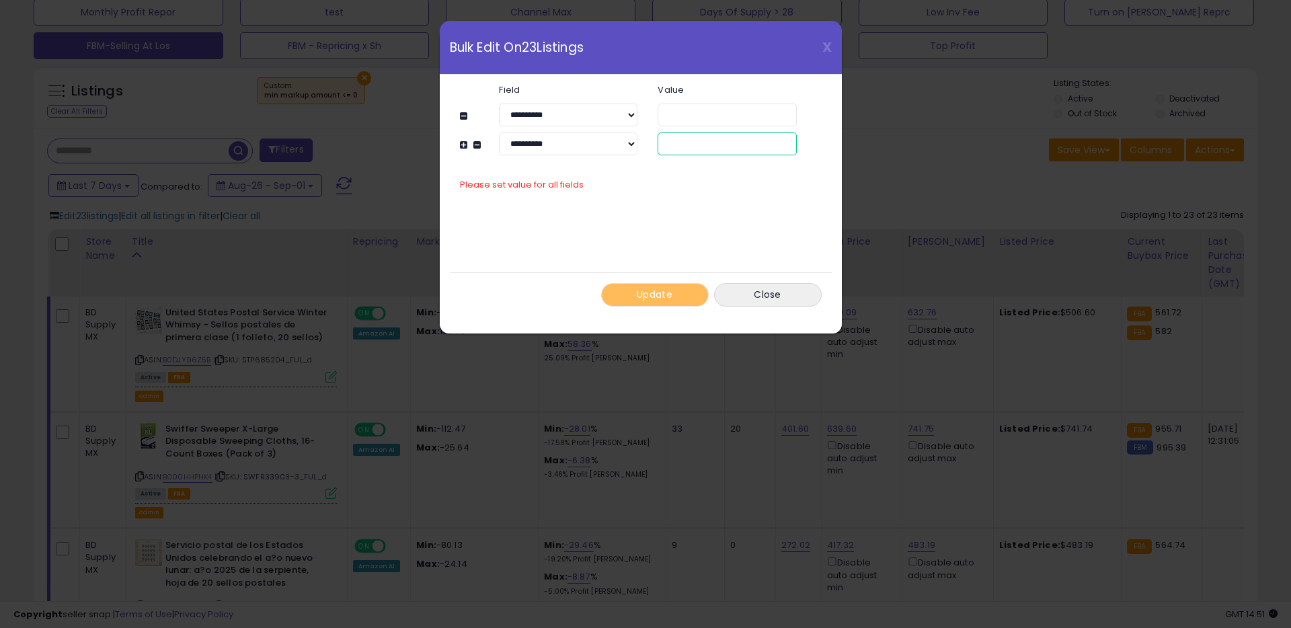
click at [711, 148] on input "number" at bounding box center [727, 143] width 139 height 23
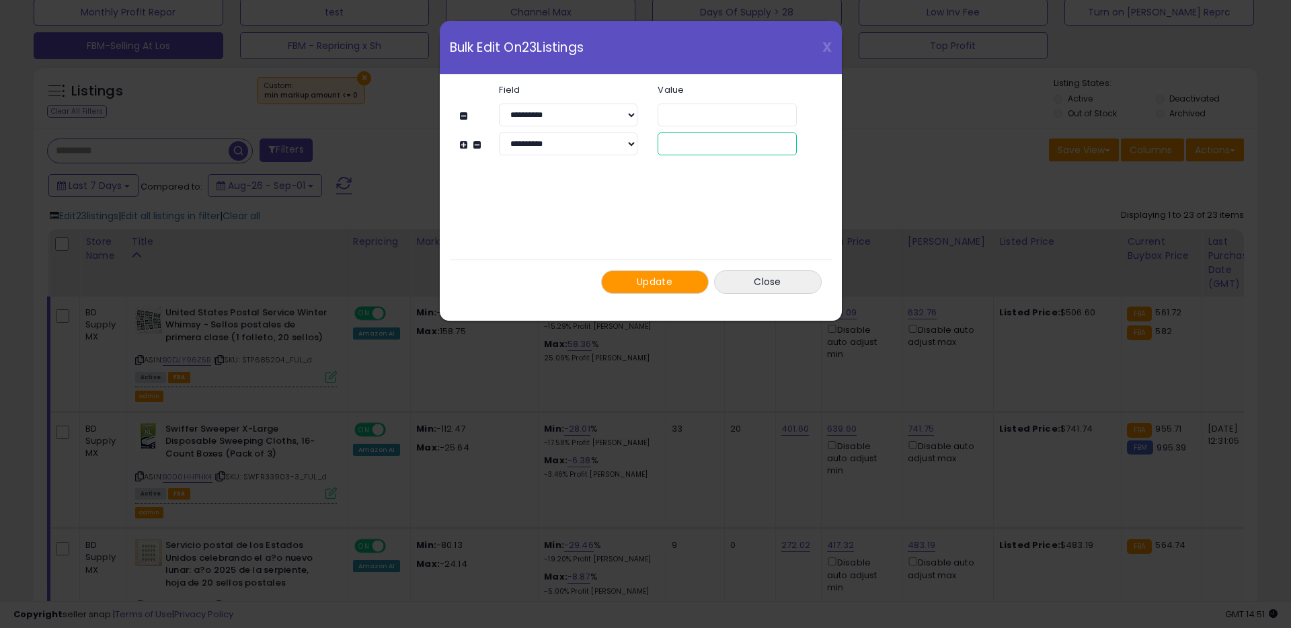
type input "**"
click at [666, 284] on span "Update" at bounding box center [655, 281] width 36 height 13
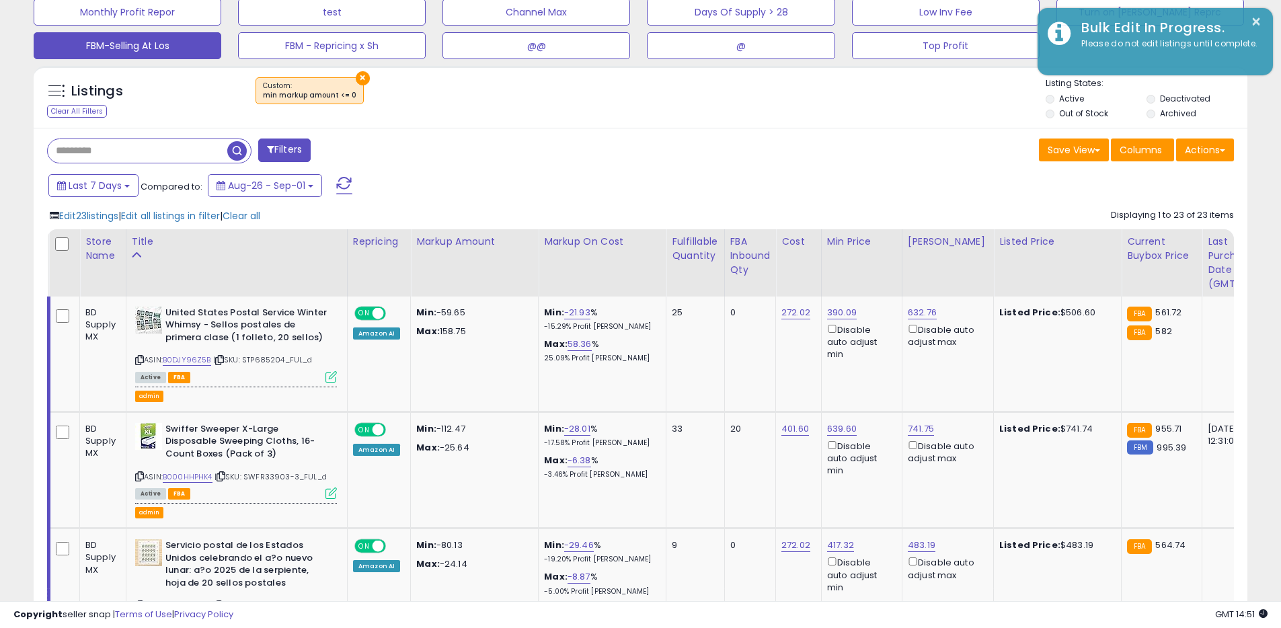
scroll to position [672244, 671816]
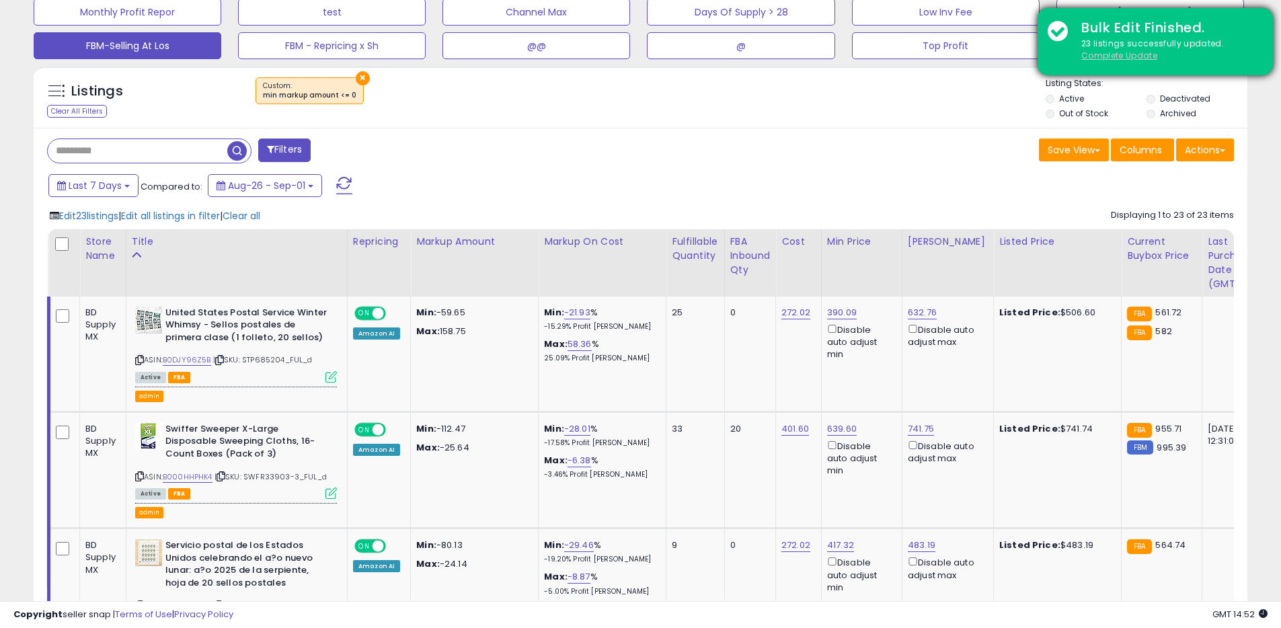
click at [1143, 56] on u "Complete Update" at bounding box center [1119, 55] width 76 height 11
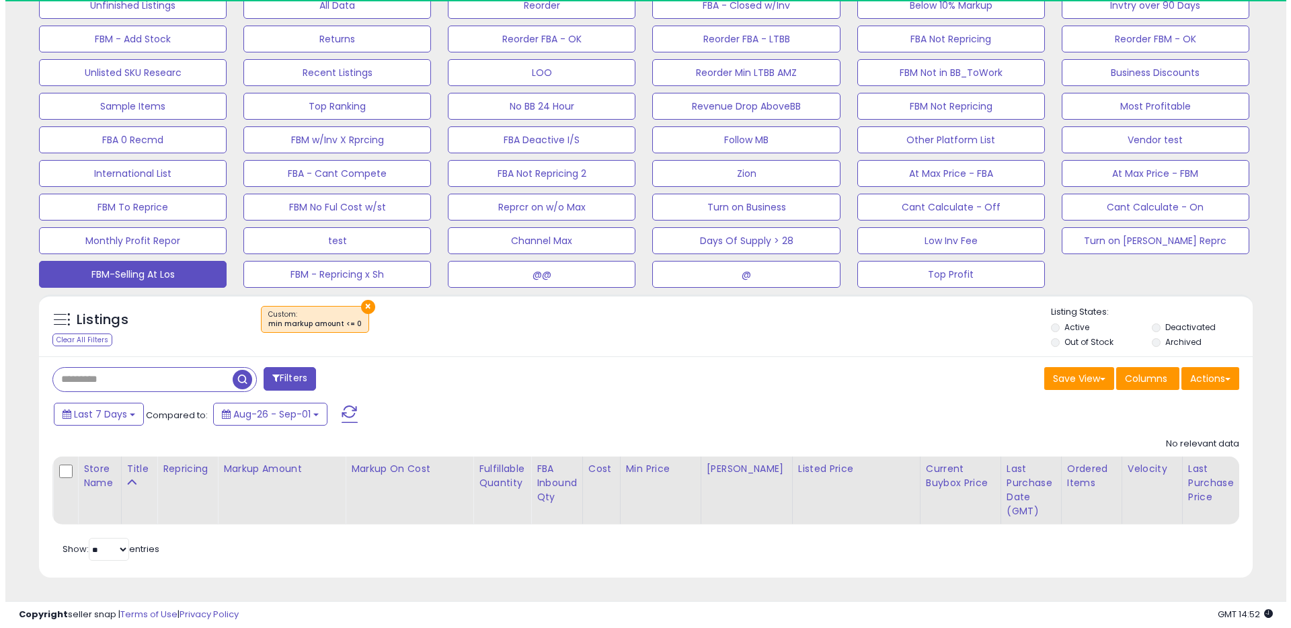
scroll to position [276, 704]
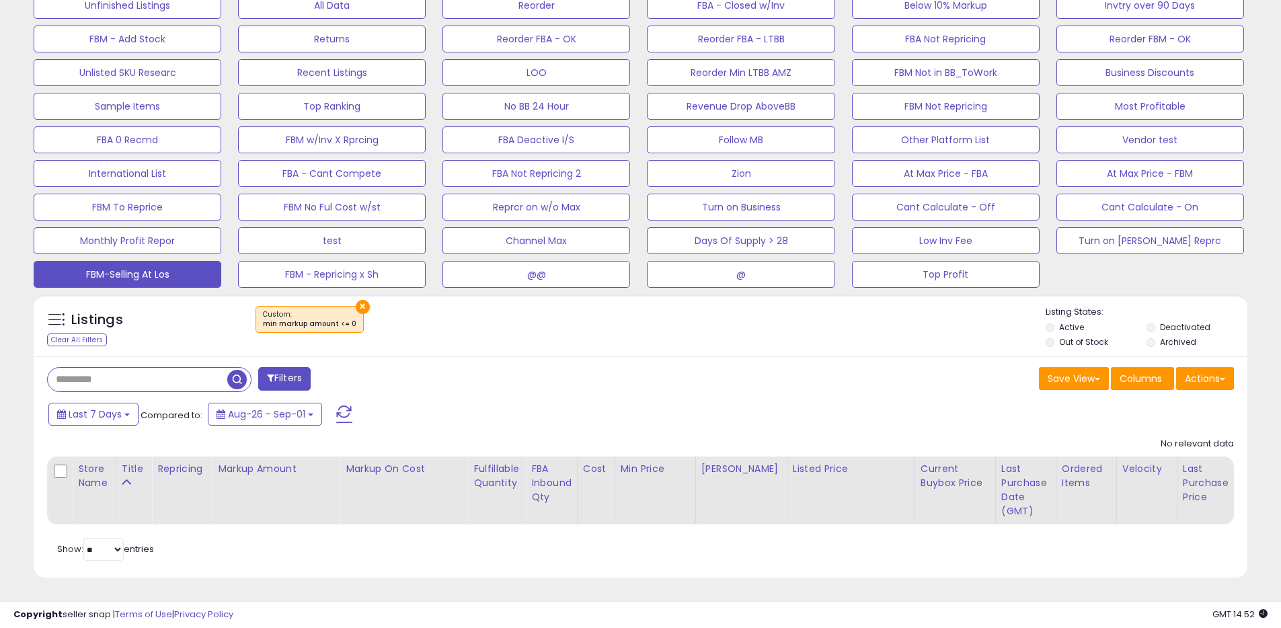
click at [357, 306] on button "×" at bounding box center [363, 307] width 14 height 14
click at [0, 0] on div "Retrieving listings data.." at bounding box center [0, 0] width 0 height 0
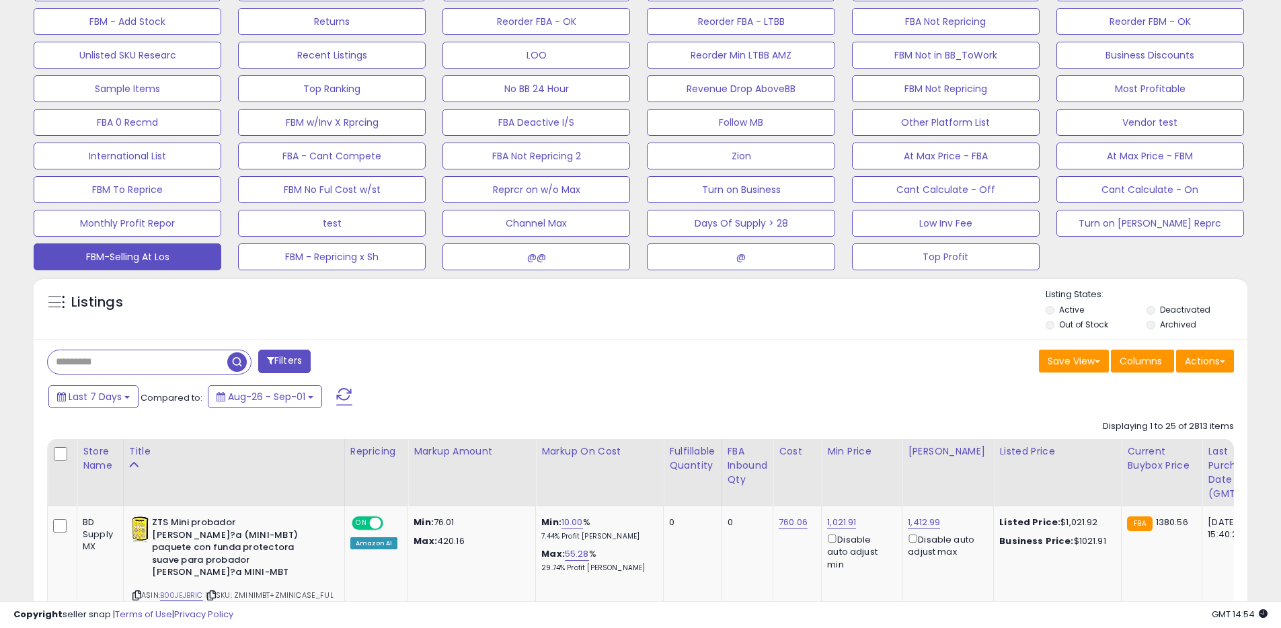
scroll to position [0, 0]
